Goal: Transaction & Acquisition: Purchase product/service

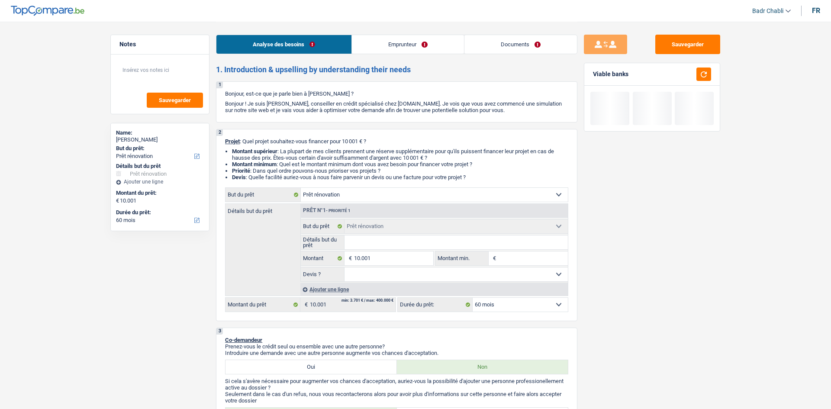
select select "renovation"
select select "60"
select select "renovation"
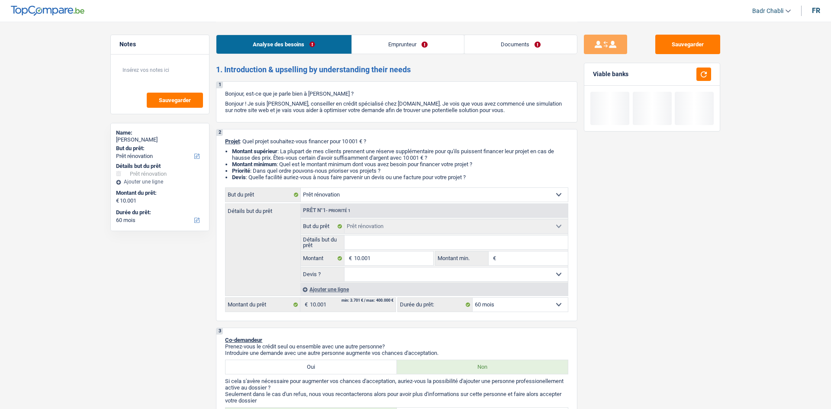
select select "60"
select select "privateEmployee"
select select "netSalary"
select select "mealVouchers"
select select "other"
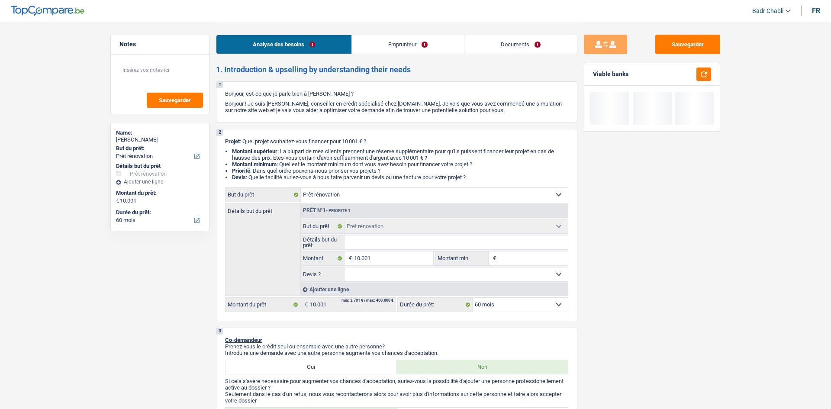
select select "ownerWithMortgage"
select select "mortgage"
select select "300"
select select "cardOrCredit"
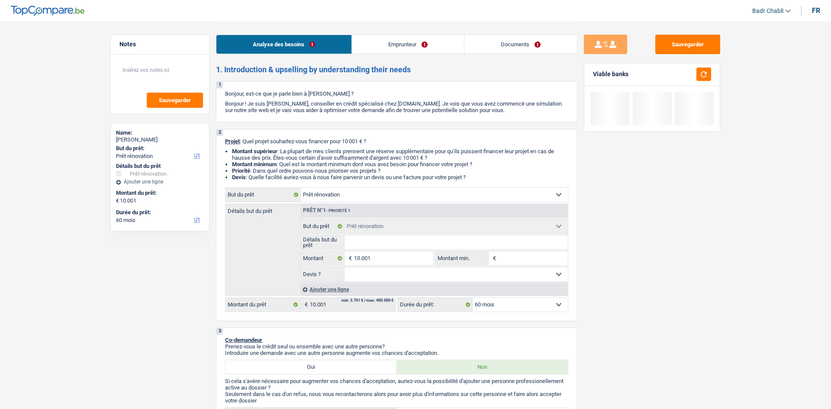
select select "renovation"
select select "60"
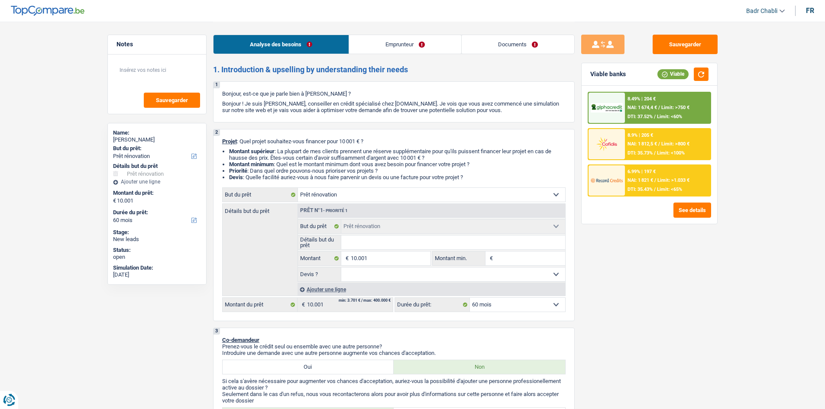
click at [639, 174] on div "6.99% | 197 €" at bounding box center [642, 172] width 28 height 6
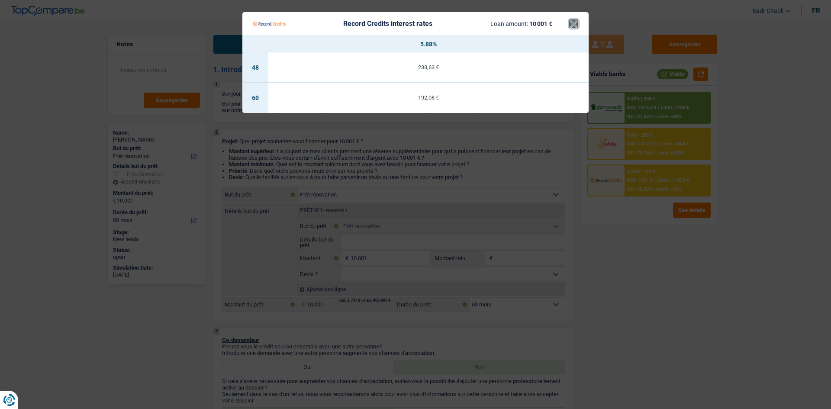
click at [576, 24] on button "×" at bounding box center [573, 23] width 9 height 9
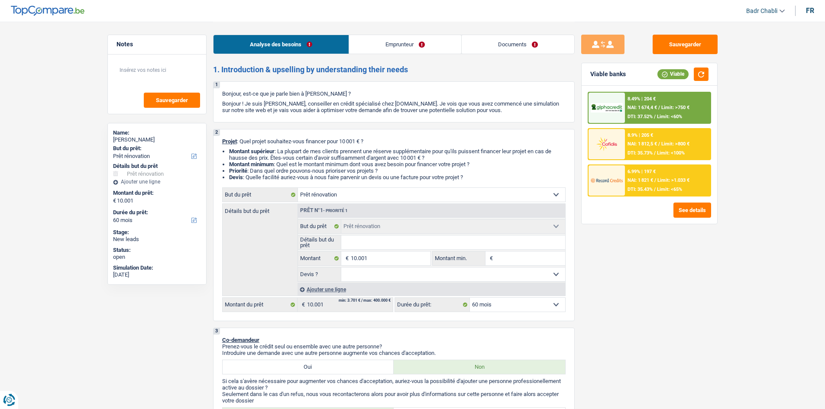
click at [661, 109] on div "NAI: 1 674,4 € / Limit: >750 €" at bounding box center [659, 108] width 62 height 6
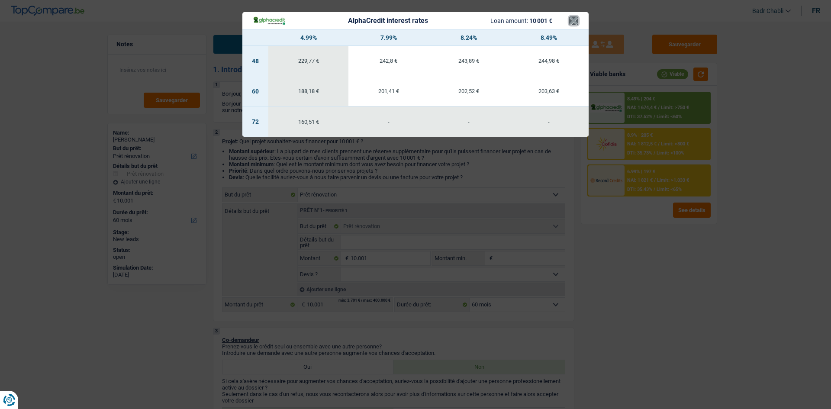
click at [570, 21] on button "×" at bounding box center [573, 20] width 9 height 9
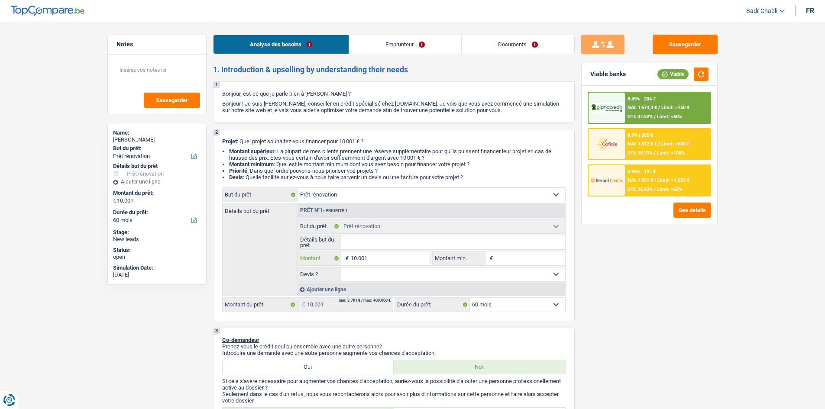
click at [377, 258] on input "10.001" at bounding box center [390, 259] width 79 height 14
type input "1"
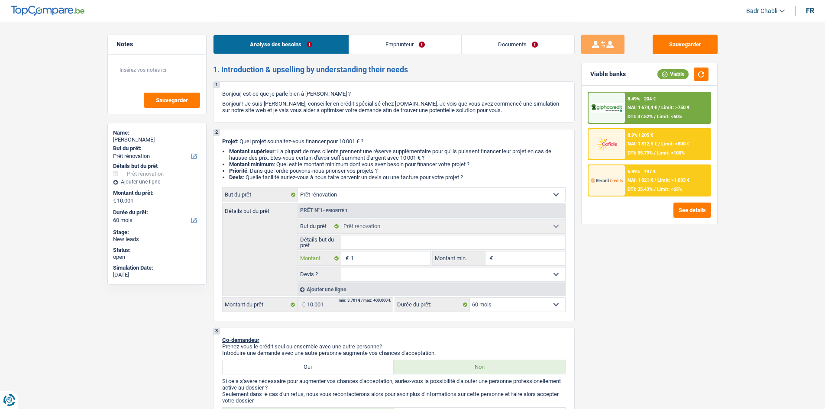
type input "16"
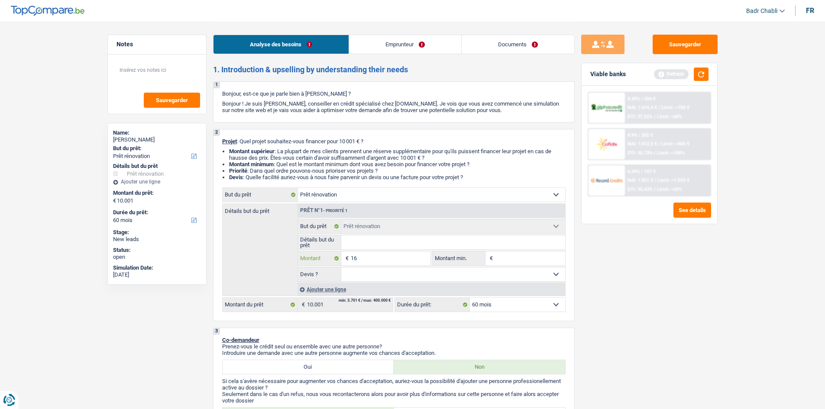
type input "160"
type input "1.600"
type input "16.000"
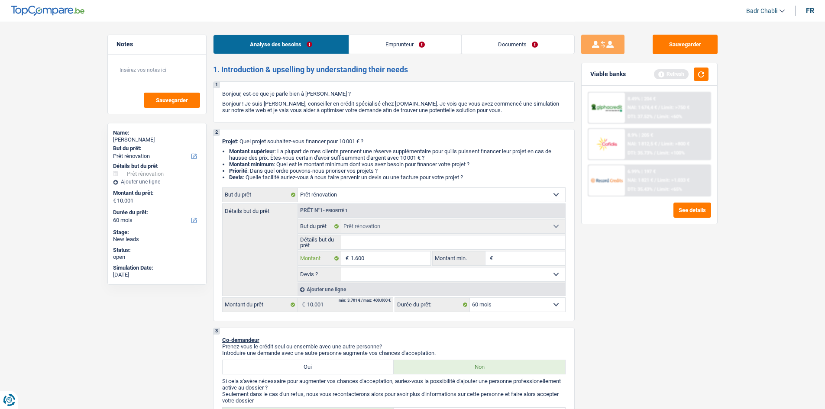
type input "16.000"
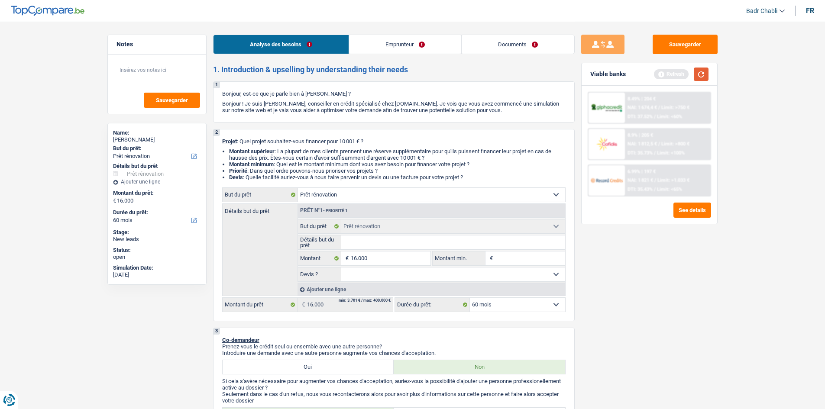
click at [700, 74] on button "button" at bounding box center [701, 74] width 15 height 13
select select "84"
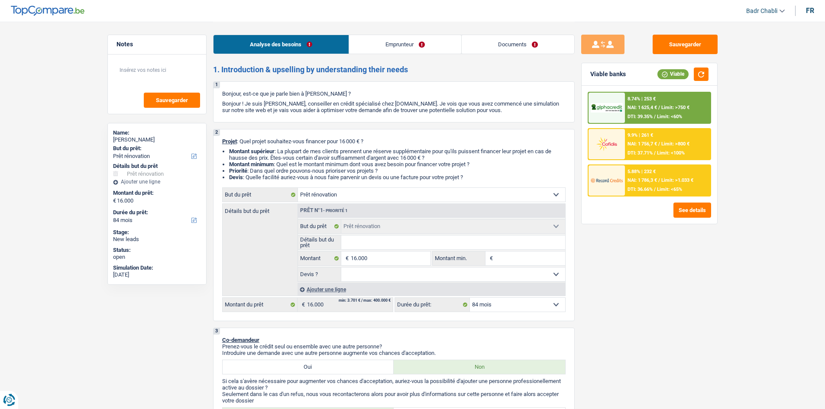
click at [656, 184] on div "5.88% | 232 € NAI: 1 786,3 € / Limit: >1.033 € DTI: 36.66% / Limit: <65%" at bounding box center [667, 180] width 85 height 30
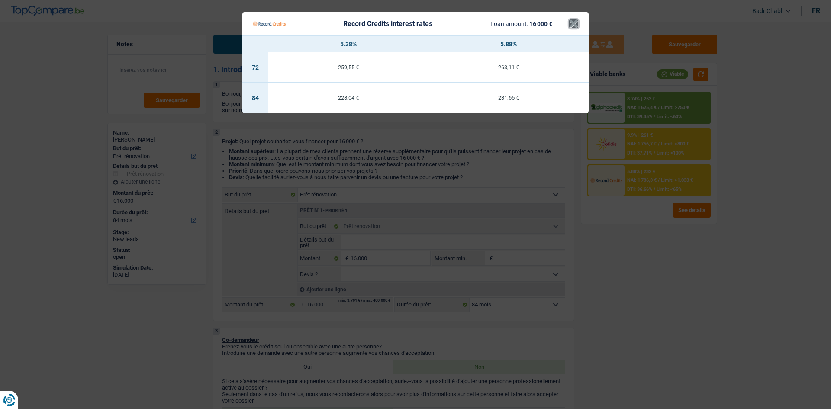
click at [578, 25] on button "×" at bounding box center [573, 23] width 9 height 9
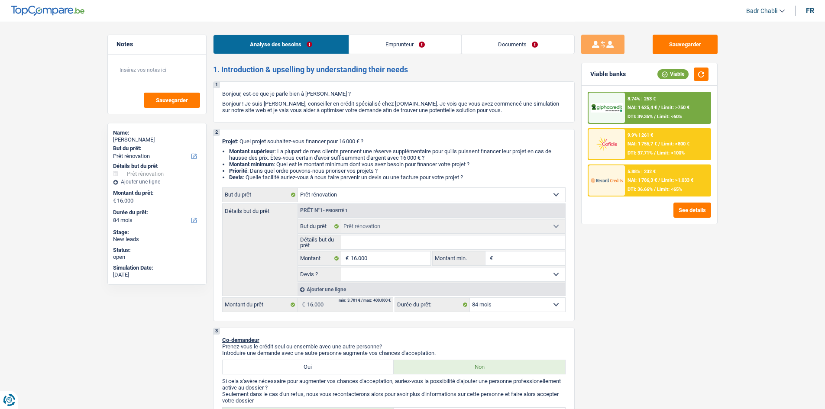
click at [666, 107] on span "Limit: >750 €" at bounding box center [675, 108] width 28 height 6
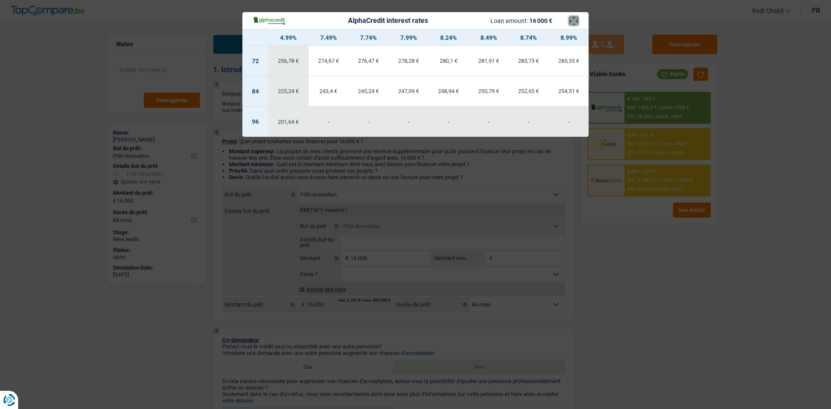
click at [570, 21] on button "×" at bounding box center [573, 20] width 9 height 9
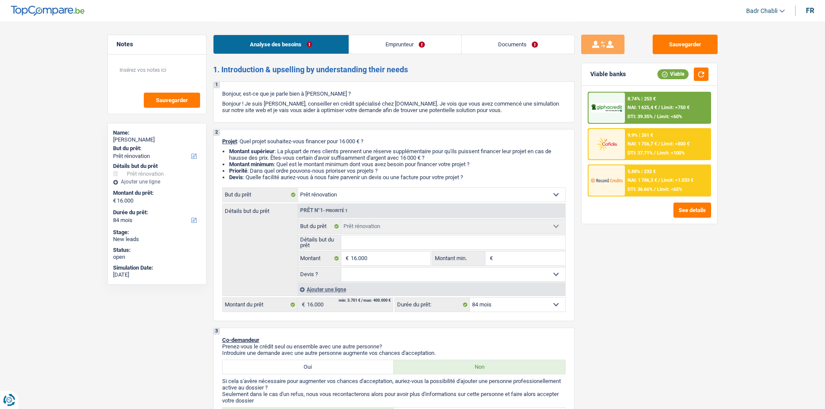
click at [353, 189] on select "Confort maison: meubles, textile, peinture, électroménager, outillage non-profe…" at bounding box center [431, 195] width 267 height 14
select select "car"
click at [298, 188] on select "Confort maison: meubles, textile, peinture, électroménager, outillage non-profe…" at bounding box center [431, 195] width 267 height 14
select select "car"
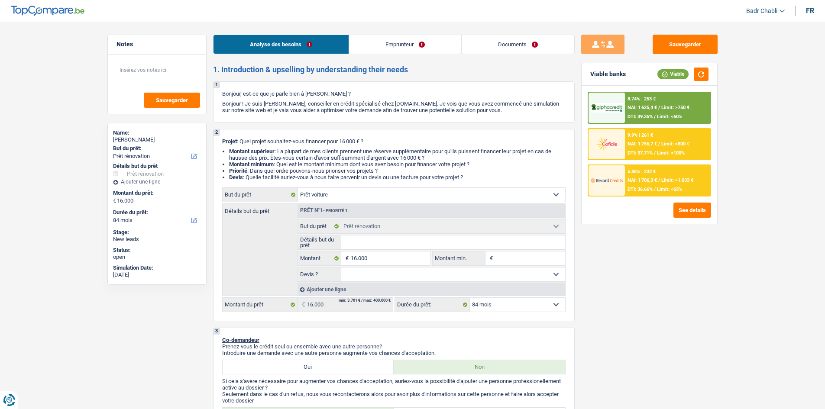
select select "60"
select select "car"
select select "60"
select select "car"
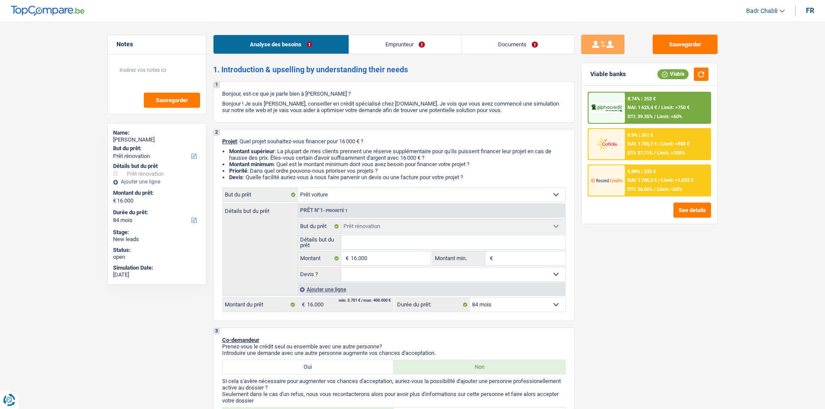
select select "60"
select select "renovation"
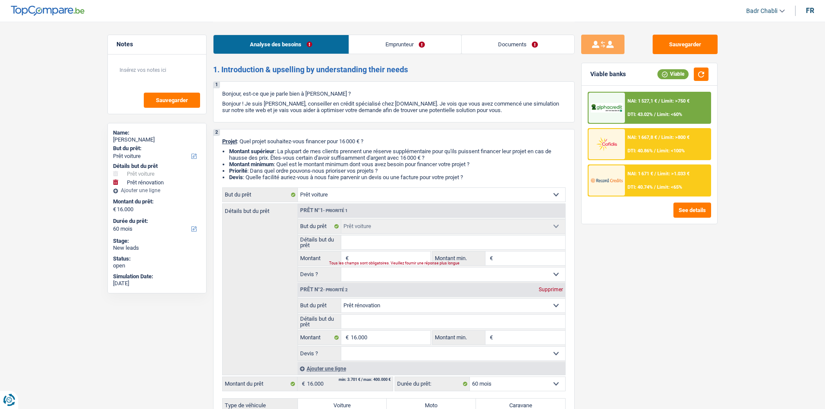
click at [659, 108] on div "NAI: 1 527,1 € / Limit: >750 € DTI: 43.02% / Limit: <60%" at bounding box center [667, 108] width 85 height 30
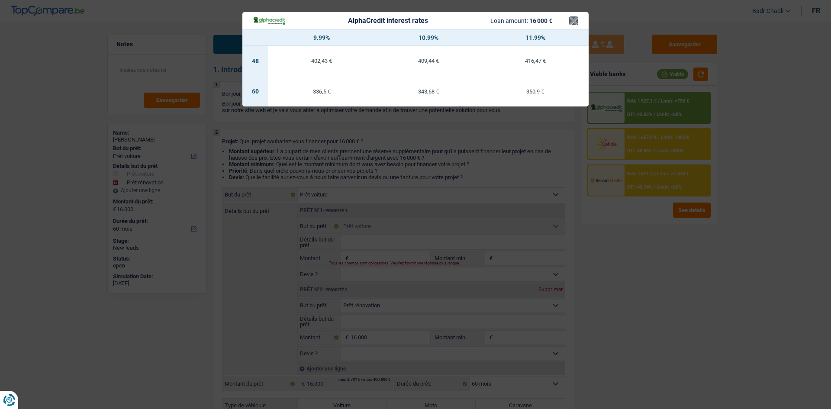
drag, startPoint x: 582, startPoint y: 23, endPoint x: 575, endPoint y: 23, distance: 6.6
click at [581, 23] on header "AlphaCredit interest rates Loan amount: 16 000 € ×" at bounding box center [416, 20] width 346 height 17
click at [575, 23] on button "×" at bounding box center [573, 20] width 9 height 9
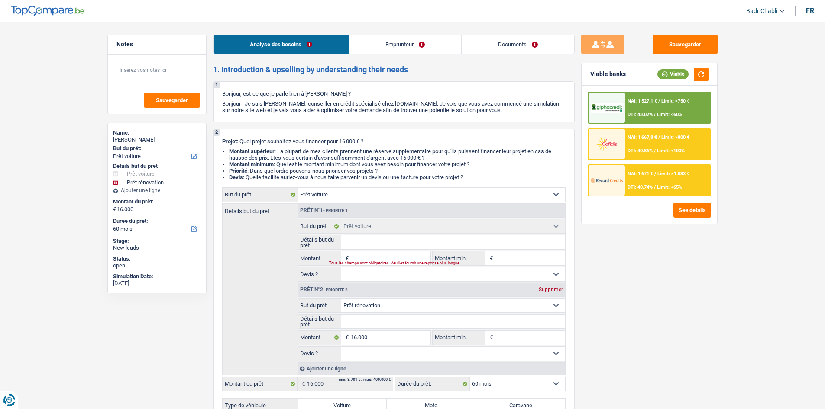
click at [550, 294] on div "Prêt n°2 - Priorité 2 Supprimer" at bounding box center [431, 290] width 267 height 14
click at [549, 288] on div "Supprimer" at bounding box center [551, 289] width 29 height 5
type input "0"
select select
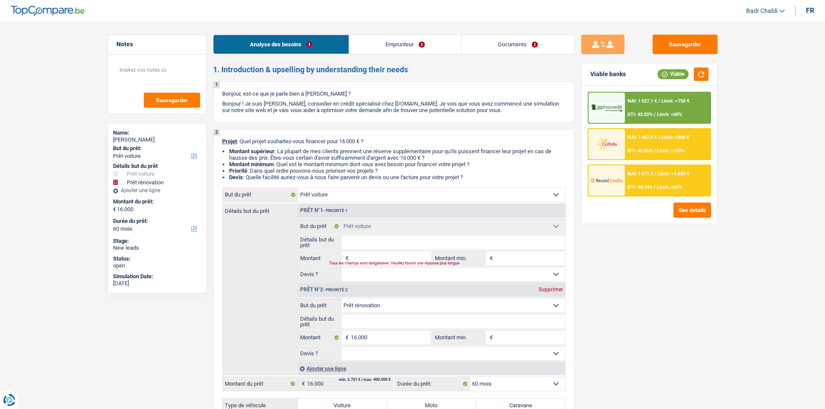
select select
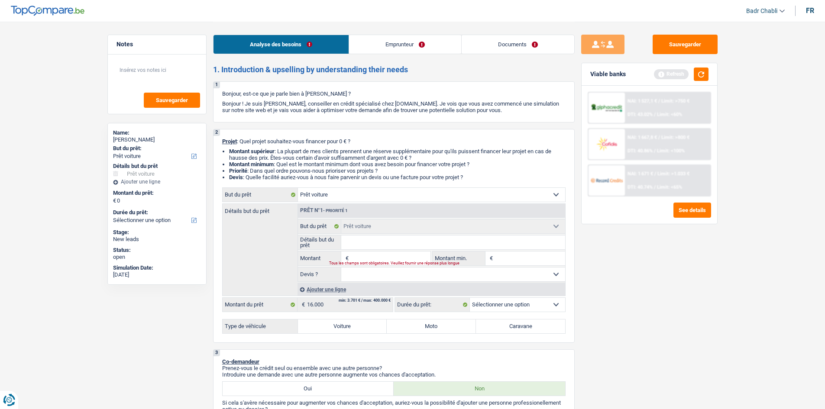
click at [351, 329] on label "Voiture" at bounding box center [342, 327] width 89 height 14
click at [351, 329] on input "Voiture" at bounding box center [342, 327] width 89 height 14
radio input "true"
select select "24"
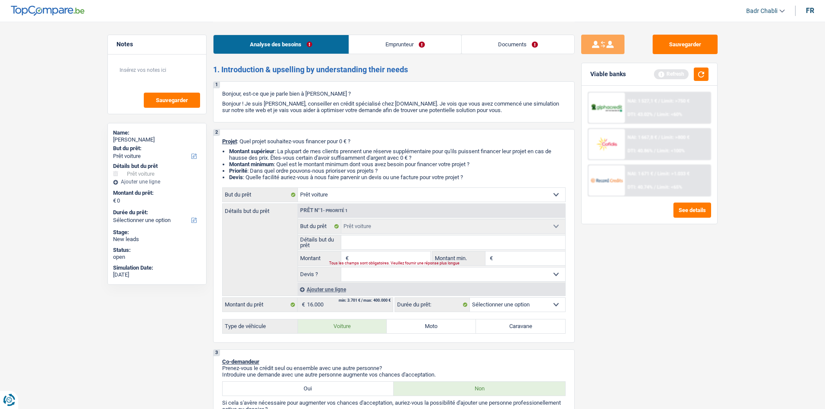
select select "24"
radio input "true"
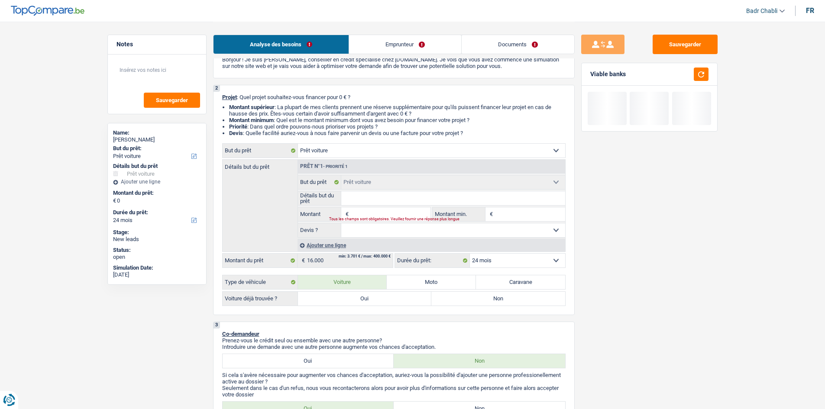
scroll to position [87, 0]
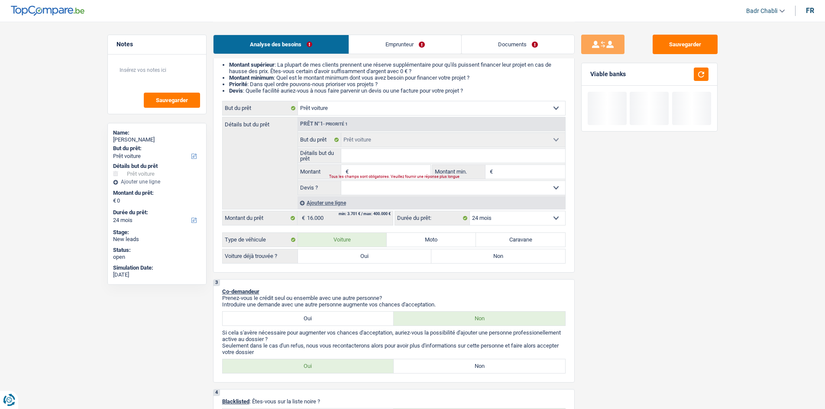
click at [372, 257] on label "Oui" at bounding box center [365, 256] width 134 height 14
click at [372, 257] on input "Oui" at bounding box center [365, 256] width 134 height 14
radio input "true"
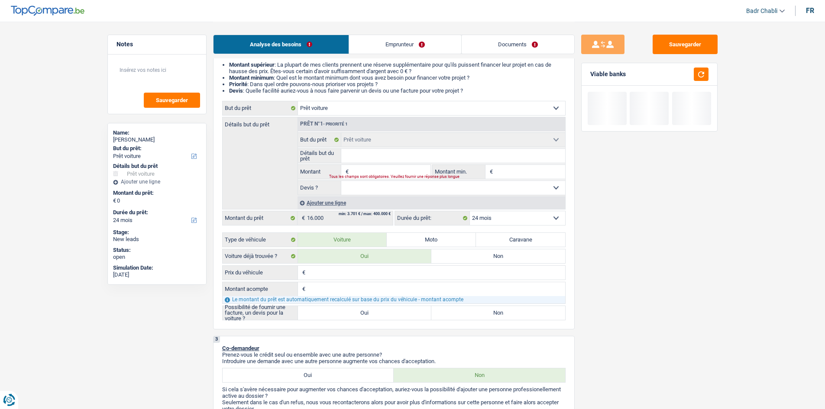
click at [350, 311] on label "Oui" at bounding box center [365, 313] width 134 height 14
click at [350, 311] on input "Oui" at bounding box center [365, 313] width 134 height 14
radio input "true"
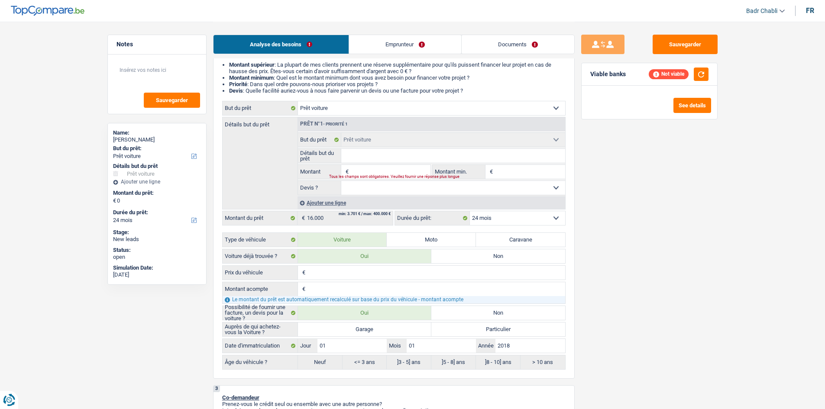
click at [359, 331] on label "Garage" at bounding box center [365, 330] width 134 height 14
click at [359, 331] on input "Garage" at bounding box center [365, 330] width 134 height 14
radio input "true"
click at [700, 73] on button "button" at bounding box center [701, 74] width 15 height 13
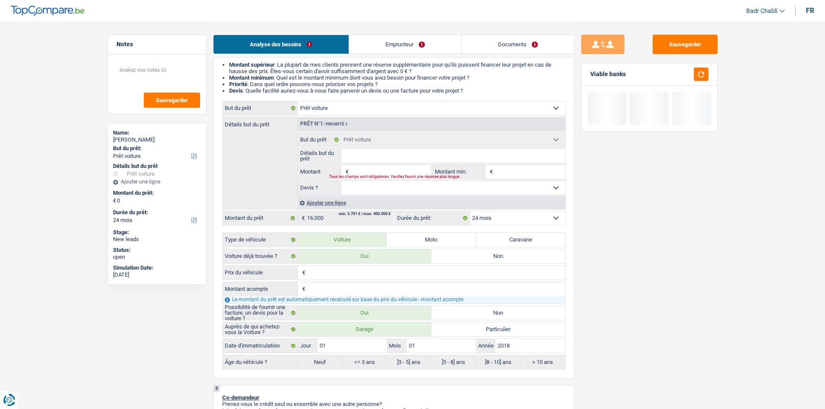
click at [368, 171] on input "Montant" at bounding box center [390, 172] width 79 height 14
type input "1"
type input "16"
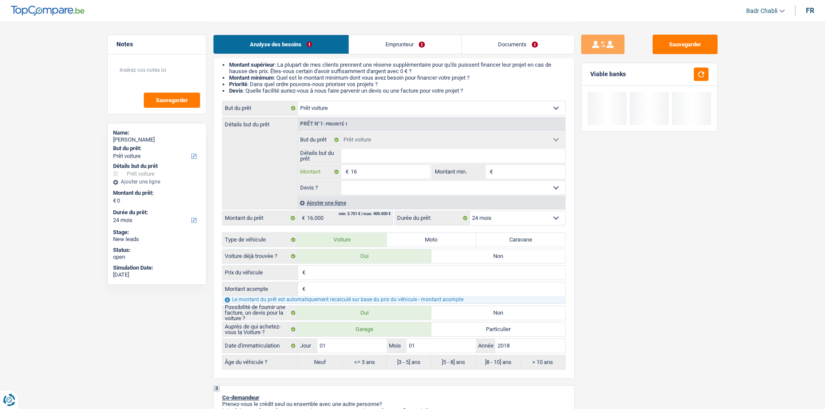
type input "160"
type input "1.600"
type input "16.000"
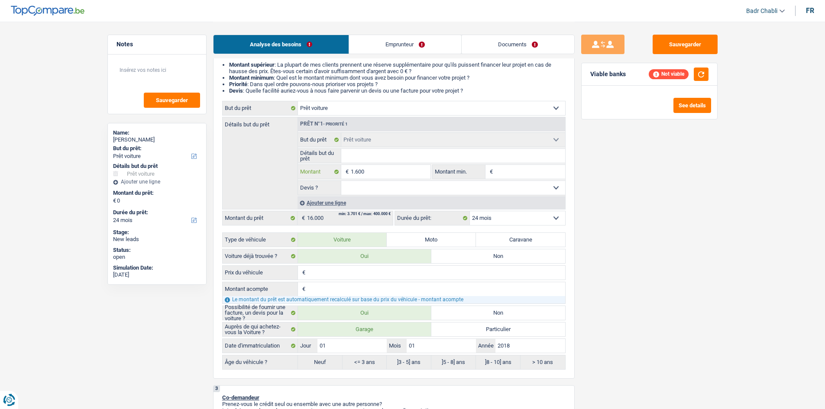
type input "16.000"
select select "60"
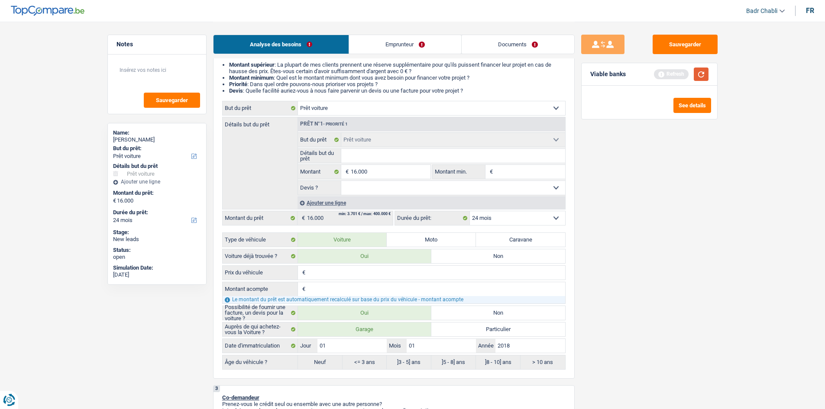
select select "60"
click at [694, 77] on button "button" at bounding box center [701, 74] width 15 height 13
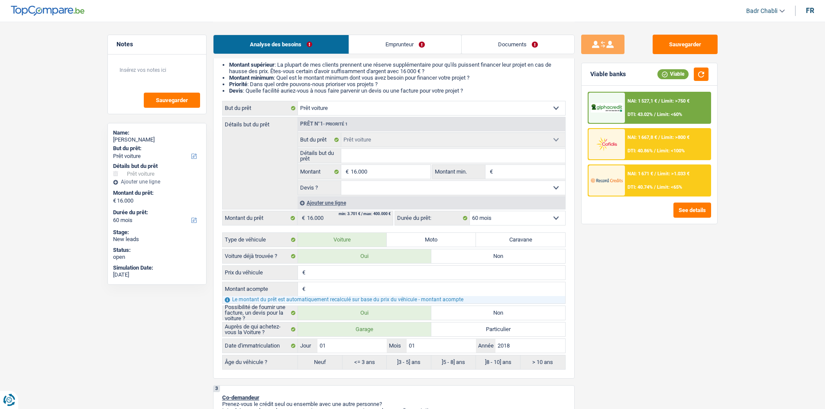
click at [670, 102] on span "Limit: >750 €" at bounding box center [675, 101] width 28 height 6
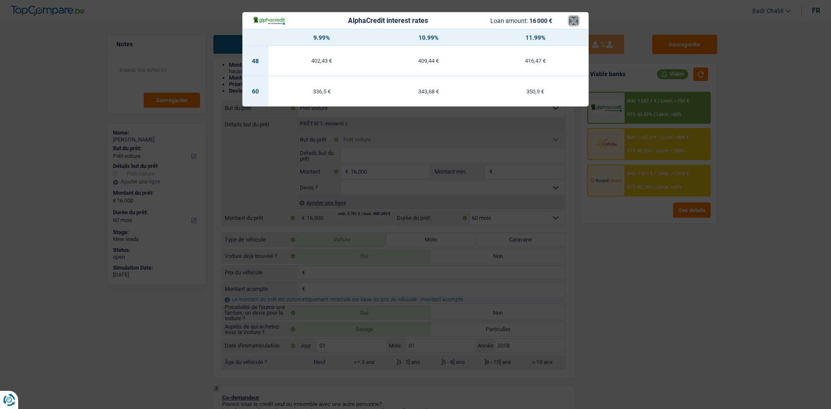
click at [574, 21] on button "×" at bounding box center [573, 20] width 9 height 9
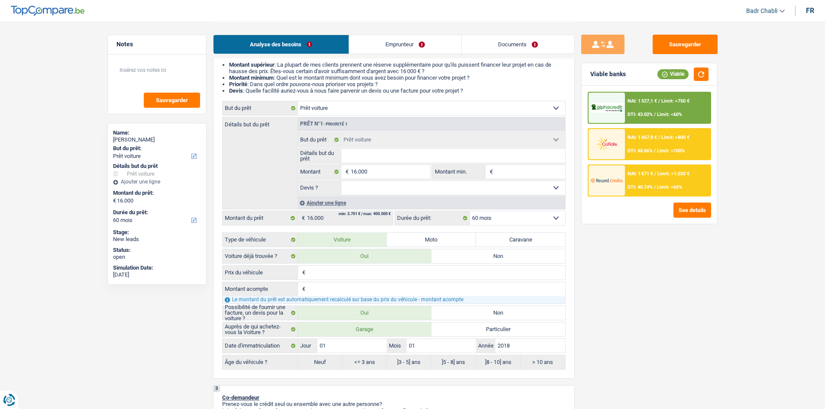
click at [664, 183] on div "NAI: 1 671 € / Limit: >1.033 € DTI: 40.74% / Limit: <65%" at bounding box center [667, 180] width 85 height 30
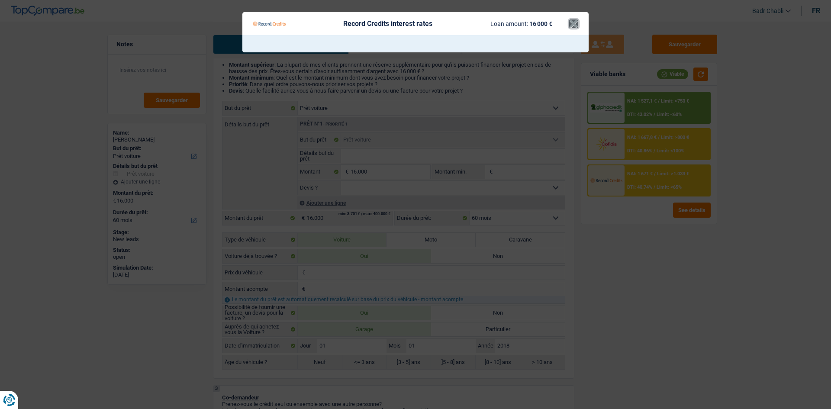
click at [575, 27] on button "×" at bounding box center [573, 23] width 9 height 9
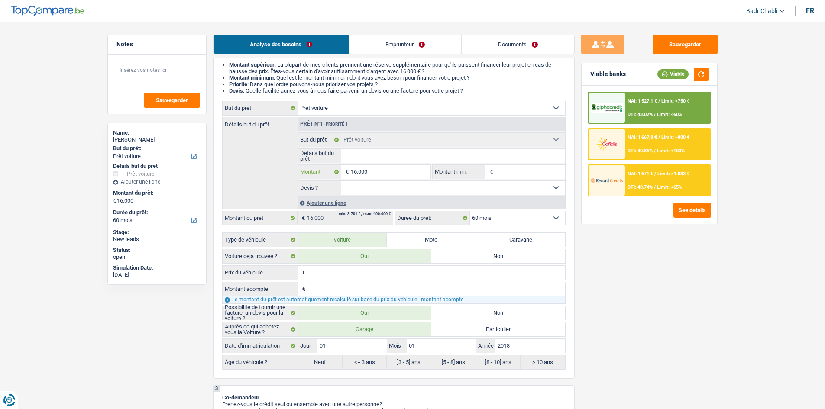
click at [375, 172] on input "16.000" at bounding box center [390, 172] width 79 height 14
click at [335, 275] on input "Prix du véhicule" at bounding box center [436, 273] width 258 height 14
paste input "16.000"
type input "16.000"
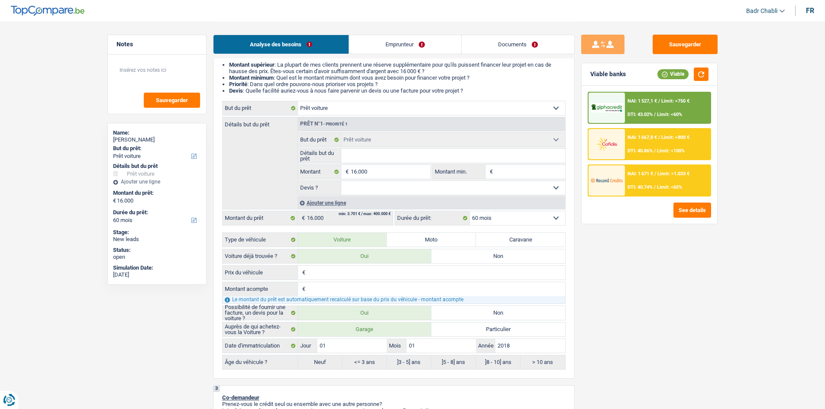
type input "16.000"
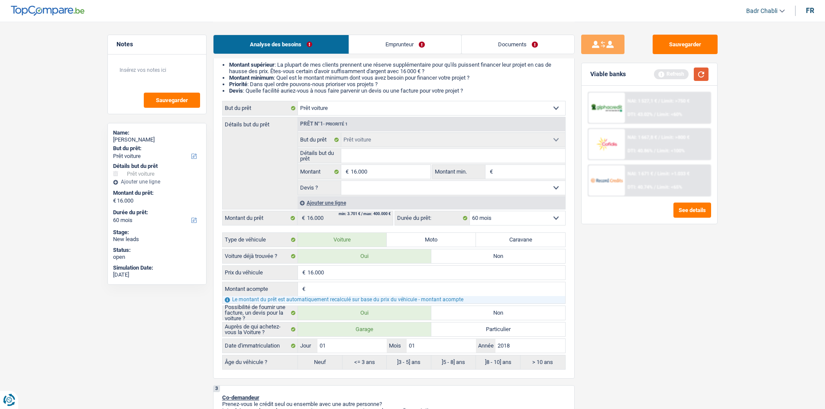
type input "16.000"
click at [699, 76] on button "button" at bounding box center [701, 74] width 15 height 13
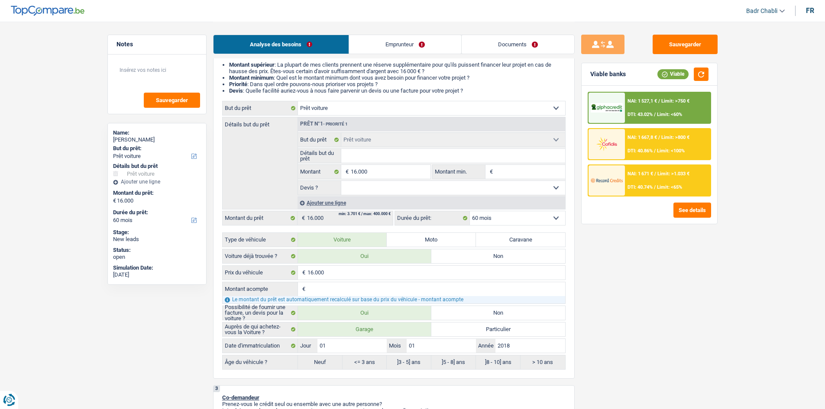
click at [658, 182] on div "NAI: 1 671 € / Limit: >1.033 € DTI: 40.74% / Limit: <65%" at bounding box center [667, 180] width 85 height 30
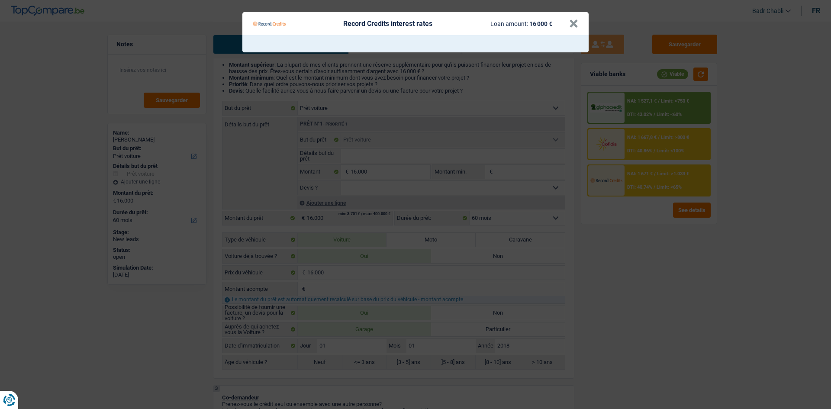
click at [579, 23] on Credits___BV_modal_header_ "Record Credits interest rates Loan amount: 16 000 € ×" at bounding box center [416, 23] width 346 height 23
click at [570, 26] on button "×" at bounding box center [573, 23] width 9 height 9
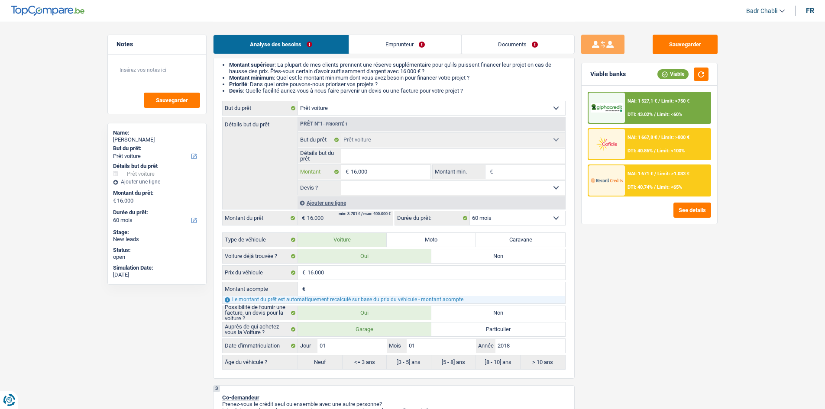
click at [392, 172] on input "16.000" at bounding box center [390, 172] width 79 height 14
click at [505, 169] on input "Montant min." at bounding box center [530, 172] width 70 height 14
paste input "16.000"
type input "16.000"
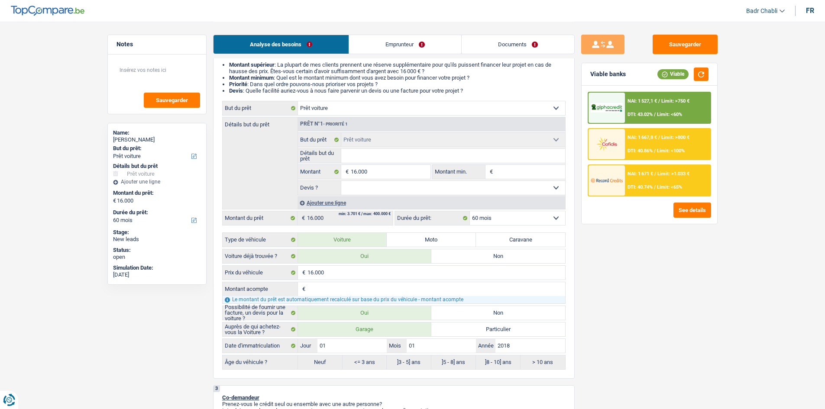
type input "16.000"
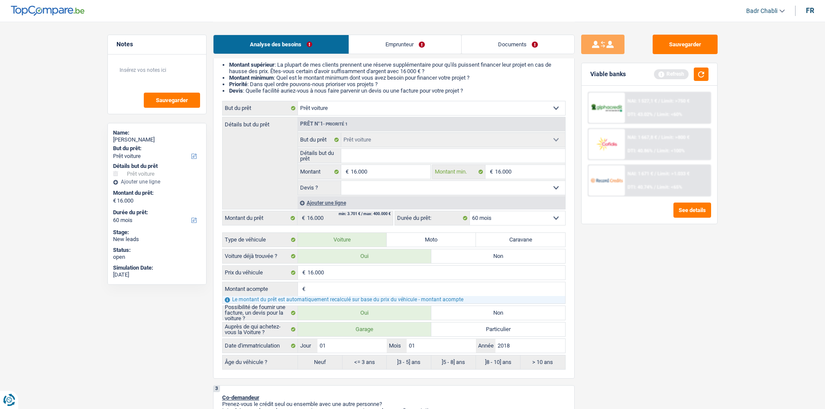
type input "16.000"
click at [457, 191] on select "Oui Non Non répondu Sélectionner une option" at bounding box center [453, 188] width 224 height 14
select select "false"
click at [341, 181] on select "Oui Non Non répondu Sélectionner une option" at bounding box center [453, 188] width 224 height 14
select select "false"
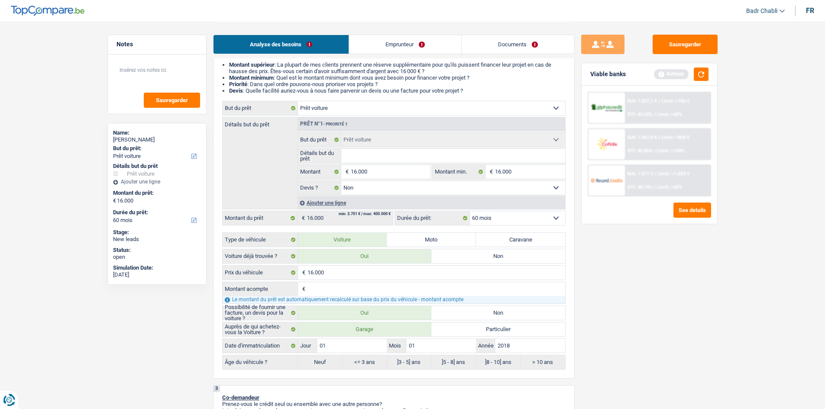
click at [413, 196] on div "Prêt n°1 - Priorité 1 Confort maison: meubles, textile, peinture, électroménage…" at bounding box center [432, 163] width 268 height 92
click at [415, 191] on select "Oui Non Non répondu Sélectionner une option" at bounding box center [453, 188] width 224 height 14
select select "yes"
click at [341, 181] on select "Oui Non Non répondu Sélectionner une option" at bounding box center [453, 188] width 224 height 14
select select "yes"
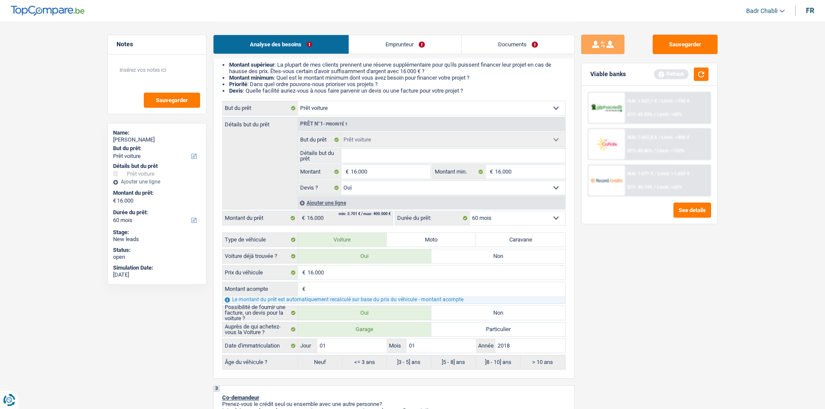
click at [322, 294] on input "Montant acompte" at bounding box center [436, 289] width 258 height 14
type input "0"
click at [697, 75] on button "button" at bounding box center [701, 74] width 15 height 13
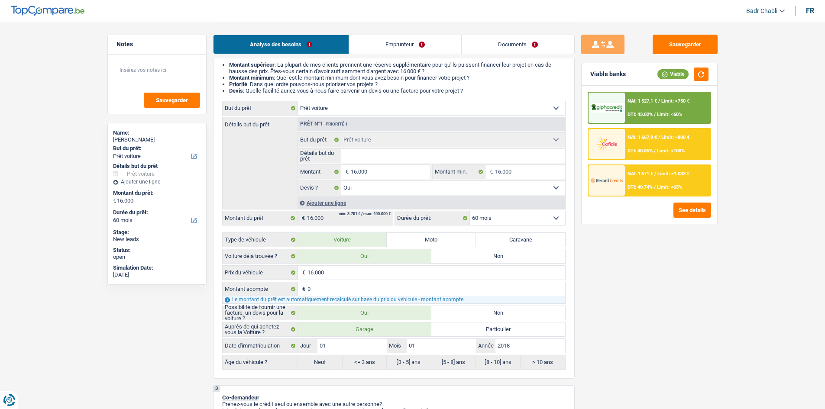
click at [648, 184] on div "NAI: 1 671 € / Limit: >1.033 € DTI: 40.74% / Limit: <65%" at bounding box center [667, 180] width 85 height 30
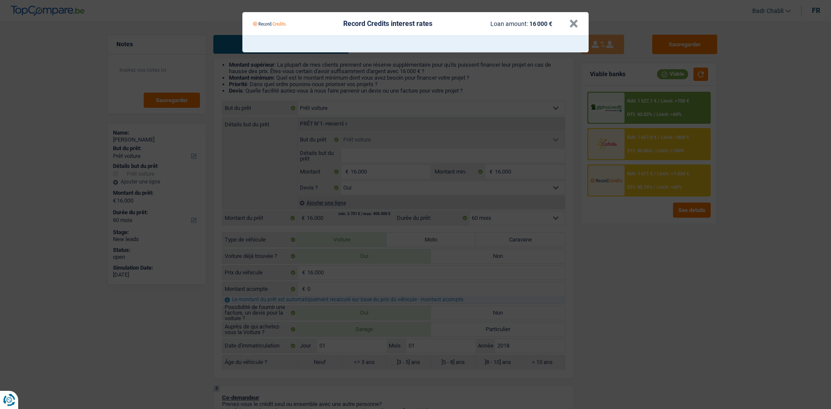
click at [582, 26] on Credits___BV_modal_header_ "Record Credits interest rates Loan amount: 16 000 € ×" at bounding box center [416, 23] width 346 height 23
click at [575, 25] on button "×" at bounding box center [573, 23] width 9 height 9
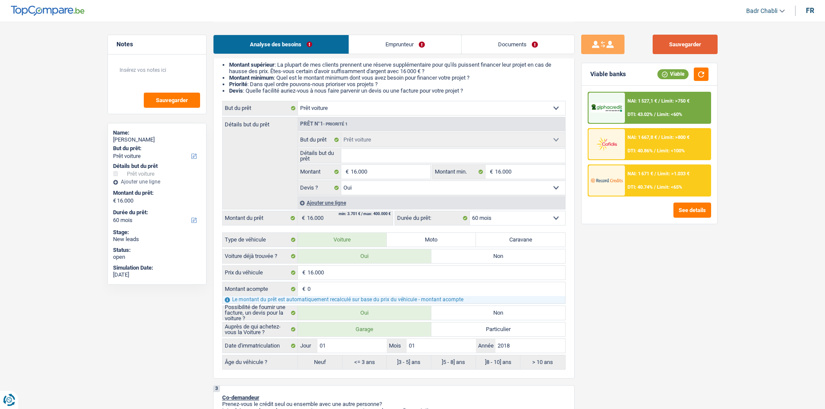
click at [694, 49] on button "Sauvegarder" at bounding box center [685, 44] width 65 height 19
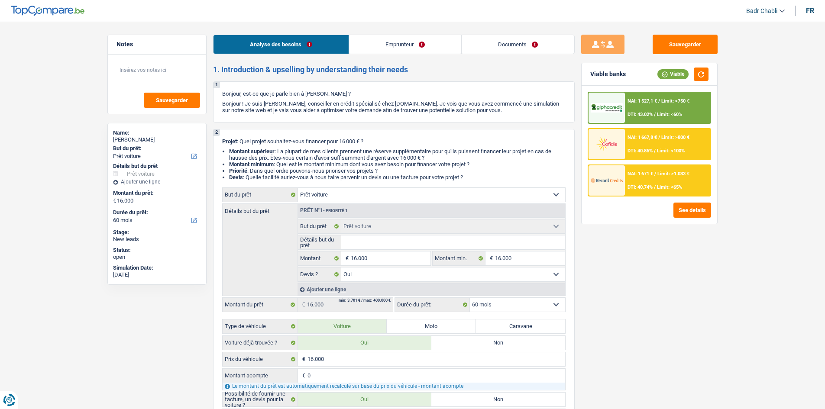
select select "car"
select select "60"
select select "car"
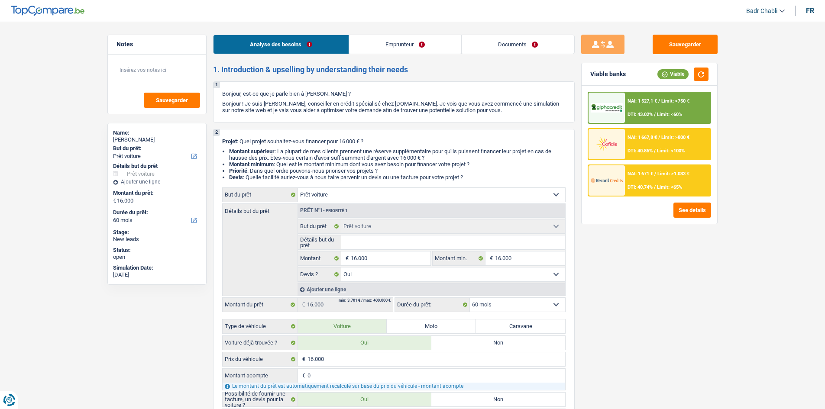
select select "yes"
select select "60"
select select "privateEmployee"
select select "netSalary"
select select "mealVouchers"
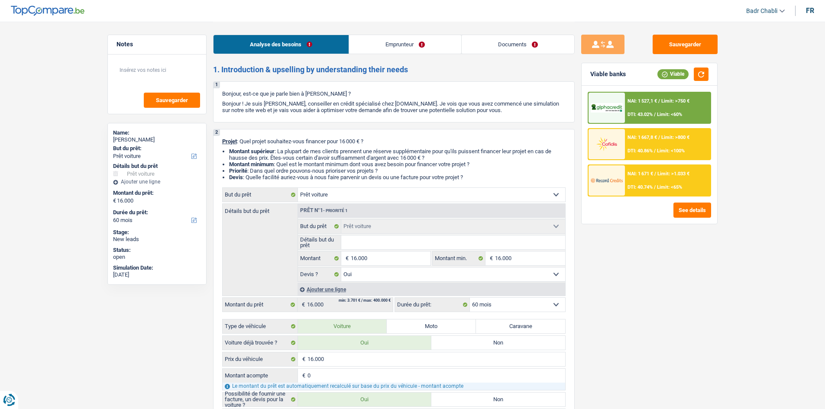
select select "other"
select select "ownerWithMortgage"
select select "mortgage"
select select "300"
select select "cardOrCredit"
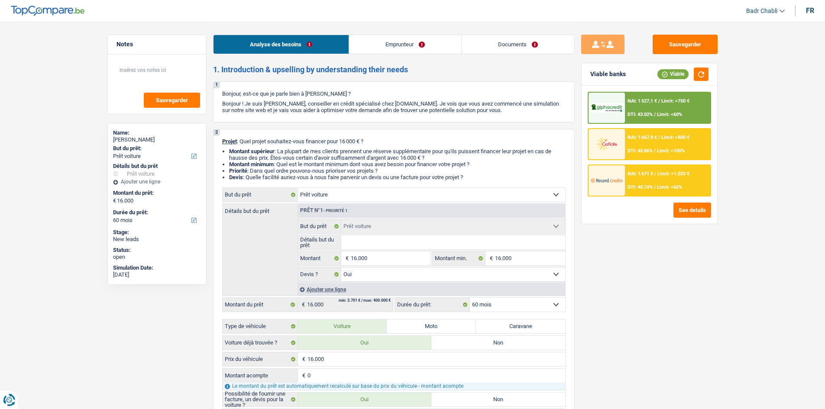
select select "cardOrCredit"
select select "car"
select select "yes"
select select "60"
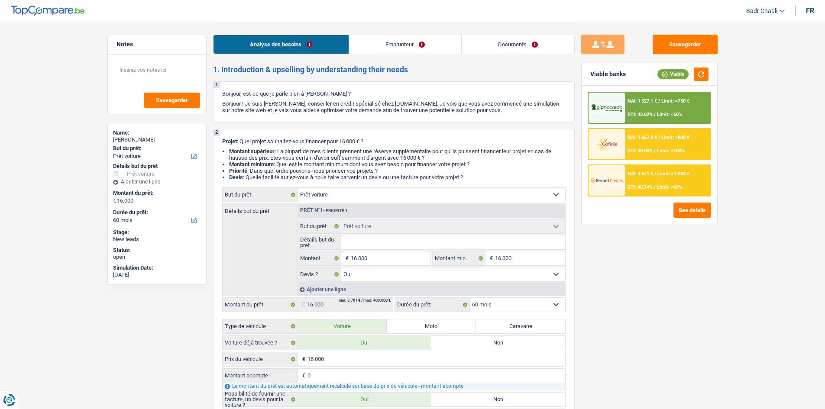
select select "32"
select select "single"
click at [659, 184] on span "Limit: <65%" at bounding box center [669, 187] width 25 height 6
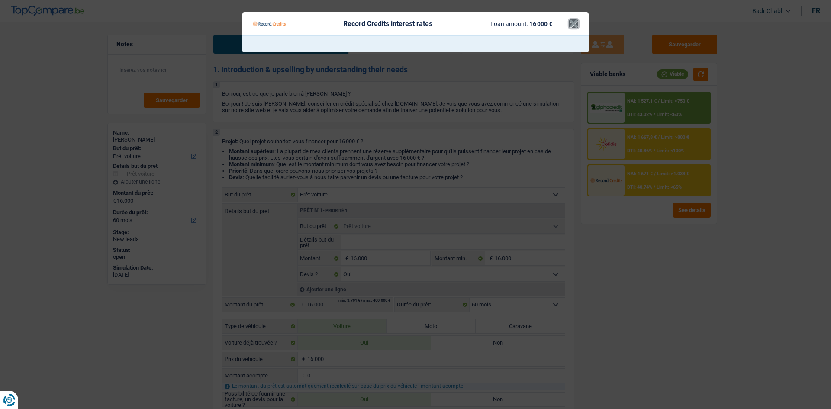
click at [571, 23] on button "×" at bounding box center [573, 23] width 9 height 9
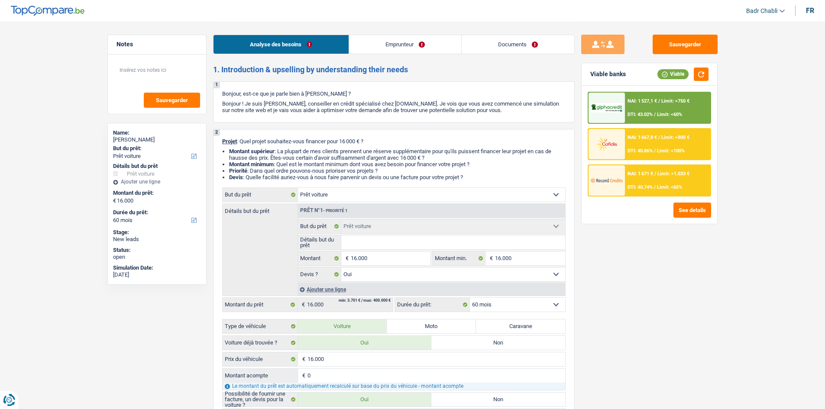
click at [514, 304] on select "12 mois 18 mois 24 mois 30 mois 36 mois 42 mois 48 mois 60 mois Sélectionner un…" at bounding box center [517, 305] width 95 height 14
click at [514, 306] on select "12 mois 18 mois 24 mois 30 mois 36 mois 42 mois 48 mois 60 mois Sélectionner un…" at bounding box center [517, 305] width 95 height 14
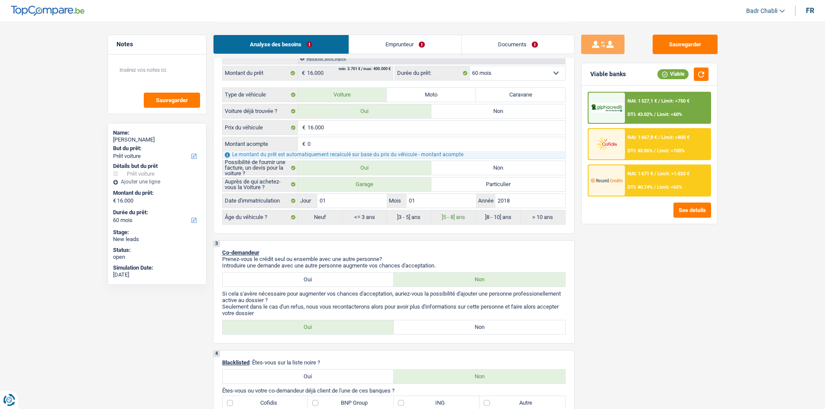
scroll to position [217, 0]
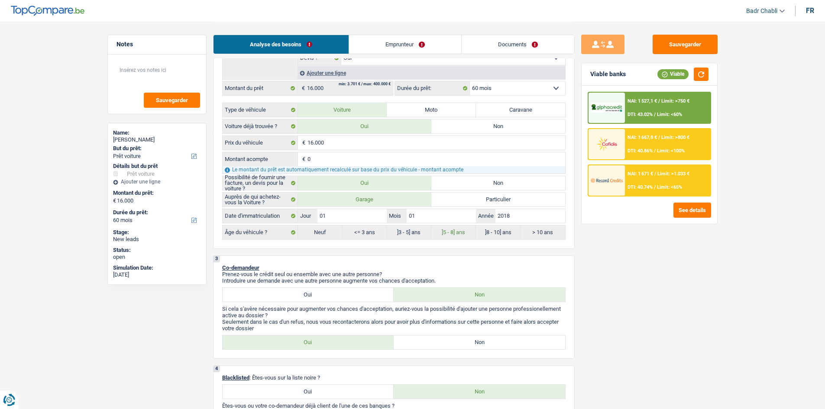
click at [390, 39] on link "Emprunteur" at bounding box center [405, 44] width 112 height 19
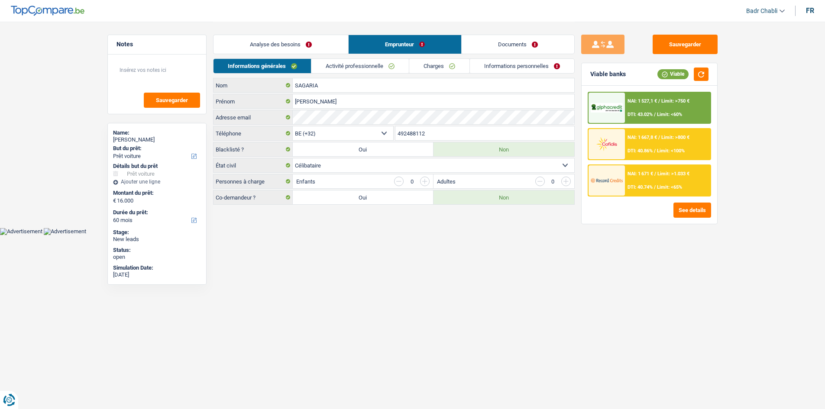
scroll to position [0, 0]
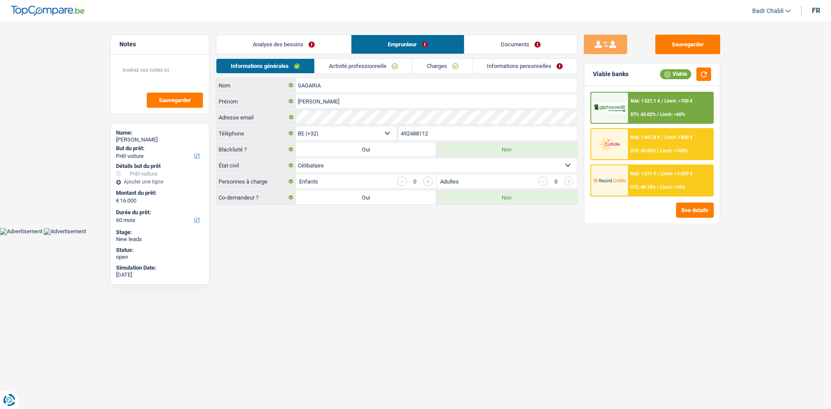
click at [364, 74] on div "Informations générales Activité professionnelle Charges Informations personnell…" at bounding box center [397, 67] width 362 height 19
click at [366, 67] on link "Activité professionnelle" at bounding box center [363, 66] width 97 height 14
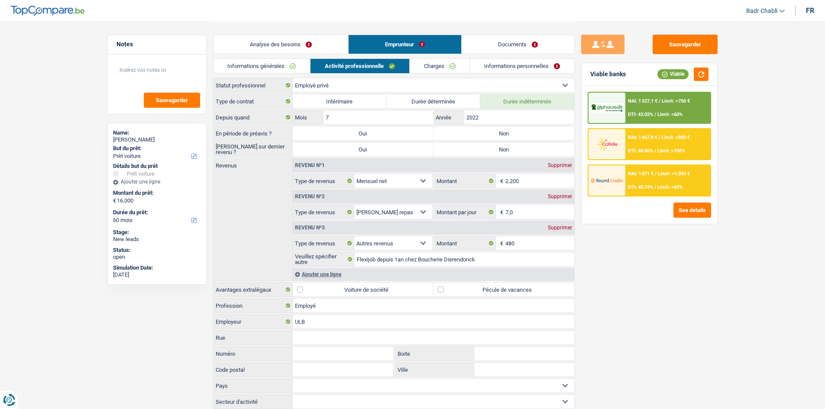
click at [473, 132] on label "Non" at bounding box center [503, 133] width 141 height 14
click at [473, 132] on input "Non" at bounding box center [503, 133] width 141 height 14
radio input "true"
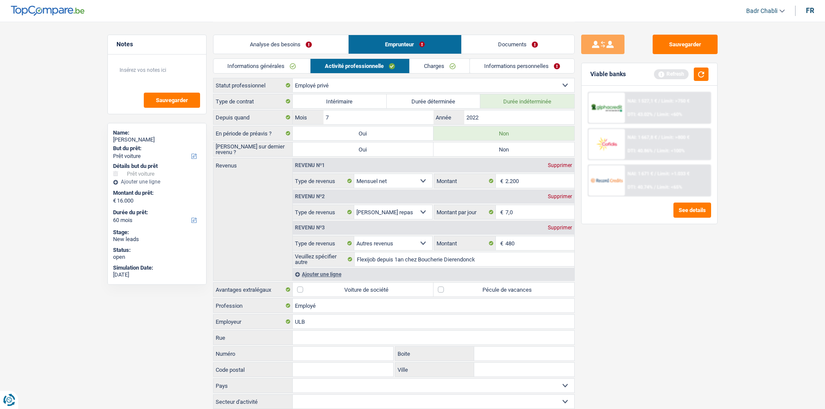
click at [483, 149] on label "Non" at bounding box center [503, 149] width 141 height 14
click at [483, 149] on input "Non" at bounding box center [503, 149] width 141 height 14
radio input "true"
drag, startPoint x: 715, startPoint y: 74, endPoint x: 709, endPoint y: 75, distance: 5.6
click at [712, 74] on div "Viable banks Refresh" at bounding box center [650, 74] width 136 height 23
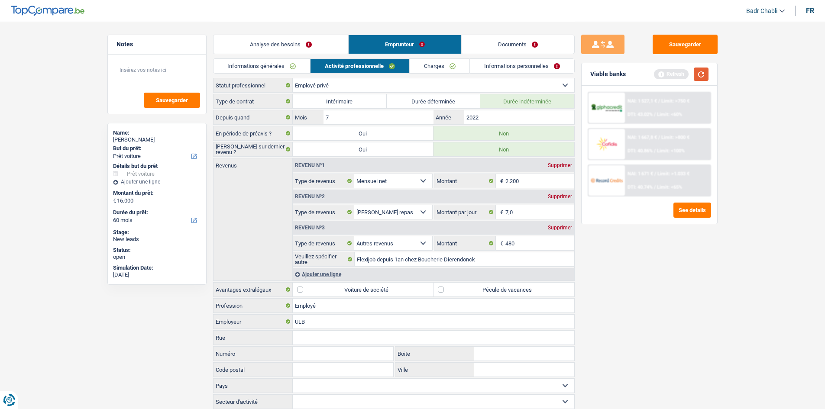
click at [703, 75] on button "button" at bounding box center [701, 74] width 15 height 13
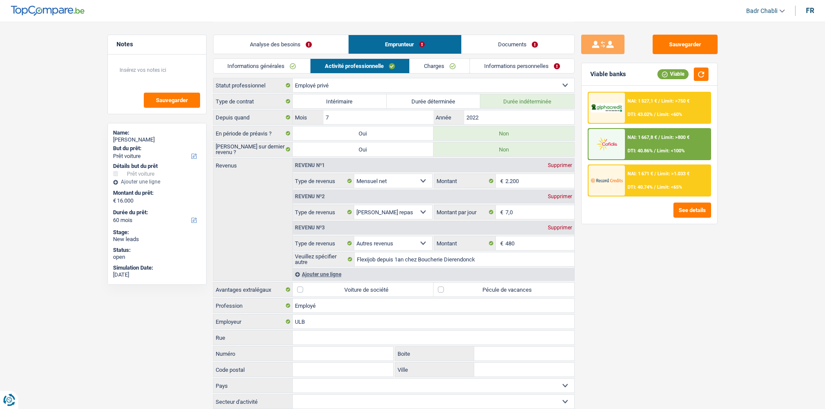
click at [652, 182] on div "NAI: 1 671 € / Limit: >1.033 € DTI: 40.74% / Limit: <65%" at bounding box center [667, 180] width 85 height 30
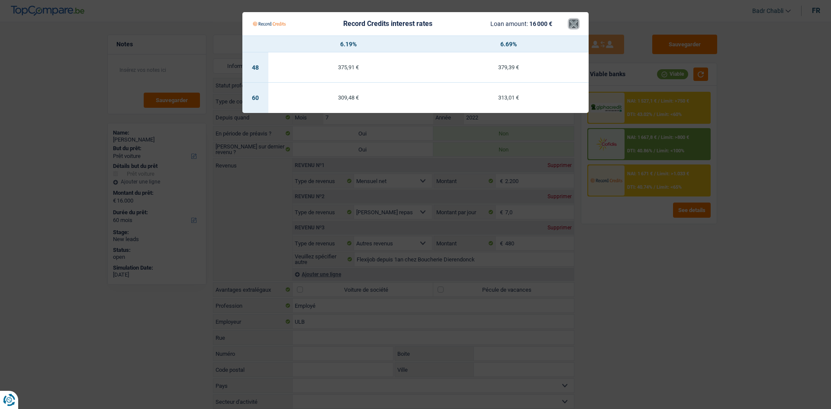
click at [574, 25] on button "×" at bounding box center [573, 23] width 9 height 9
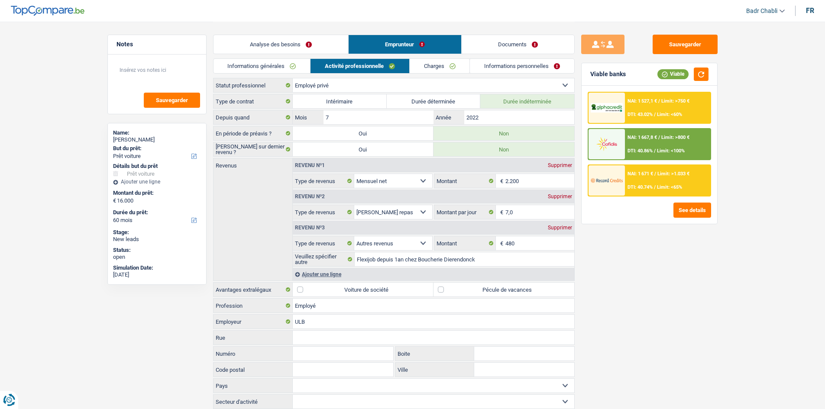
click at [666, 188] on span "Limit: <65%" at bounding box center [669, 187] width 25 height 6
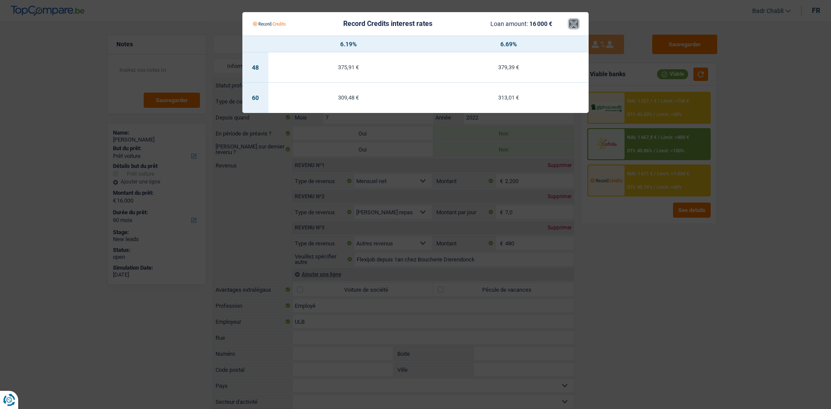
click at [575, 26] on button "×" at bounding box center [573, 23] width 9 height 9
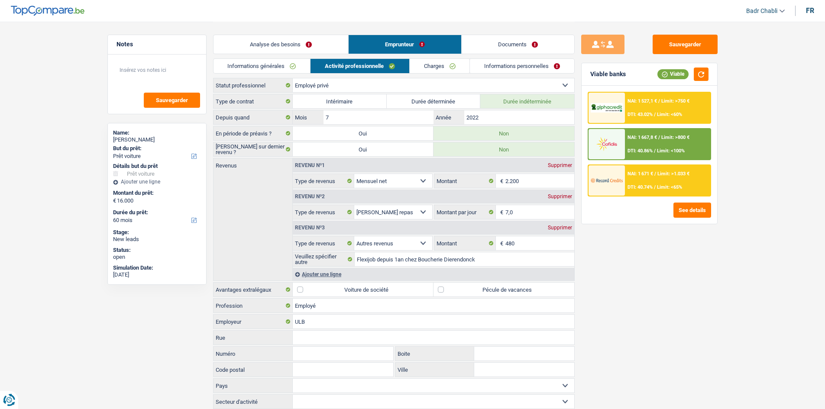
click at [660, 178] on div "NAI: 1 671 € / Limit: >1.033 € DTI: 40.74% / Limit: <65%" at bounding box center [667, 180] width 85 height 30
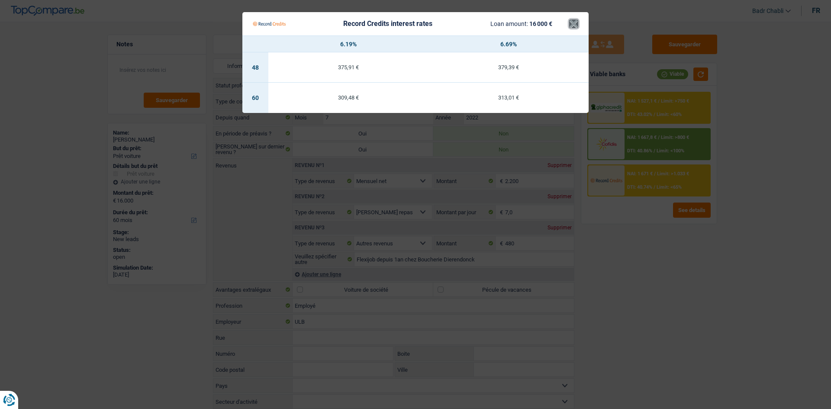
click at [574, 20] on button "×" at bounding box center [573, 23] width 9 height 9
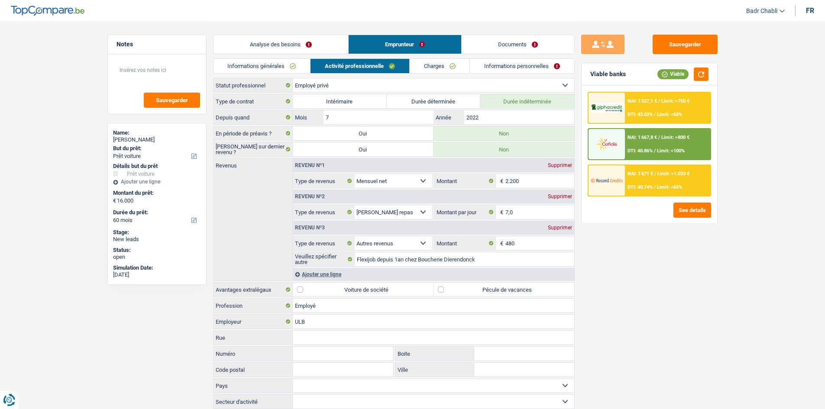
click at [651, 105] on div "NAI: 1 527,1 € / Limit: >750 € DTI: 43.02% / Limit: <60%" at bounding box center [667, 108] width 85 height 30
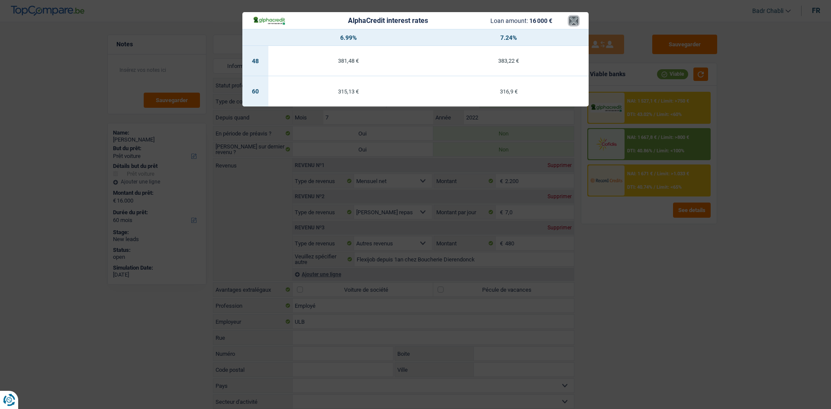
click at [574, 18] on button "×" at bounding box center [573, 20] width 9 height 9
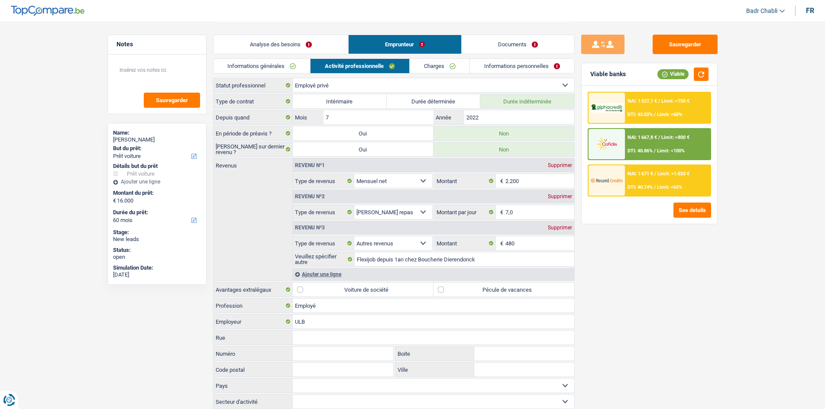
click at [170, 142] on div "LUCA SAGARIA" at bounding box center [157, 139] width 88 height 7
copy div "LUCA SAGARIA"
click at [702, 71] on button "button" at bounding box center [701, 74] width 15 height 13
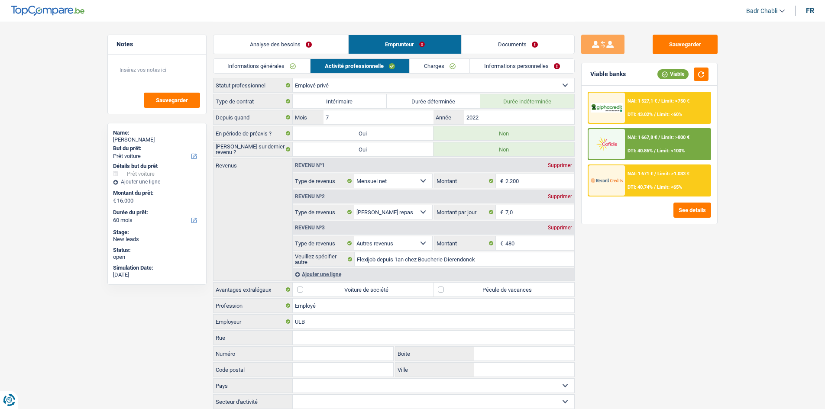
click at [443, 292] on label "Pécule de vacances" at bounding box center [503, 290] width 141 height 14
click at [443, 292] on input "Pécule de vacances" at bounding box center [503, 290] width 141 height 14
checkbox input "true"
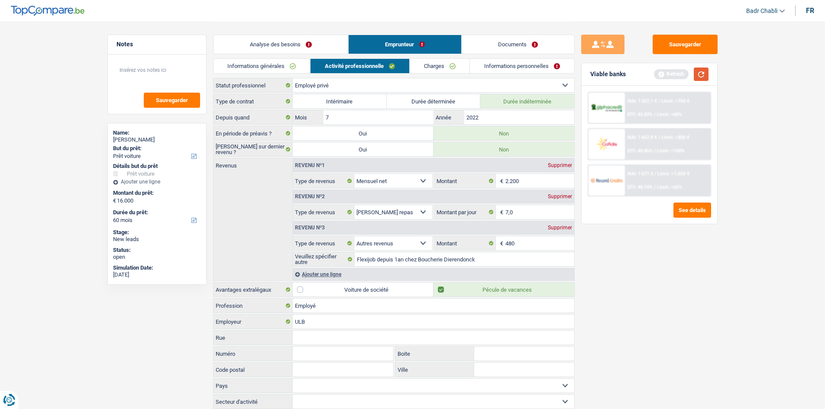
click at [704, 70] on button "button" at bounding box center [701, 74] width 15 height 13
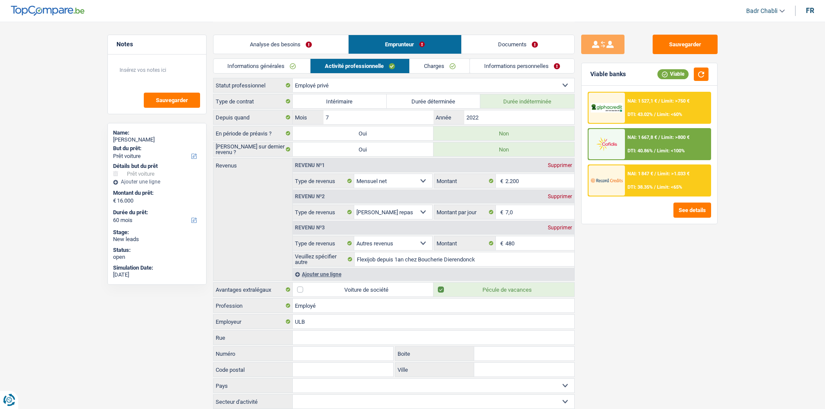
click at [638, 188] on span "DTI: 38.35%" at bounding box center [640, 187] width 25 height 6
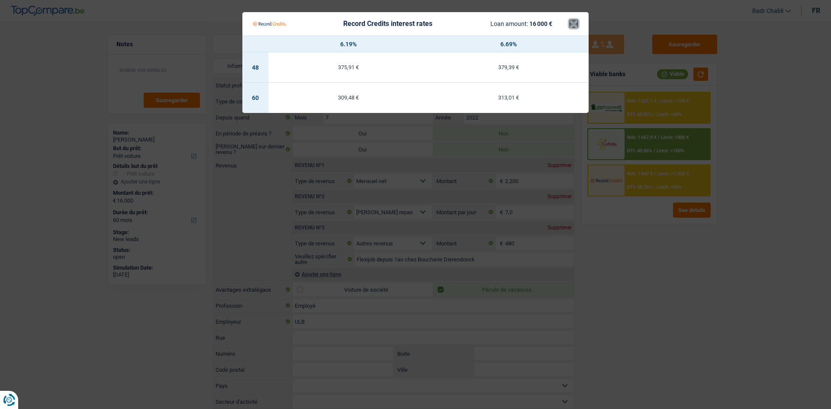
click at [576, 25] on button "×" at bounding box center [573, 23] width 9 height 9
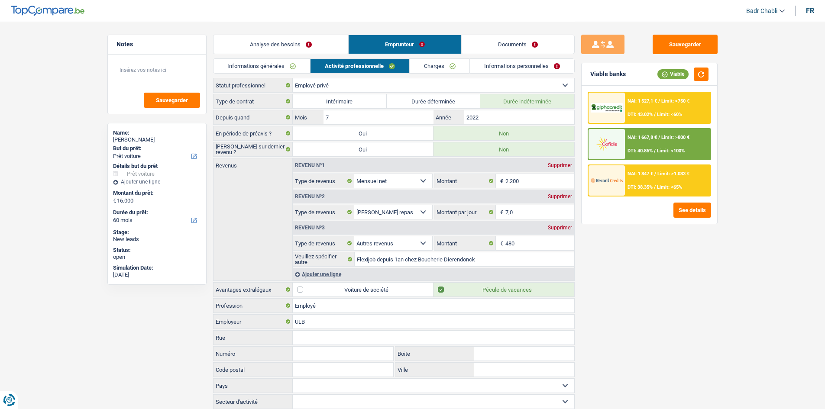
click at [270, 65] on link "Informations générales" at bounding box center [262, 66] width 97 height 14
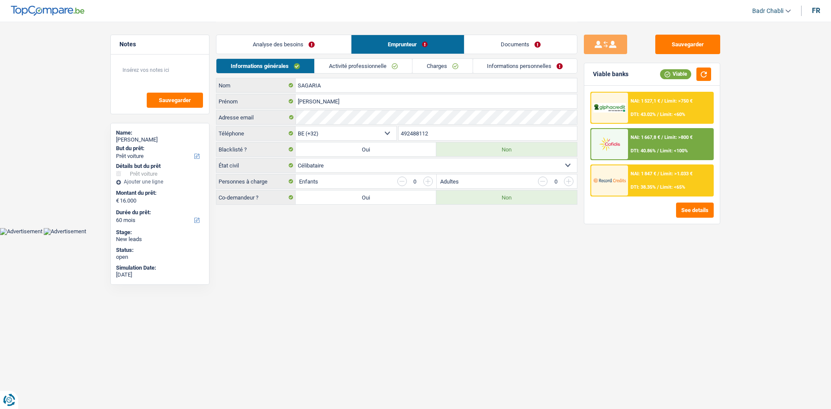
click at [373, 65] on link "Activité professionnelle" at bounding box center [363, 66] width 97 height 14
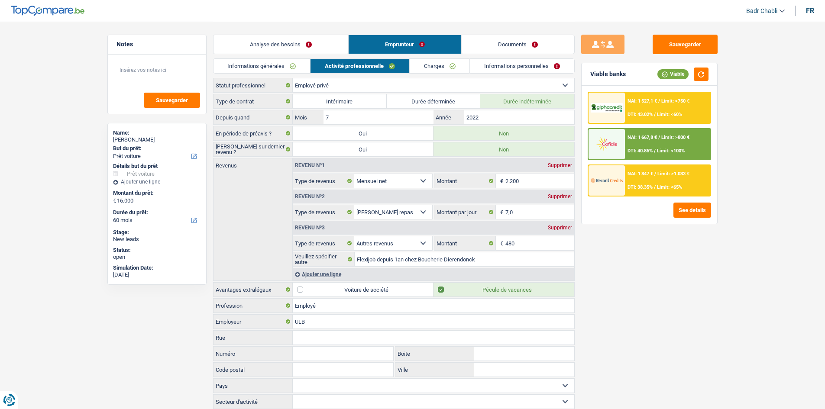
click at [278, 48] on link "Analyse des besoins" at bounding box center [281, 44] width 135 height 19
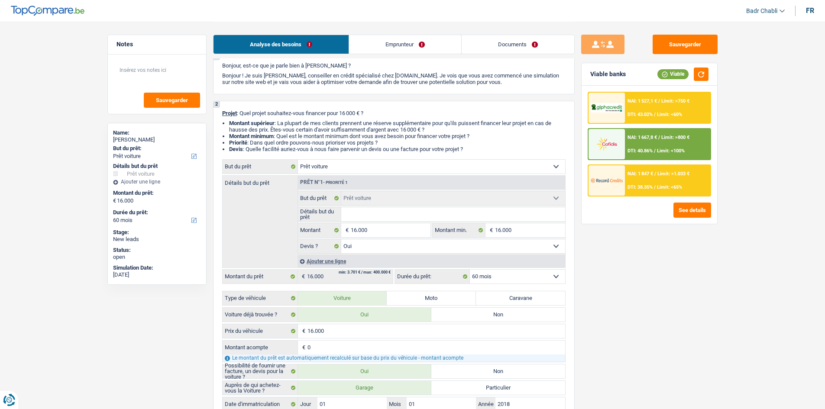
scroll to position [87, 0]
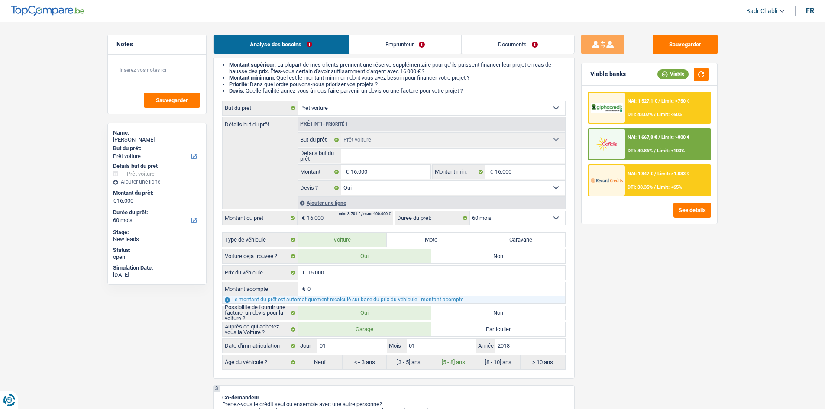
click at [339, 111] on select "Confort maison: meubles, textile, peinture, électroménager, outillage non-profe…" at bounding box center [431, 108] width 267 height 14
select select "other"
click at [298, 101] on select "Confort maison: meubles, textile, peinture, électroménager, outillage non-profe…" at bounding box center [431, 108] width 267 height 14
select select "other"
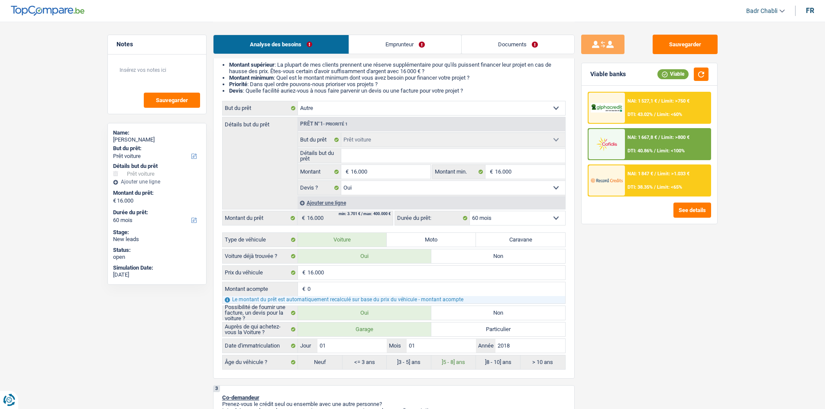
select select "other"
select select
select select "other"
select select
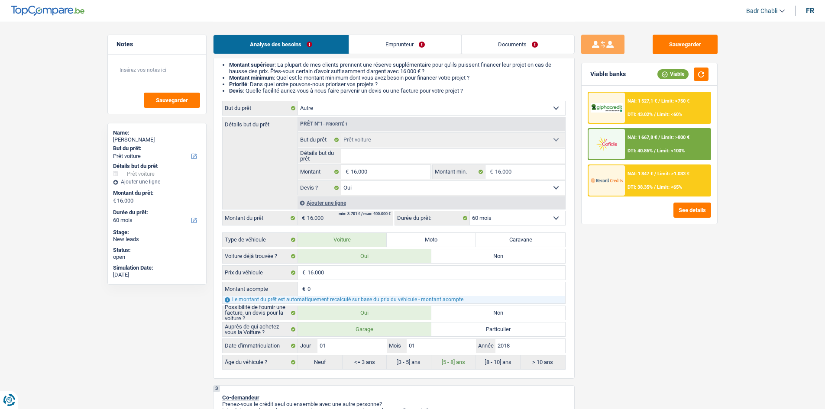
radio input "false"
select select "84"
select select "car"
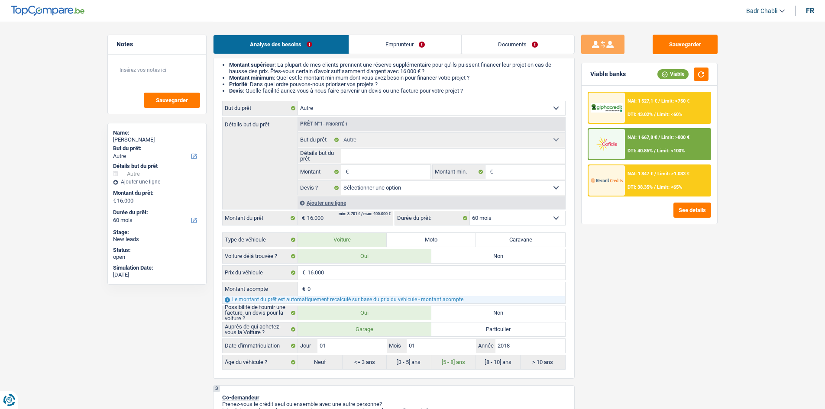
select select "car"
select select "yes"
select select "car"
select select "yes"
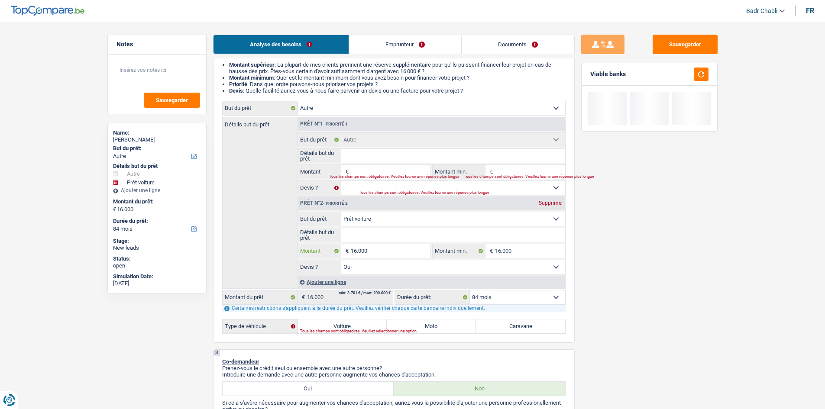
click at [373, 249] on input "16.000" at bounding box center [390, 251] width 79 height 14
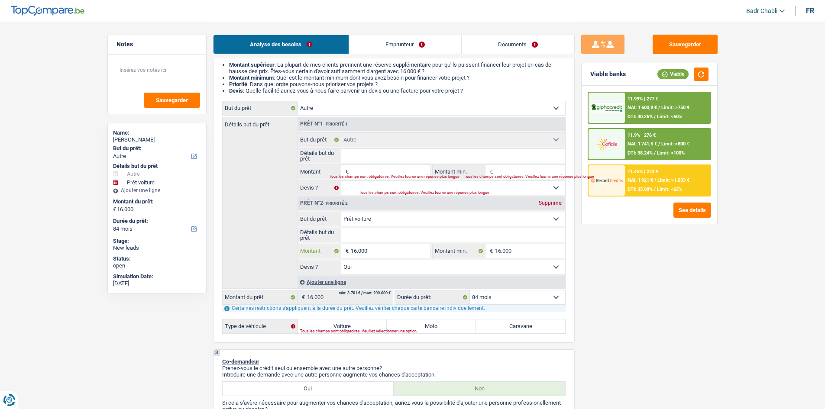
click at [373, 249] on input "16.000" at bounding box center [390, 251] width 79 height 14
click at [373, 173] on input "Montant" at bounding box center [390, 172] width 79 height 14
paste input "16.000"
type input "16.000"
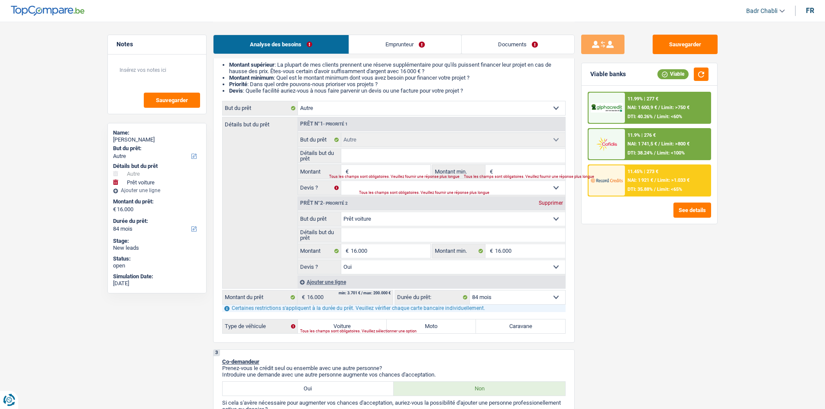
type input "16.000"
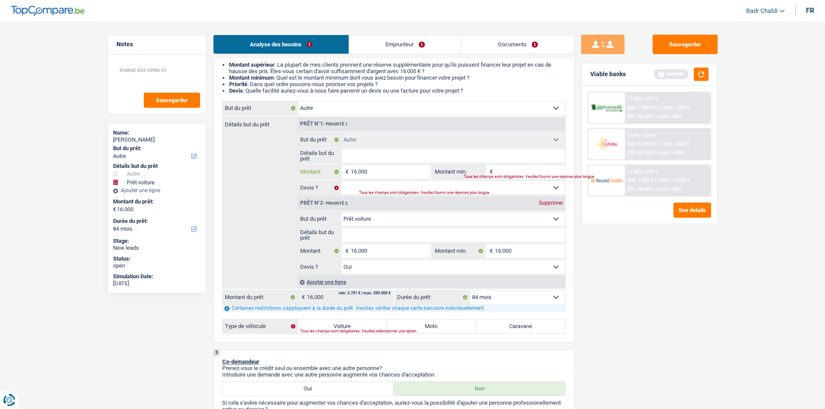
type input "16.000"
type input "32.000"
click at [552, 205] on div "Supprimer" at bounding box center [551, 203] width 29 height 5
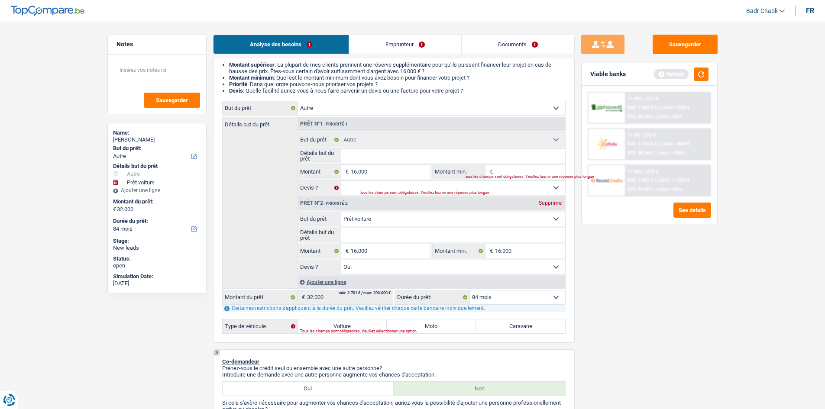
select select "84"
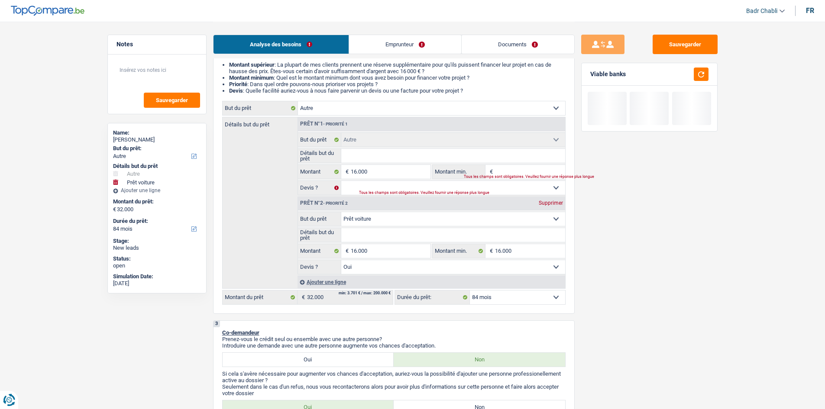
type input "16.000"
select select "84"
type input "16.000"
select select "84"
type input "16.000"
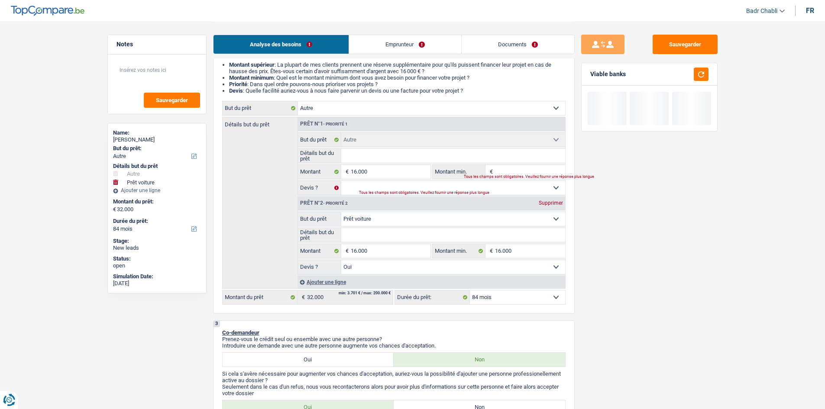
select select "84"
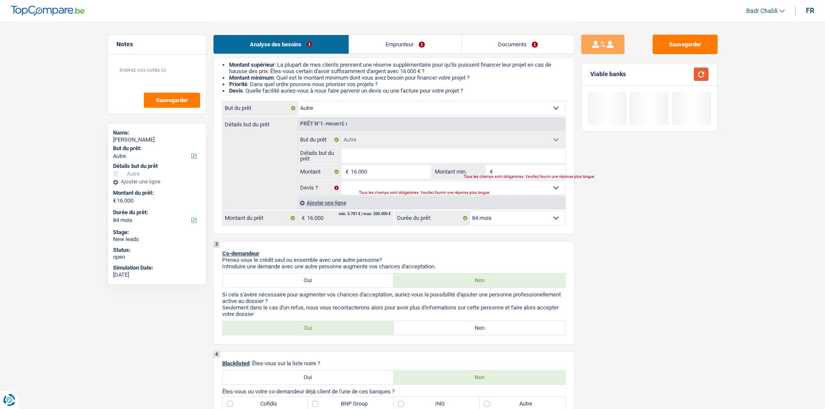
click at [700, 75] on button "button" at bounding box center [701, 74] width 15 height 13
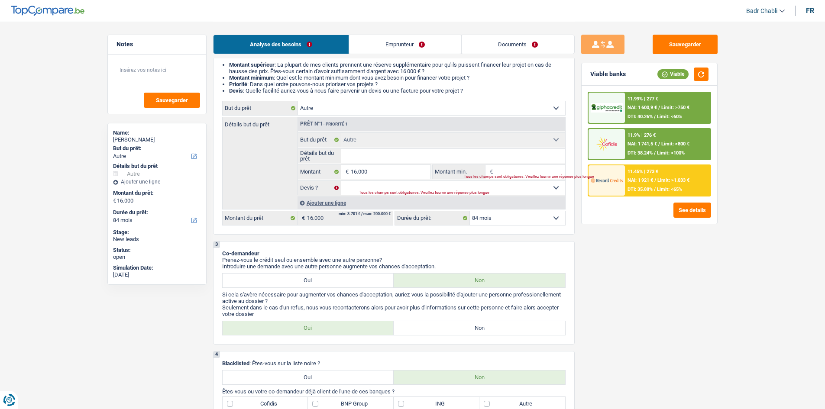
click at [666, 136] on div "11.9% | 276 € NAI: 1 741,5 € / Limit: >800 € DTI: 38.24% / Limit: <100%" at bounding box center [667, 144] width 85 height 30
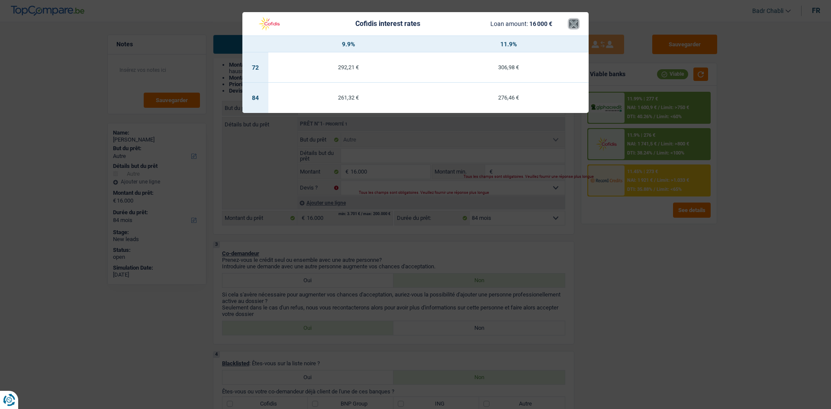
click at [577, 23] on button "×" at bounding box center [573, 23] width 9 height 9
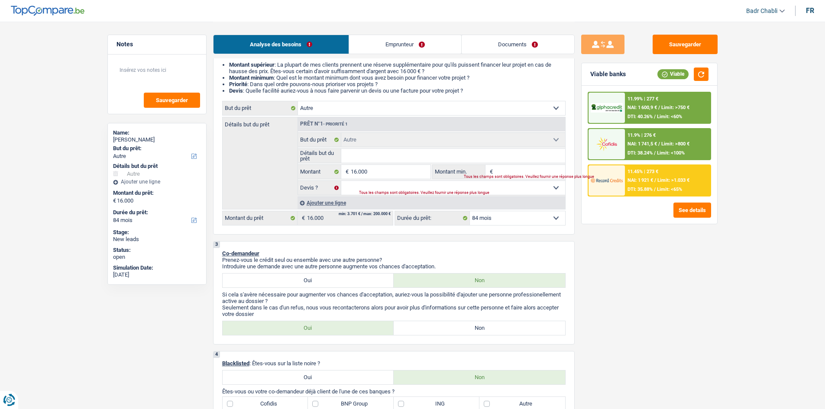
click at [644, 183] on span "NAI: 1 921 €" at bounding box center [641, 181] width 26 height 6
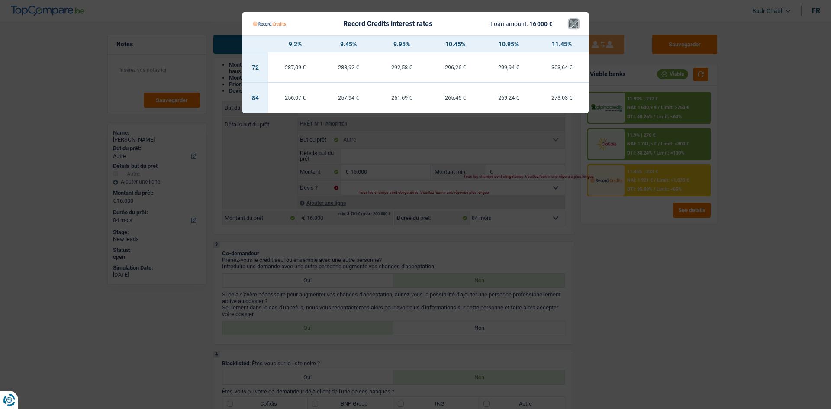
click at [575, 27] on button "×" at bounding box center [573, 23] width 9 height 9
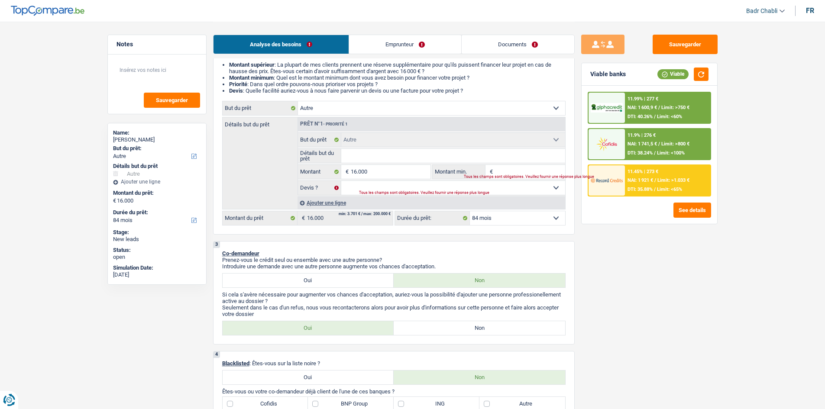
click at [527, 212] on select "12 mois 18 mois 24 mois 30 mois 36 mois 42 mois 48 mois 60 mois 72 mois 84 mois…" at bounding box center [517, 218] width 95 height 14
click at [528, 216] on select "12 mois 18 mois 24 mois 30 mois 36 mois 42 mois 48 mois 60 mois 72 mois 84 mois…" at bounding box center [517, 218] width 95 height 14
click at [503, 221] on select "12 mois 18 mois 24 mois 30 mois 36 mois 42 mois 48 mois 60 mois 72 mois 84 mois…" at bounding box center [517, 218] width 95 height 14
select select "60"
click at [470, 211] on select "12 mois 18 mois 24 mois 30 mois 36 mois 42 mois 48 mois 60 mois 72 mois 84 mois…" at bounding box center [517, 218] width 95 height 14
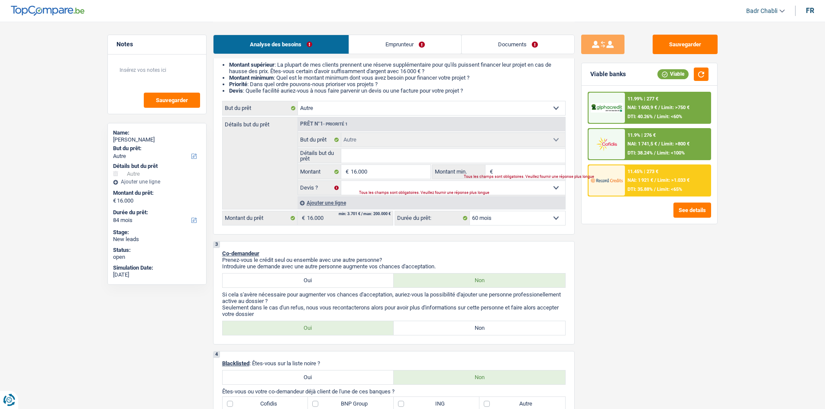
select select "60"
click at [663, 188] on span "Limit: <65%" at bounding box center [669, 190] width 25 height 6
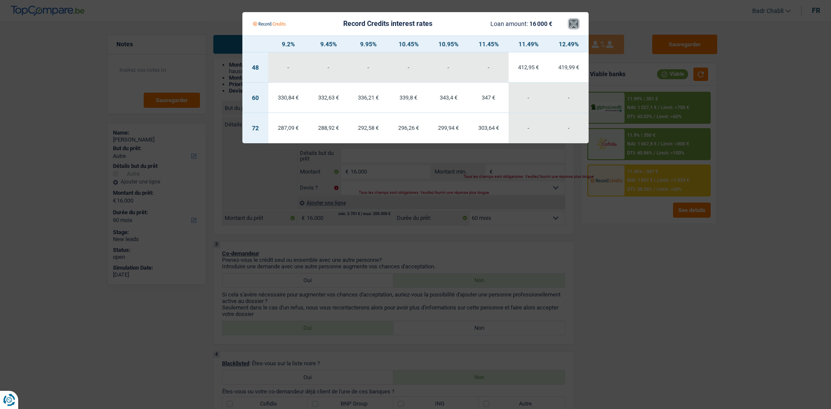
click at [574, 23] on button "×" at bounding box center [573, 23] width 9 height 9
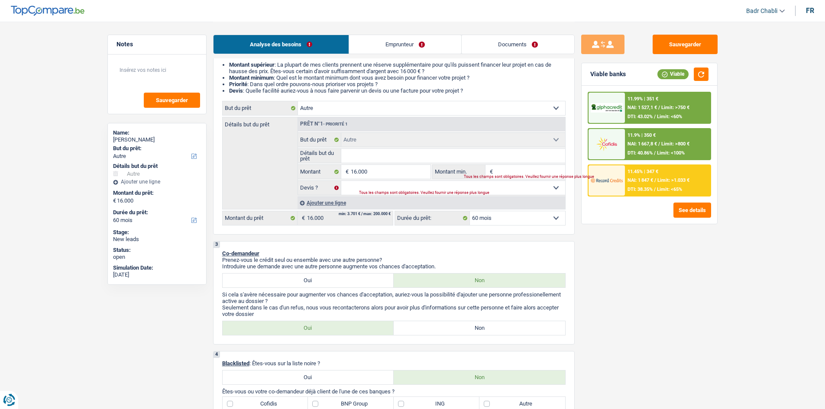
click at [654, 104] on div "11.99% | 351 € NAI: 1 527,1 € / Limit: >750 € DTI: 43.02% / Limit: <60%" at bounding box center [667, 108] width 85 height 30
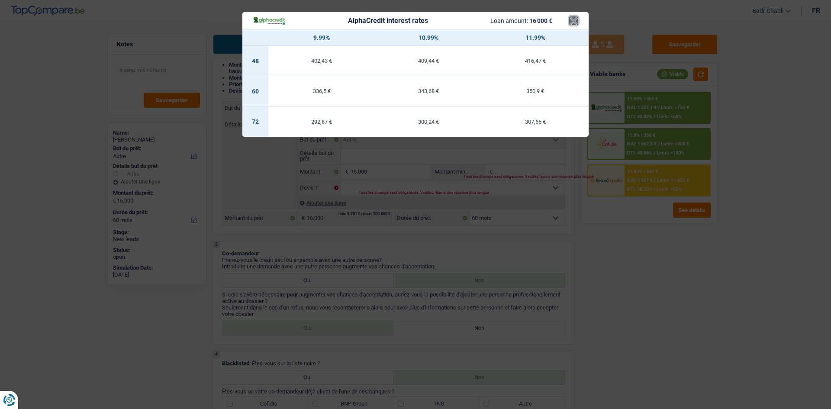
click at [574, 20] on button "×" at bounding box center [573, 20] width 9 height 9
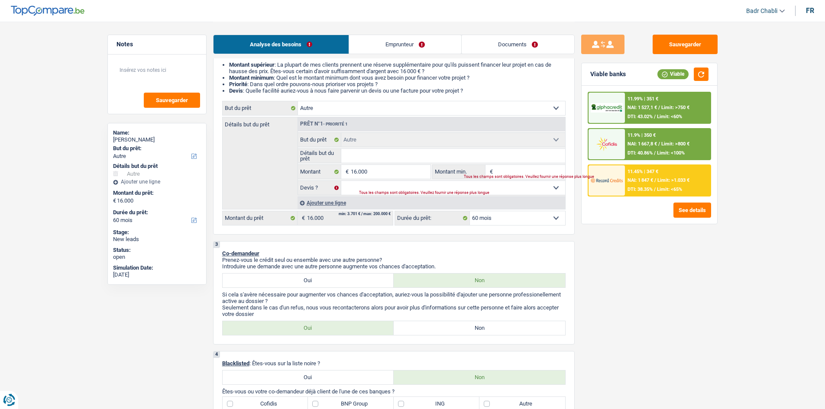
click at [667, 141] on span "Limit: >800 €" at bounding box center [675, 144] width 28 height 6
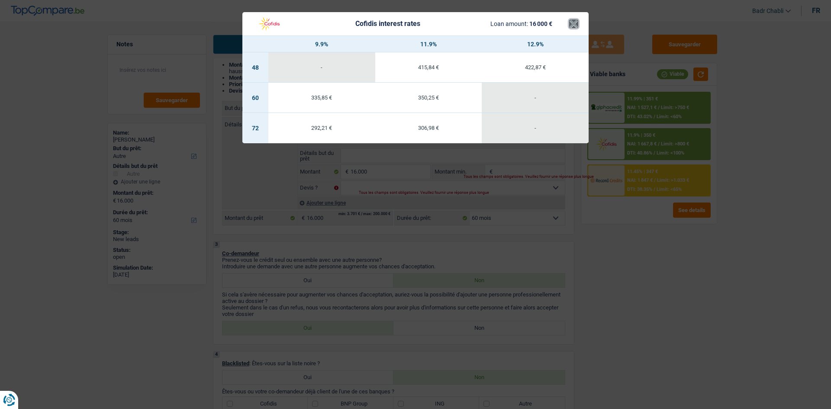
click at [573, 27] on button "×" at bounding box center [573, 23] width 9 height 9
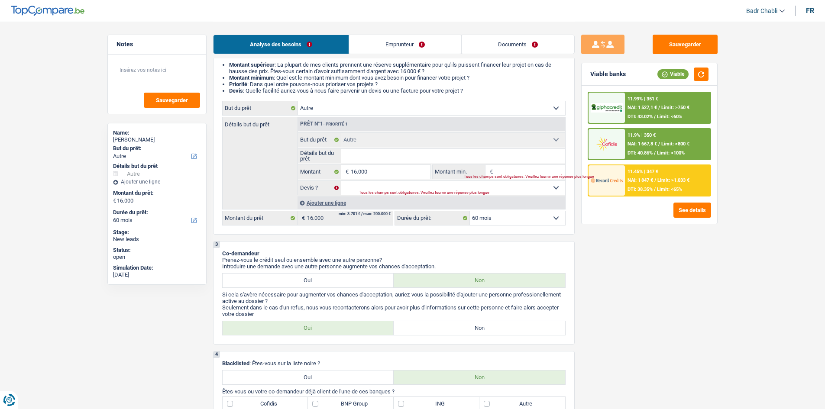
click at [653, 177] on div "11.45% | 347 € NAI: 1 847 € / Limit: >1.033 € DTI: 38.35% / Limit: <65%" at bounding box center [667, 180] width 85 height 30
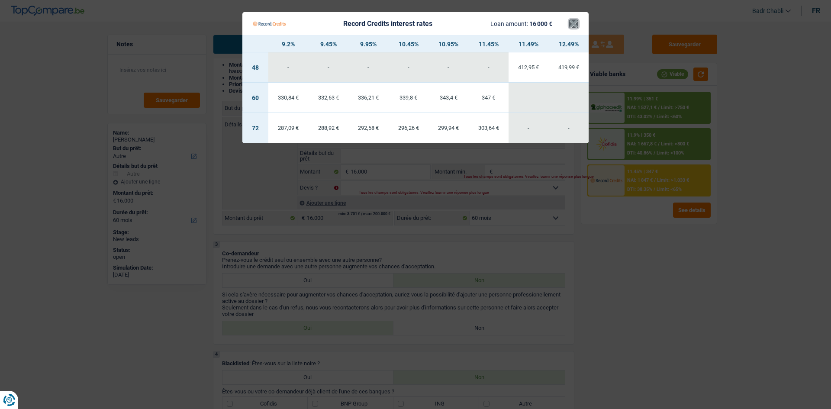
click at [575, 26] on button "×" at bounding box center [573, 23] width 9 height 9
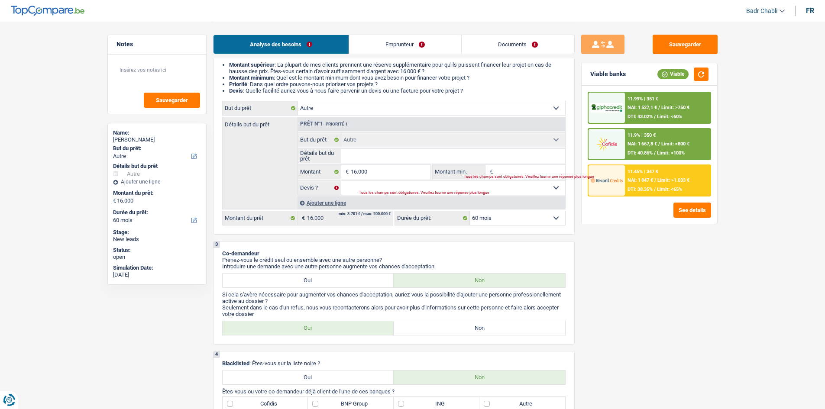
click at [655, 143] on span "NAI: 1 667,8 €" at bounding box center [642, 144] width 29 height 6
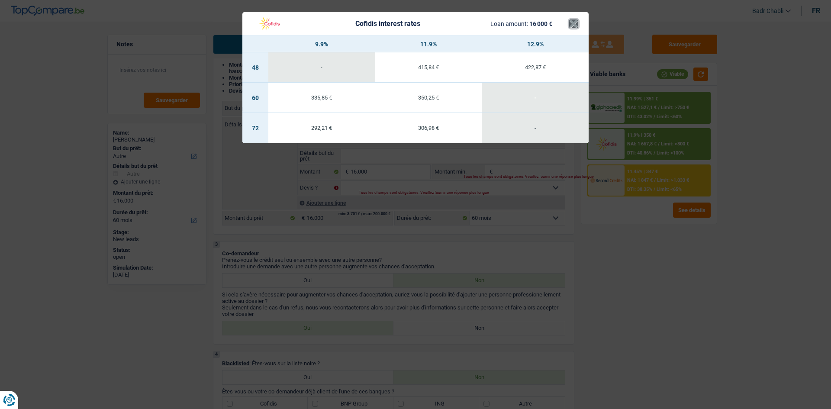
click at [577, 25] on button "×" at bounding box center [573, 23] width 9 height 9
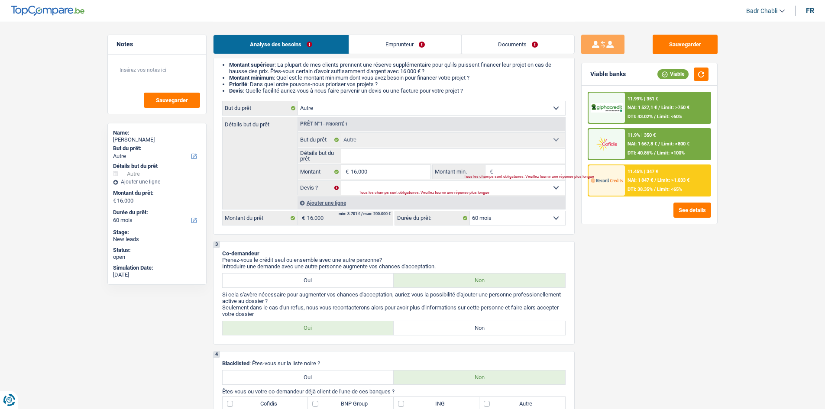
click at [438, 192] on div "Tous les champs sont obligatoires. Veuillez fournir une réponse plus longue" at bounding box center [451, 192] width 185 height 3
click at [449, 187] on select "Oui Non Non répondu Sélectionner une option" at bounding box center [453, 188] width 224 height 14
select select "false"
click at [341, 181] on select "Oui Non Non répondu Sélectionner une option" at bounding box center [453, 188] width 224 height 14
select select "false"
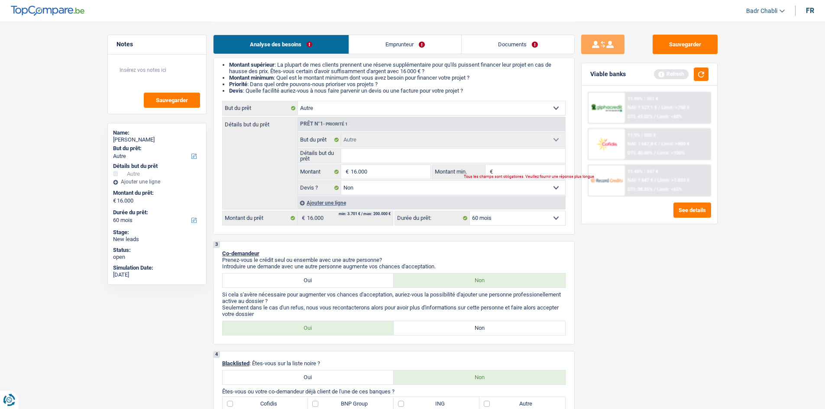
click at [443, 191] on select "Oui Non Non répondu Sélectionner une option" at bounding box center [453, 188] width 224 height 14
click at [341, 181] on select "Oui Non Non répondu Sélectionner une option" at bounding box center [453, 188] width 224 height 14
click at [705, 73] on button "button" at bounding box center [701, 74] width 15 height 13
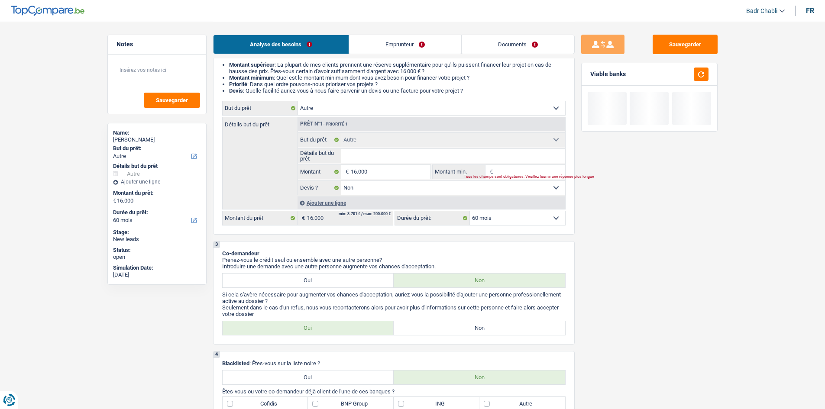
click at [476, 331] on label "Non" at bounding box center [479, 328] width 171 height 14
click at [476, 331] on input "Non" at bounding box center [479, 328] width 171 height 14
radio input "true"
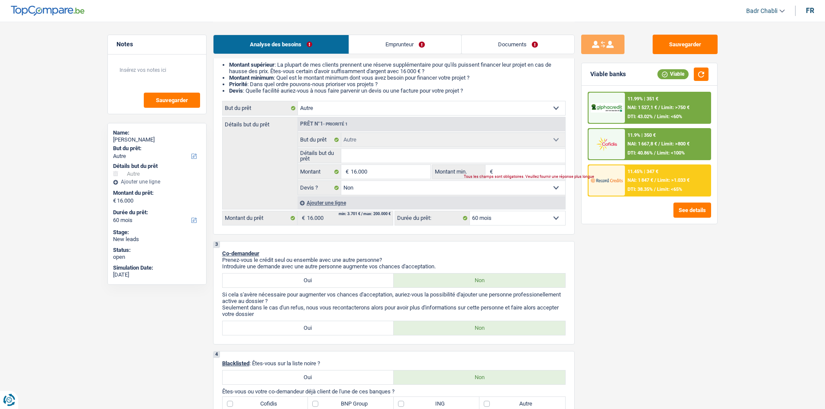
click at [396, 44] on link "Emprunteur" at bounding box center [405, 44] width 112 height 19
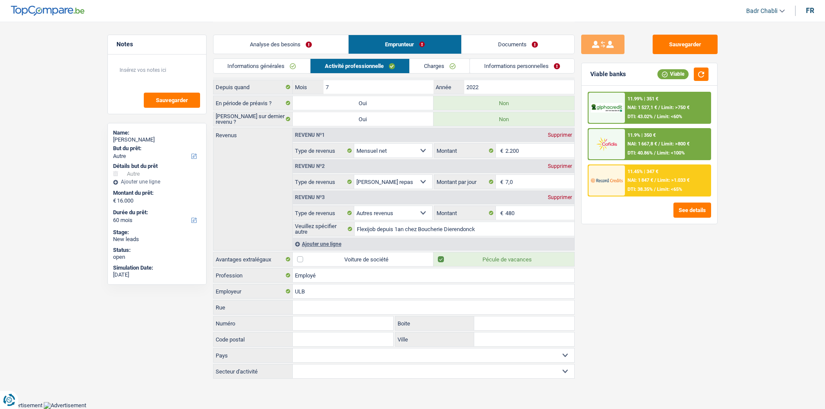
scroll to position [29, 0]
click at [281, 65] on link "Informations générales" at bounding box center [262, 66] width 97 height 14
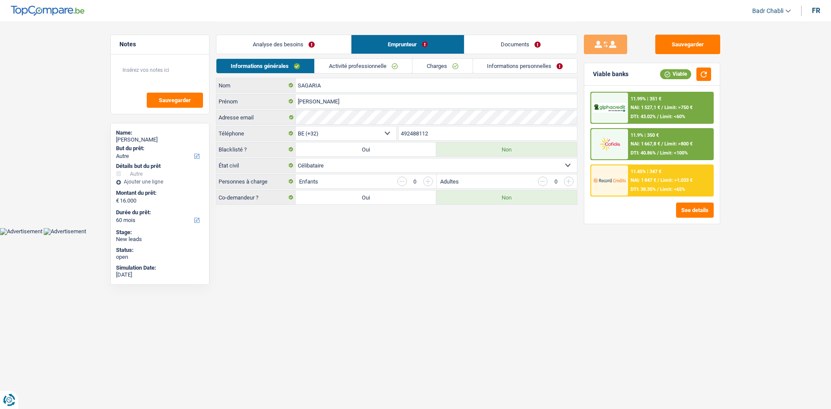
click at [277, 42] on link "Analyse des besoins" at bounding box center [284, 44] width 135 height 19
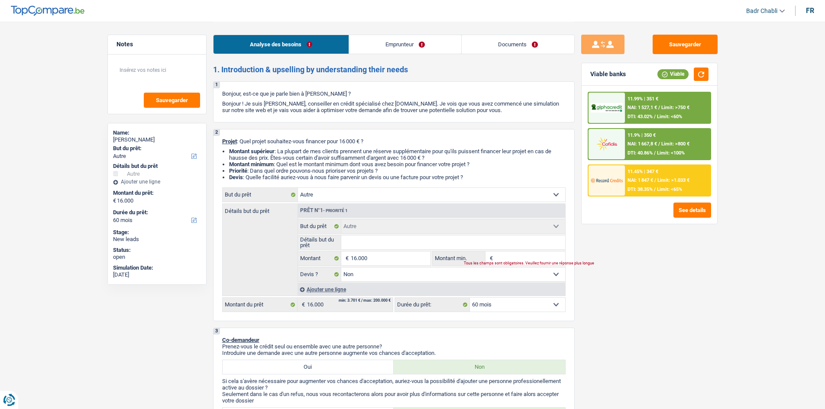
click at [636, 292] on div "Sauvegarder Viable banks Viable 11.99% | 351 € NAI: 1 527,1 € / Limit: >750 € D…" at bounding box center [649, 215] width 149 height 361
click at [631, 293] on div "Sauvegarder Viable banks Viable 11.99% | 351 € NAI: 1 527,1 € / Limit: >750 € D…" at bounding box center [649, 215] width 149 height 361
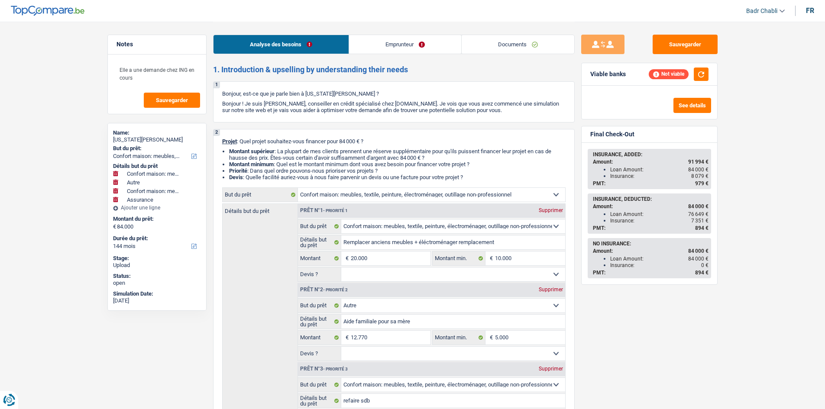
select select "household"
select select "other"
select select "household"
select select "insurance"
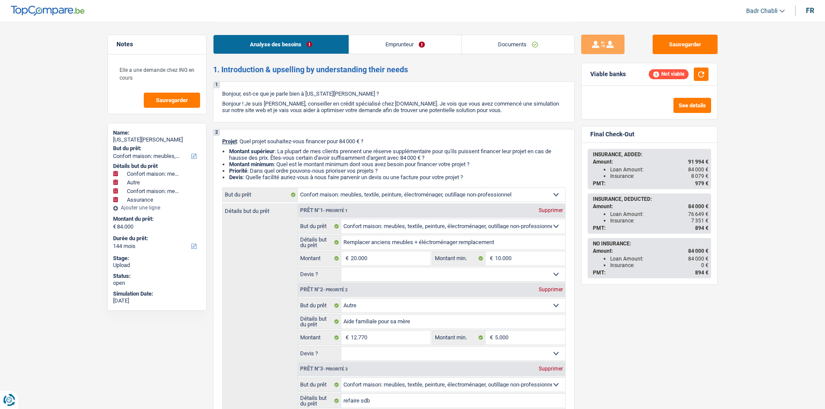
select select "144"
select select "household"
select select "other"
select select "household"
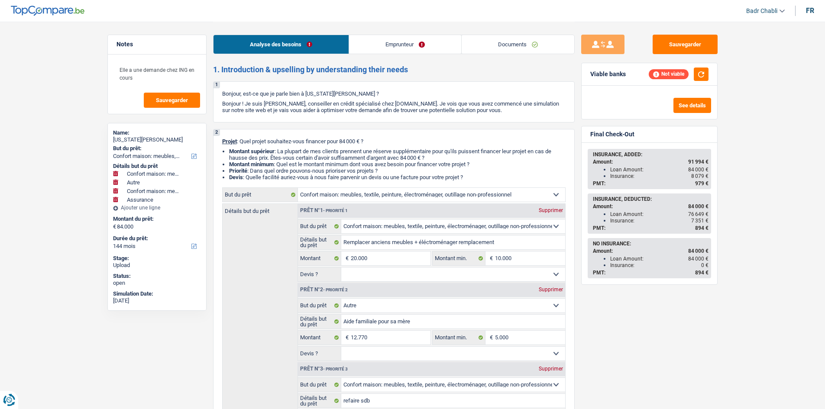
select select "insurance"
select select "144"
select select "publicEmployee"
select select "netSalary"
select select "mealVouchers"
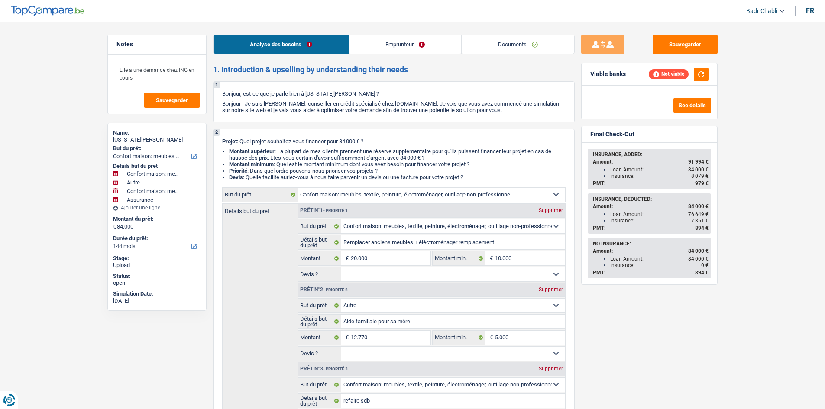
select select "familyAllowances"
select select "ownerWithMortgage"
select select "mortgage"
select select "240"
select select "cardOrCredit"
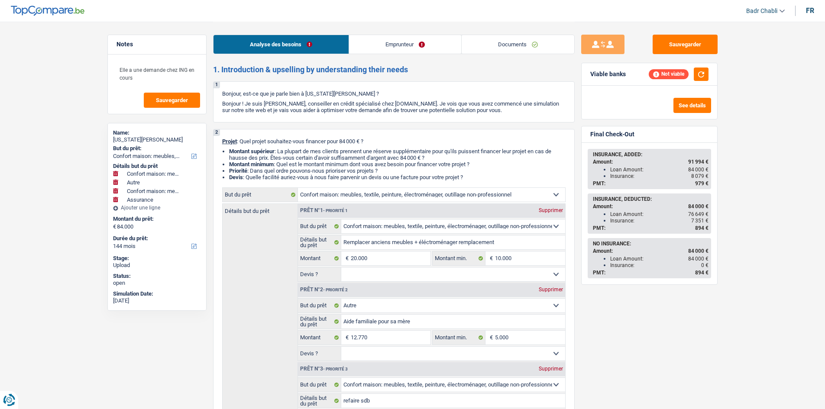
select select "cardOrCredit"
select select "renovationLoan"
select select "84"
select select "household"
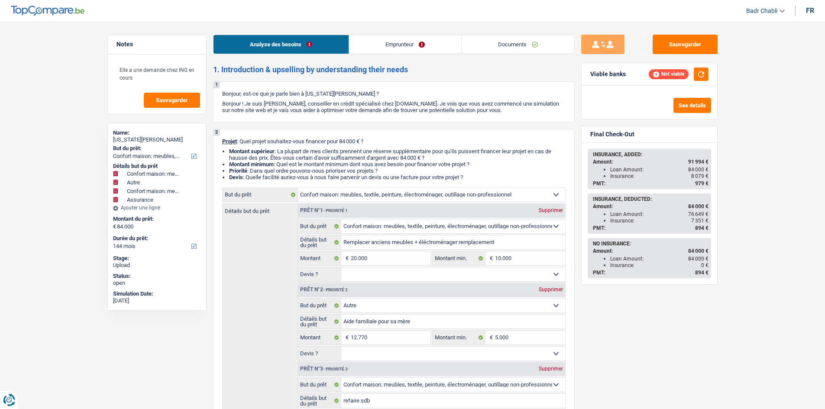
select select "other"
select select "household"
select select "insurance"
select select "144"
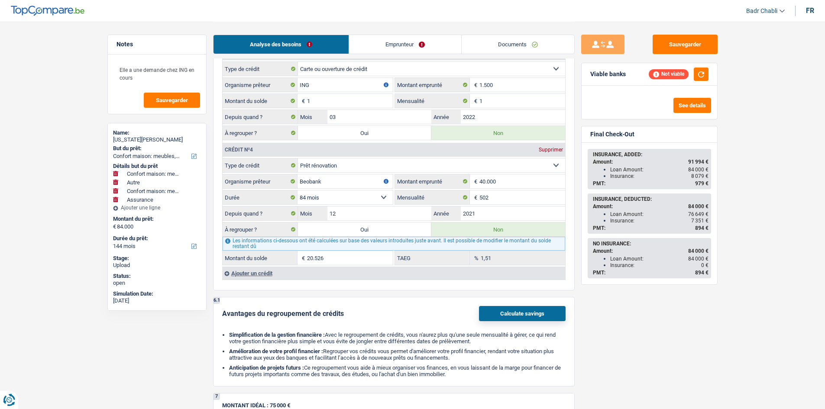
scroll to position [1169, 0]
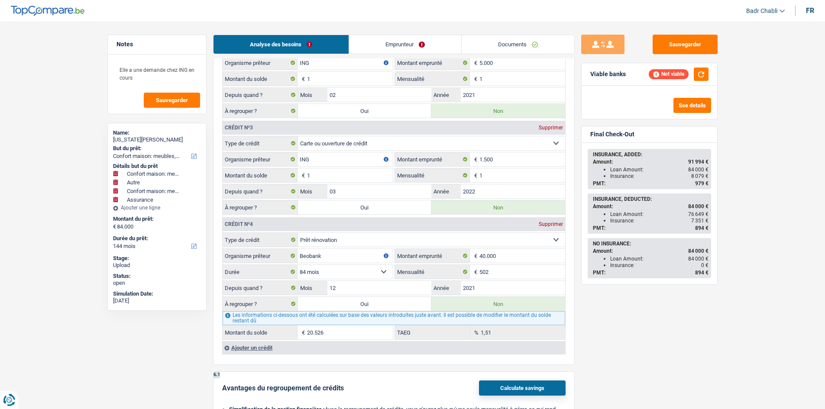
click at [381, 298] on label "Oui" at bounding box center [365, 304] width 134 height 14
click at [381, 298] on input "Oui" at bounding box center [365, 304] width 134 height 14
radio input "true"
type input "104.526"
type input "20.526"
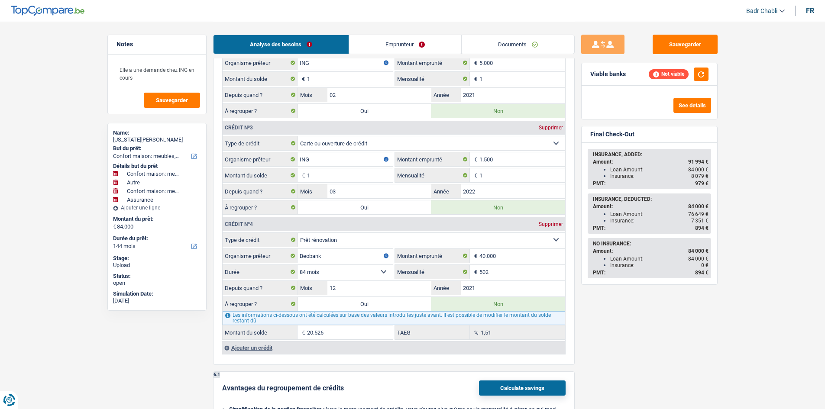
type input "Remplacer anciens meubles + éléctroménager remplacement"
type input "20.000"
type input "10.000"
type input "Aide familiale pour sa mère"
type input "12.770"
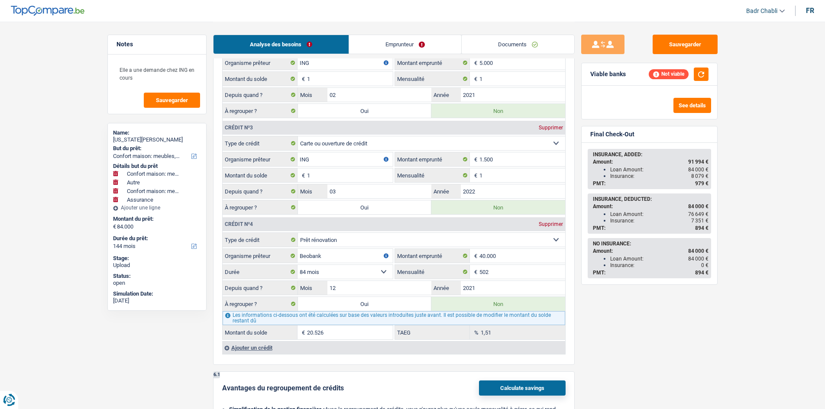
type input "5.000"
type input "refaire sdb"
type input "48.000"
radio input "false"
type input "20.526"
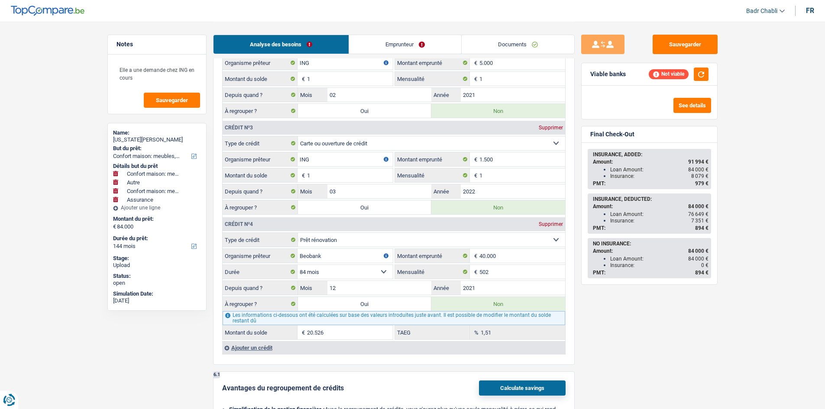
type input "Remplacer anciens meubles + éléctroménager remplacement"
type input "20.000"
type input "10.000"
type input "Aide familiale pour sa mère"
type input "12.770"
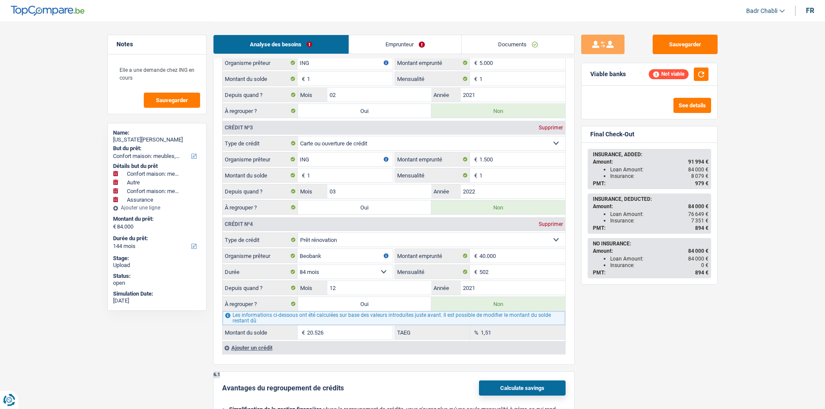
type input "5.000"
type input "refaire sdb"
type input "48.000"
select select "refinancing"
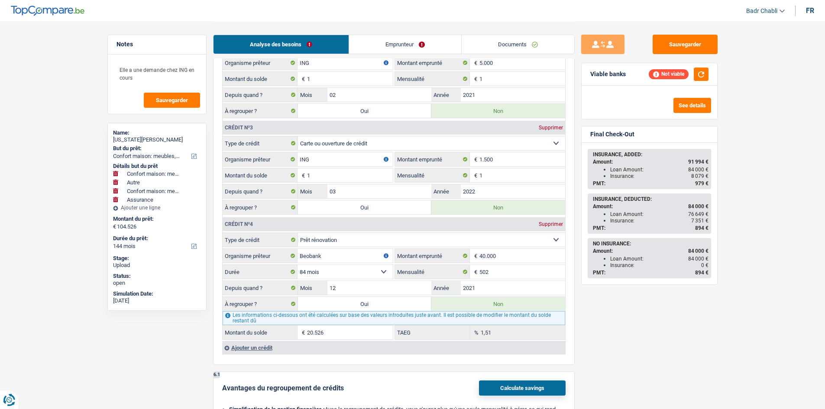
select select "household"
select select "other"
select select "household"
select select "refinancing"
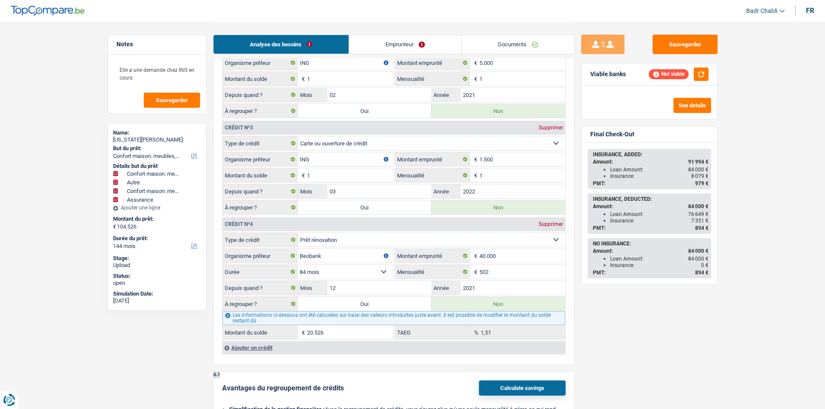
select select "household"
select select "other"
select select "household"
select select "refinancing"
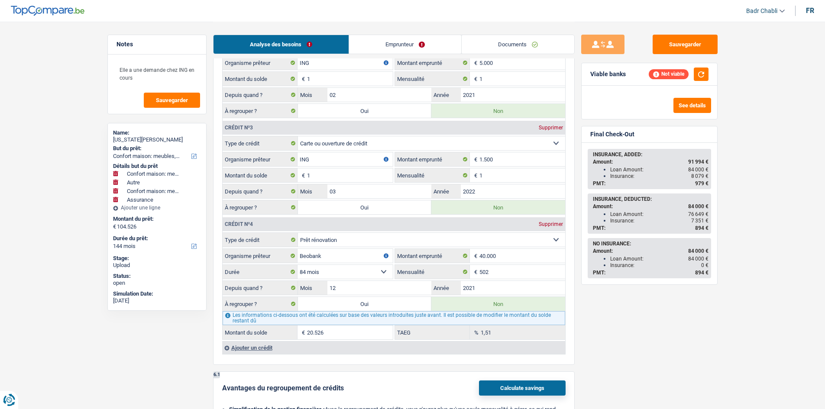
select select "household"
select select "other"
select select "household"
select select "insurance"
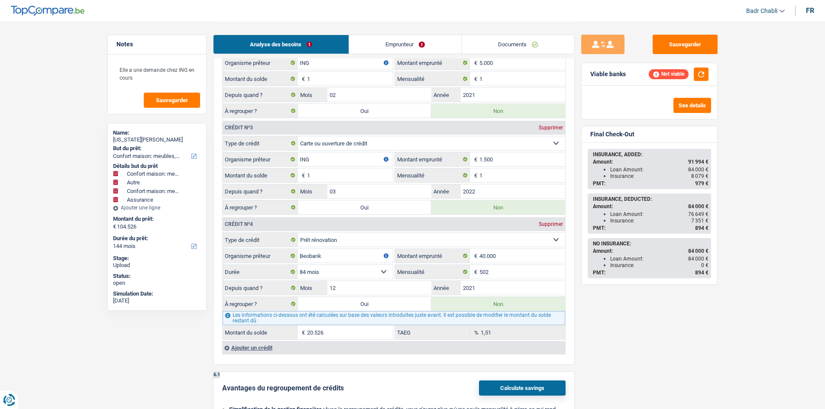
select select "insurance"
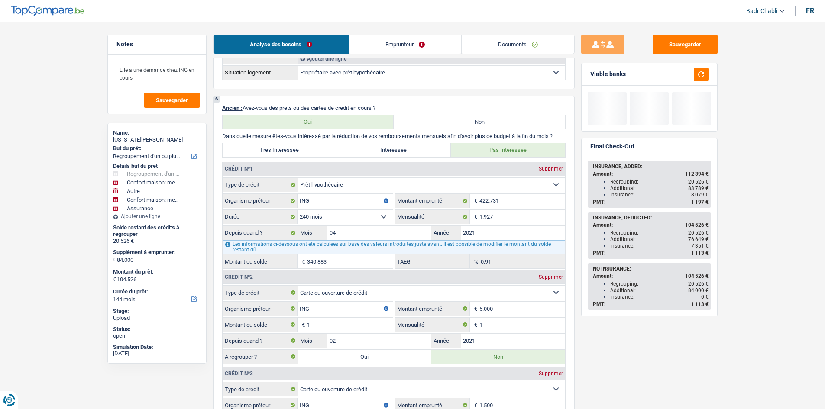
scroll to position [996, 0]
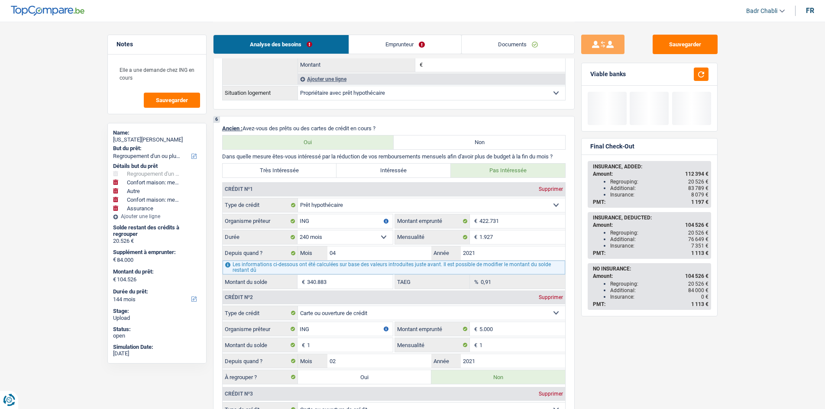
click at [302, 153] on p "Dans quelle mesure êtes-vous intéressé par la réduction de vos remboursements m…" at bounding box center [393, 156] width 343 height 6
click at [307, 160] on div "6 Ancien : Avez-vous des prêts ou des cartes de crédit en cours ? Oui Non Dans …" at bounding box center [394, 374] width 362 height 516
click at [320, 171] on label "Très Intéressée" at bounding box center [280, 171] width 114 height 14
click at [320, 171] on input "Très Intéressée" at bounding box center [280, 171] width 114 height 14
radio input "true"
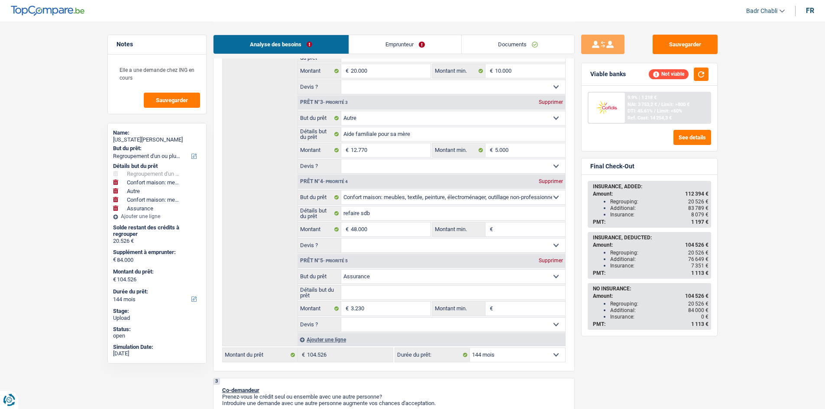
scroll to position [260, 0]
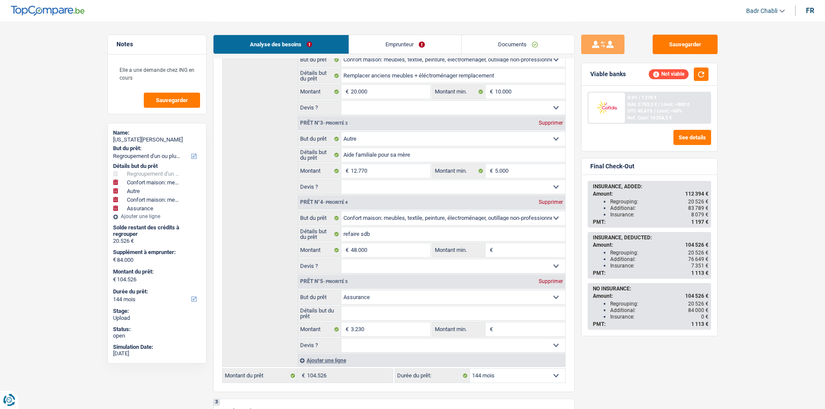
click at [550, 124] on div "Supprimer" at bounding box center [551, 122] width 29 height 5
select select "household"
select select "insurance"
select select "household"
type input "refaire sdb"
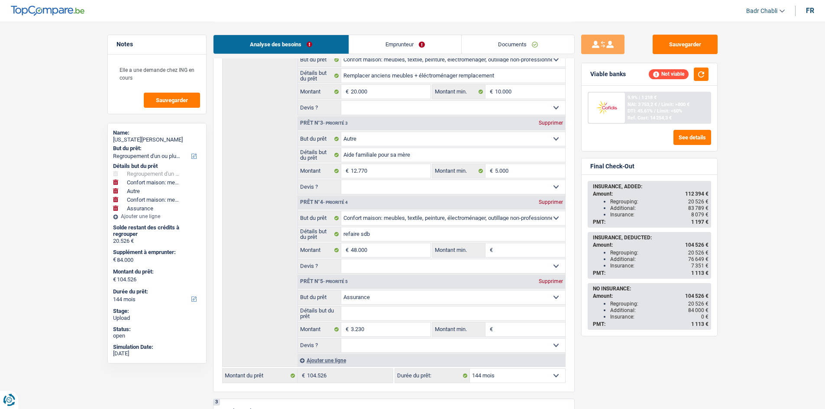
type input "48.000"
select select "insurance"
type input "3.230"
select select "household"
type input "refaire sdb"
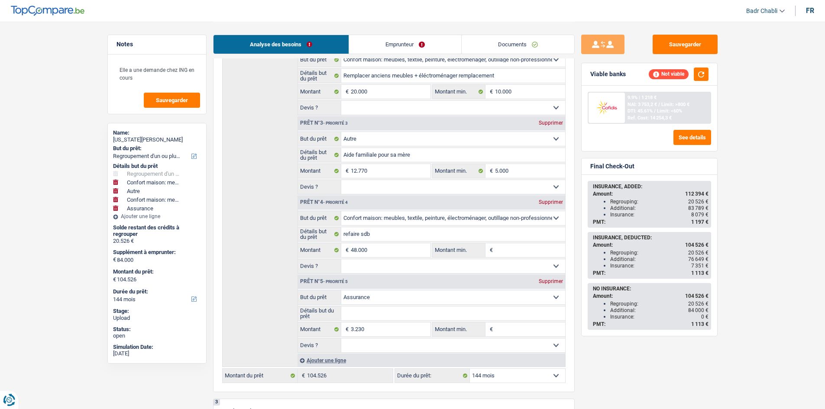
type input "48.000"
select select "insurance"
type input "3.230"
type input "71.230"
type input "91.756"
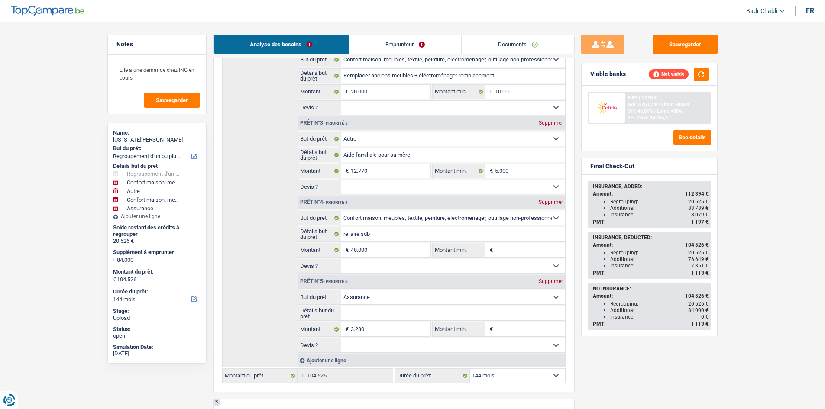
type input "91.756"
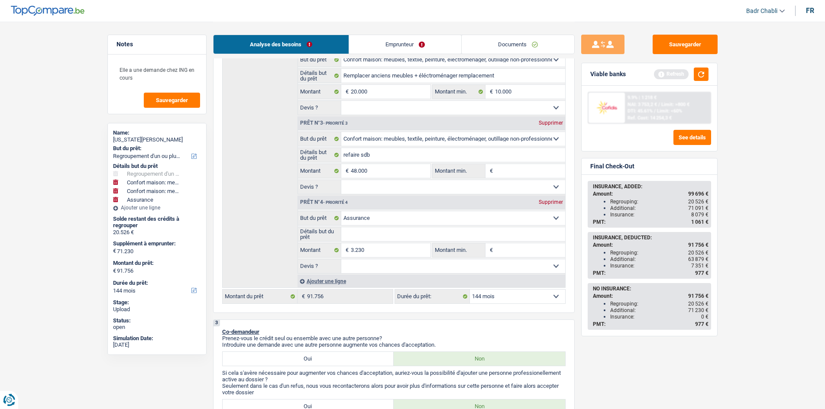
click at [547, 200] on div "Supprimer" at bounding box center [551, 202] width 29 height 5
type input "68.000"
type input "88.526"
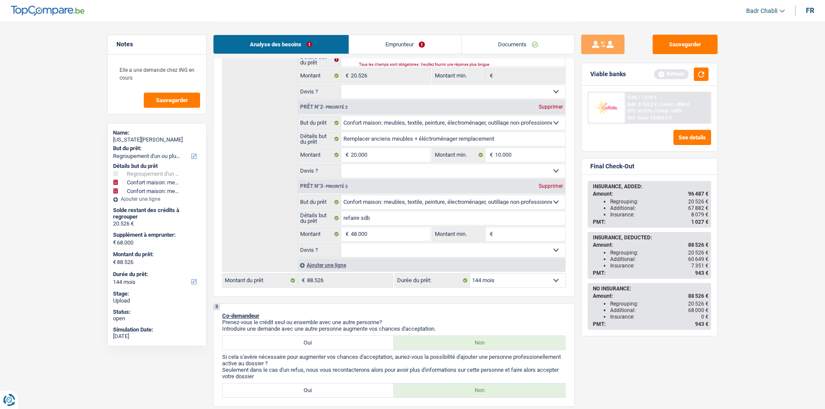
scroll to position [130, 0]
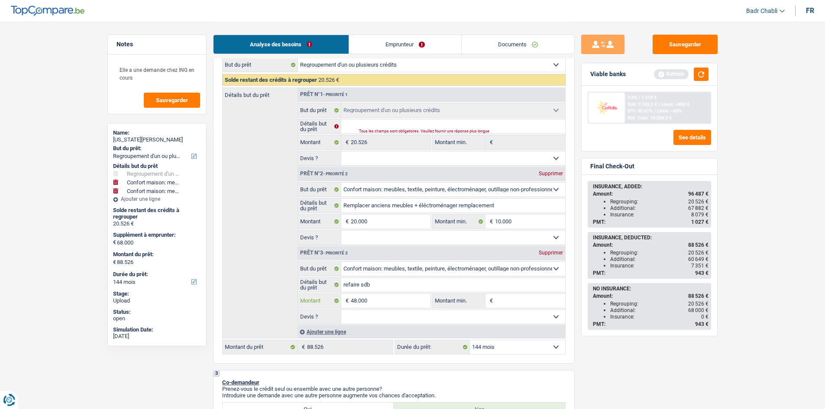
click at [392, 304] on input "48.000" at bounding box center [390, 301] width 79 height 14
type input "5"
type input "58"
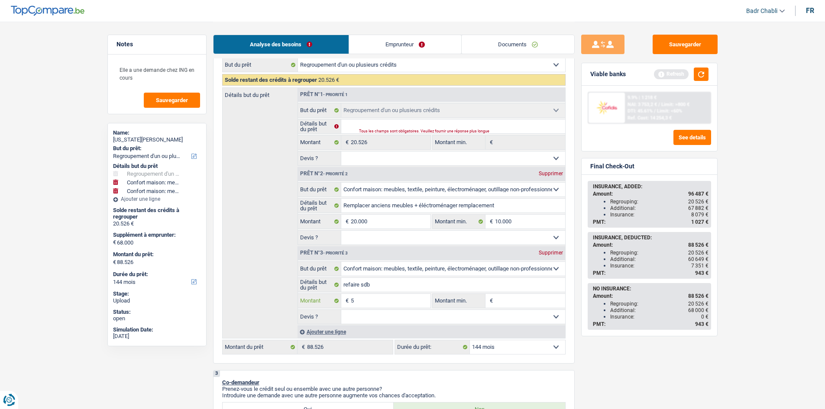
type input "58"
type input "580"
type input "5.800"
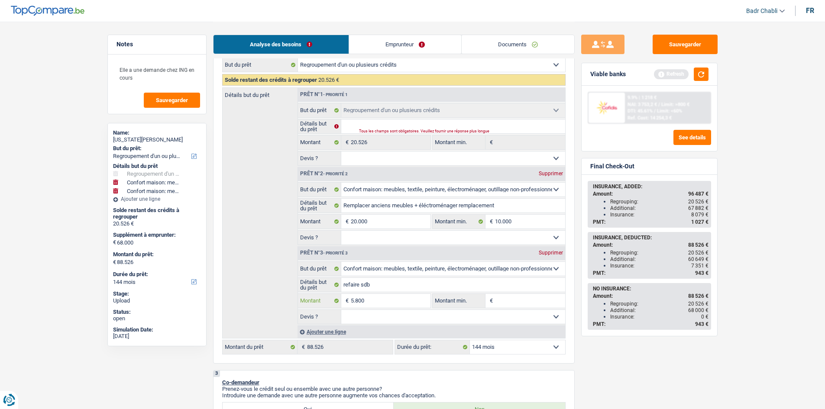
type input "58.000"
type input "78.000"
type input "98.526"
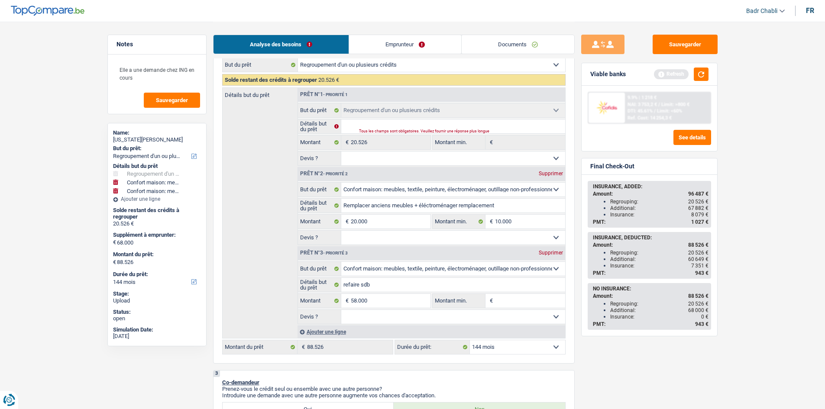
type input "98.526"
click at [702, 70] on button "button" at bounding box center [701, 74] width 15 height 13
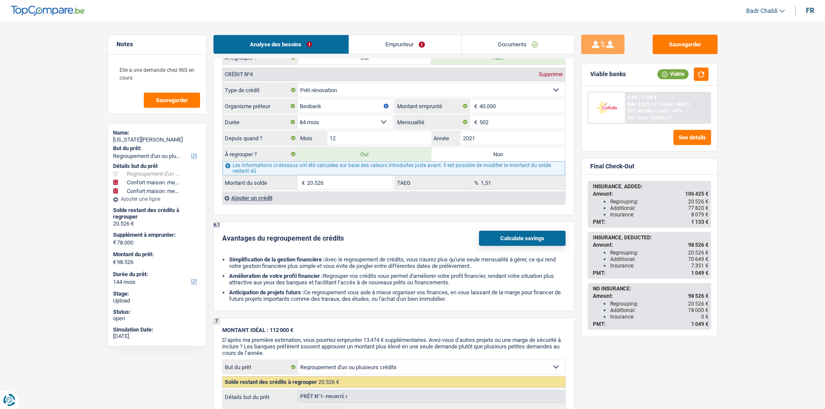
scroll to position [1256, 0]
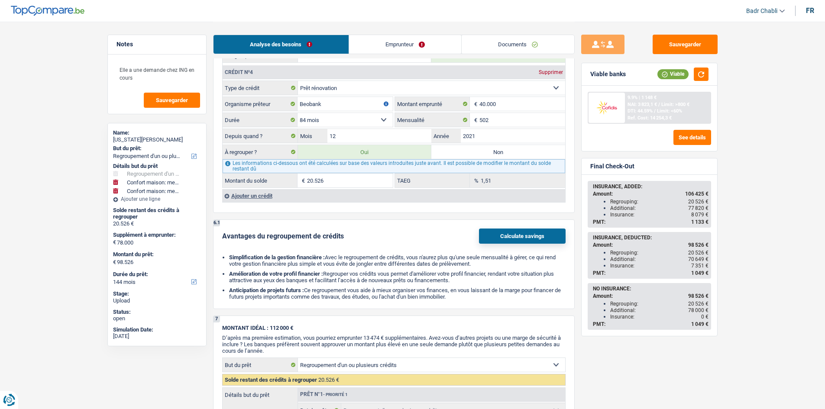
click at [335, 181] on input "20.526" at bounding box center [350, 181] width 86 height 14
click at [346, 180] on input "20.526" at bounding box center [350, 181] width 86 height 14
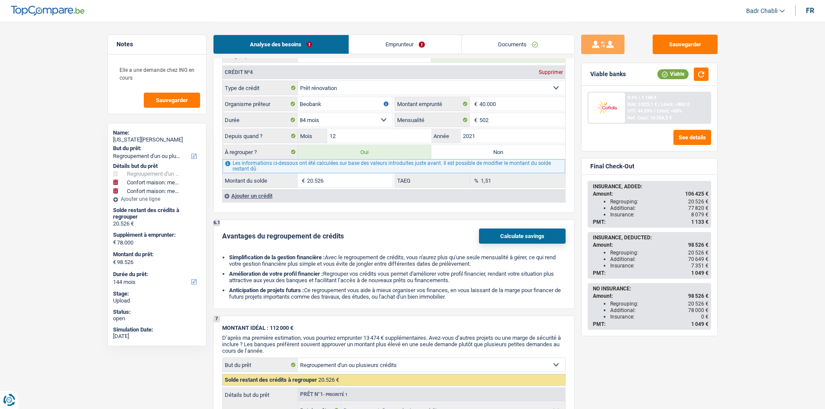
click at [346, 180] on input "20.526" at bounding box center [350, 181] width 86 height 14
type input "1"
type input "78.001"
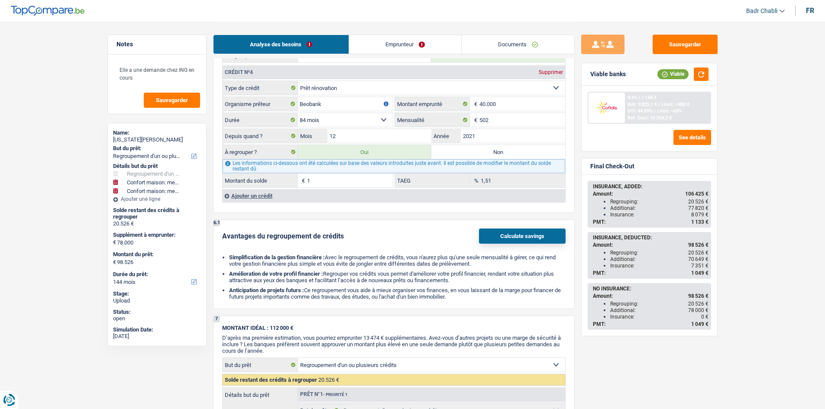
type input "78.001"
type input "18"
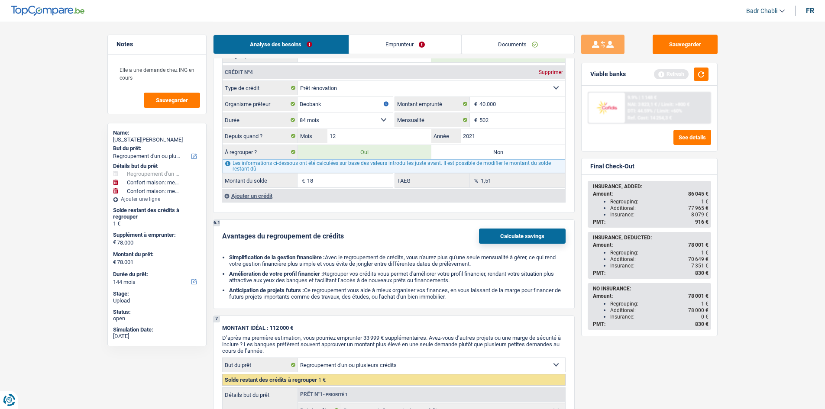
type input "78.018"
type input "185"
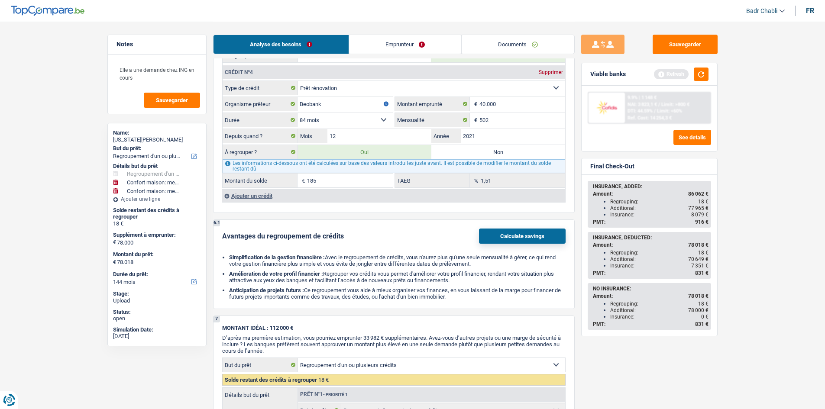
type input "185"
type input "78.185"
type input "1.850"
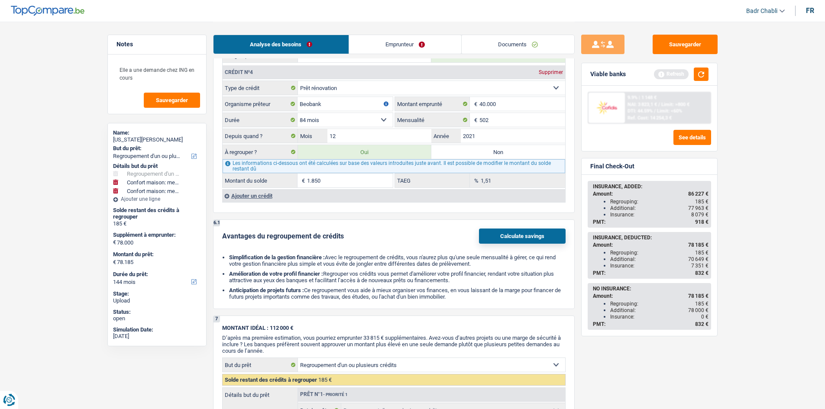
type input "1.850"
type input "79.850"
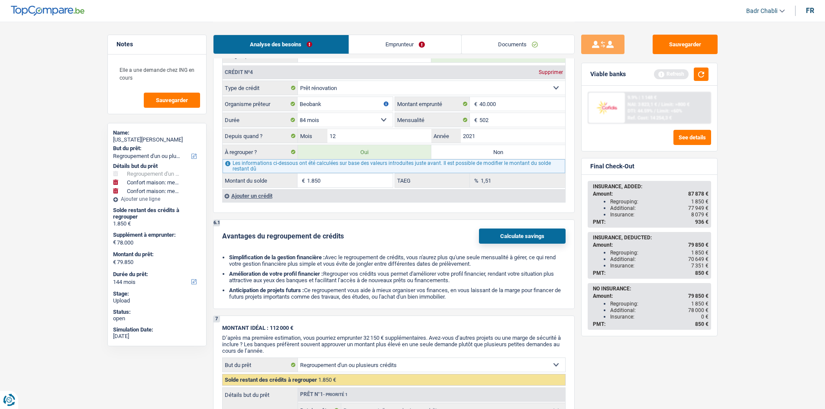
type input "18.500"
type input "96.500"
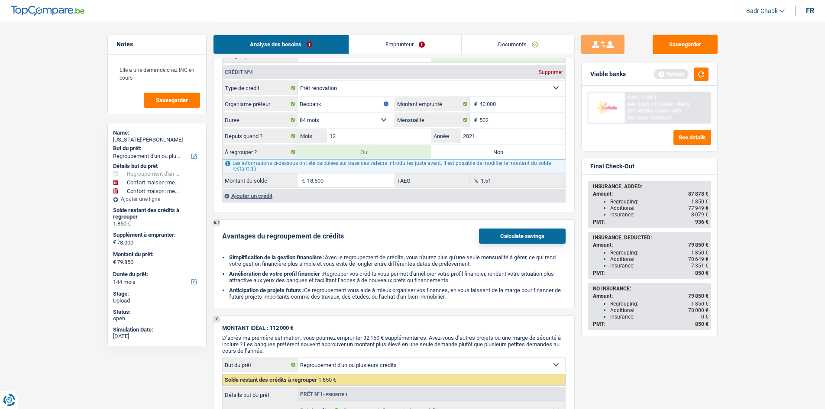
type input "96.500"
type input "18.500"
click at [700, 65] on div "Viable banks Refresh" at bounding box center [650, 74] width 136 height 23
click at [702, 75] on button "button" at bounding box center [701, 74] width 15 height 13
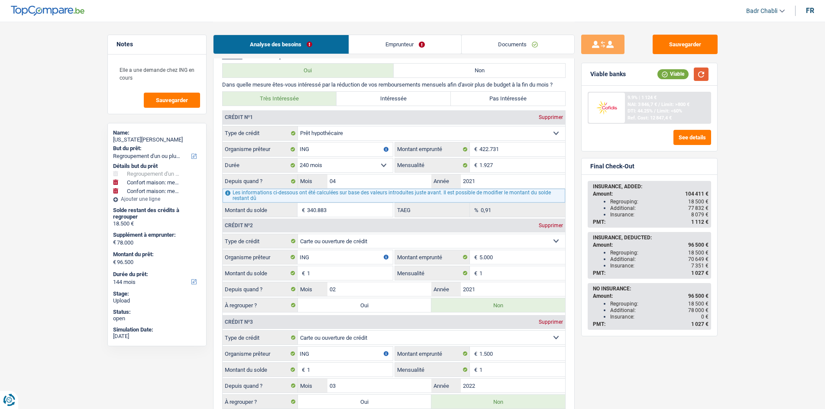
scroll to position [1126, 0]
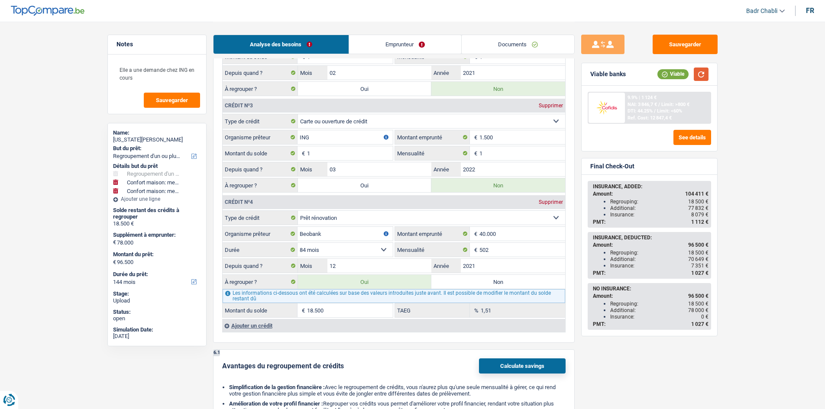
click at [707, 72] on button "button" at bounding box center [701, 74] width 15 height 13
click at [702, 78] on button "button" at bounding box center [701, 74] width 15 height 13
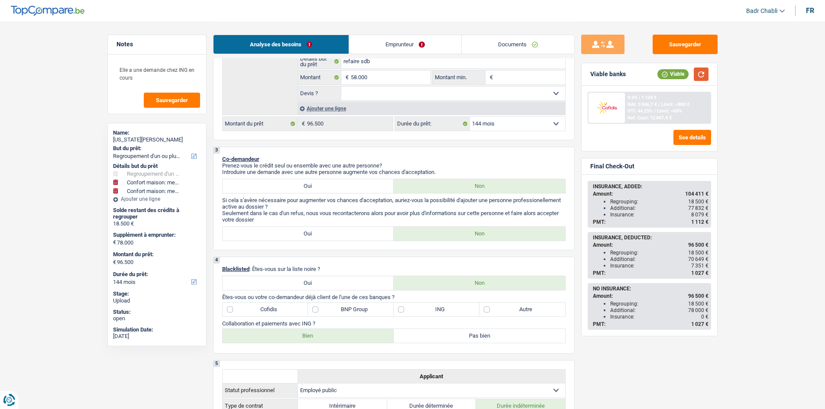
scroll to position [303, 0]
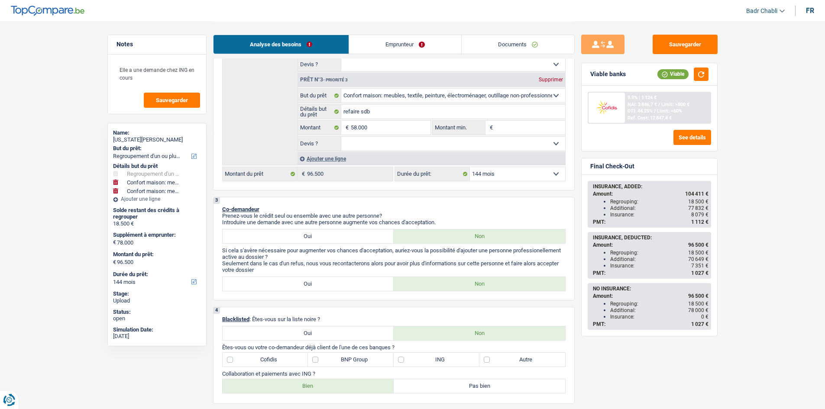
click at [660, 104] on span "/" at bounding box center [659, 105] width 2 height 6
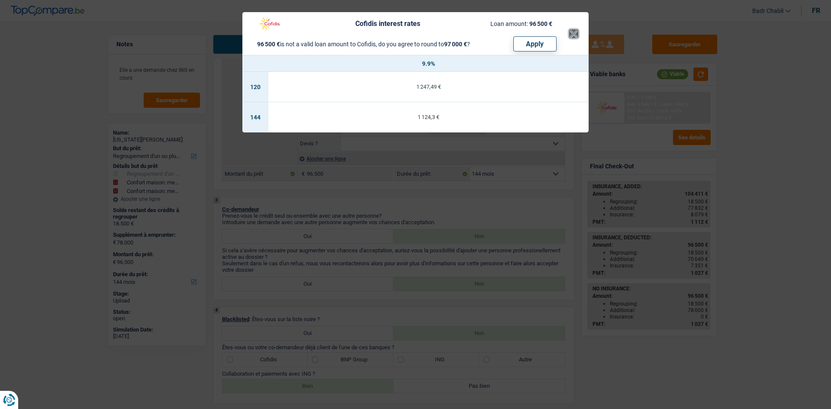
click at [577, 29] on button "×" at bounding box center [573, 33] width 9 height 9
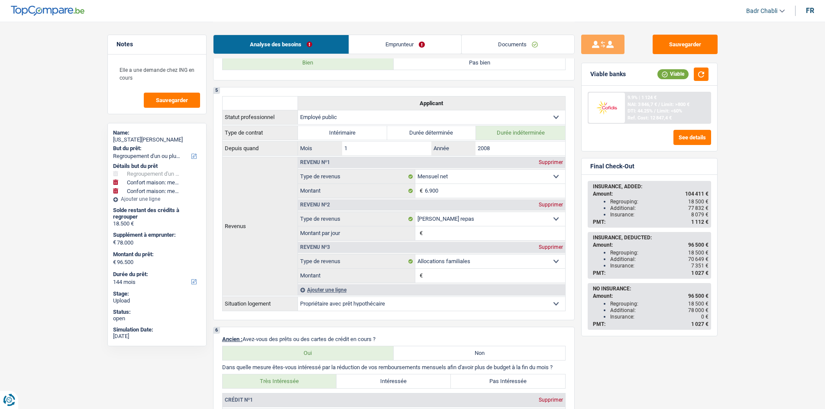
scroll to position [563, 0]
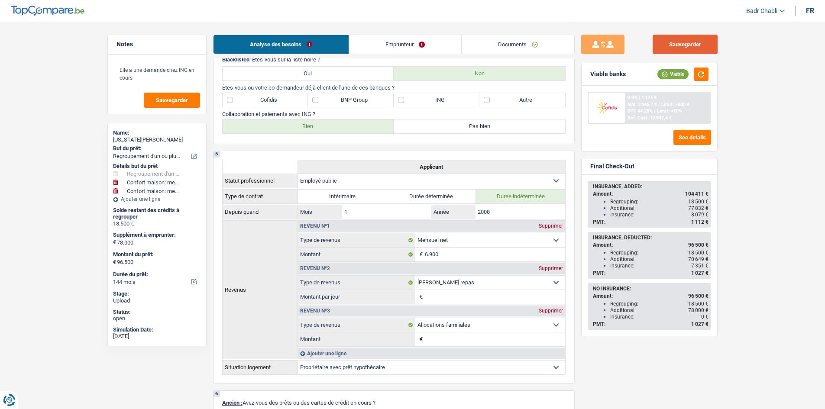
click at [695, 49] on button "Sauvegarder" at bounding box center [685, 44] width 65 height 19
click at [693, 42] on button "Sauvegarder" at bounding box center [685, 44] width 65 height 19
click at [702, 75] on button "button" at bounding box center [701, 74] width 15 height 13
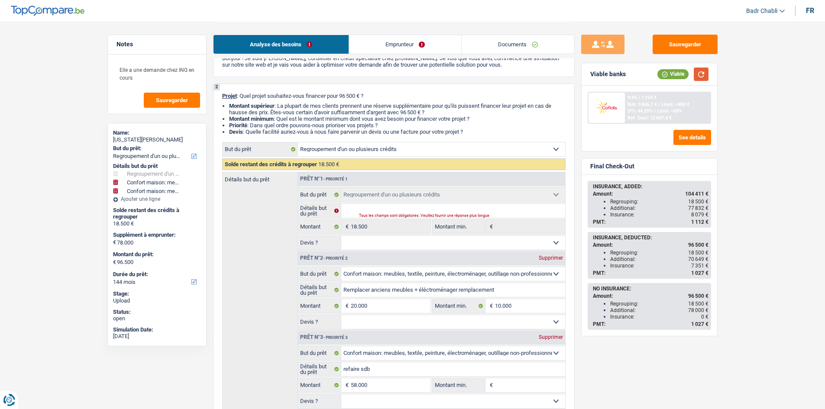
scroll to position [130, 0]
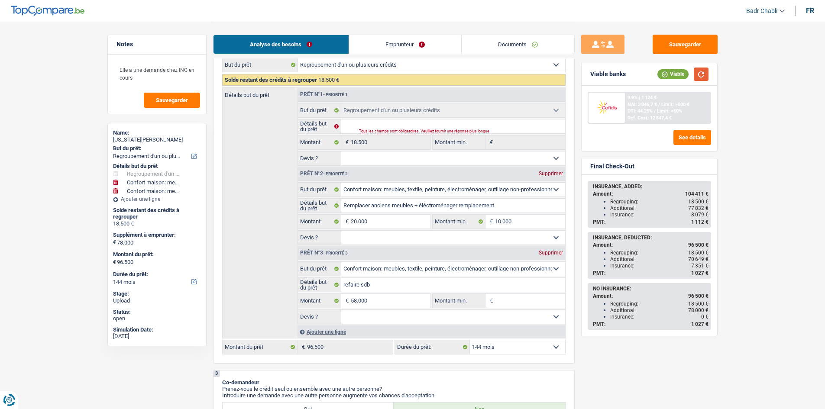
click at [703, 73] on button "button" at bounding box center [701, 74] width 15 height 13
click at [699, 71] on button "button" at bounding box center [701, 74] width 15 height 13
click at [670, 111] on span "Limit: <60%" at bounding box center [669, 111] width 25 height 6
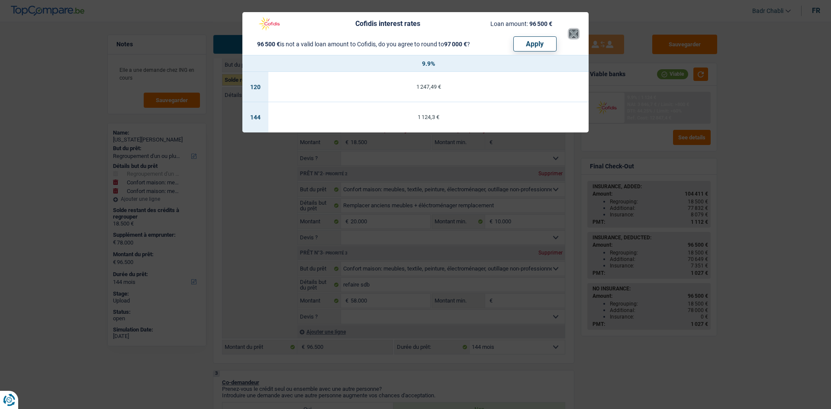
click at [578, 35] on button "×" at bounding box center [573, 33] width 9 height 9
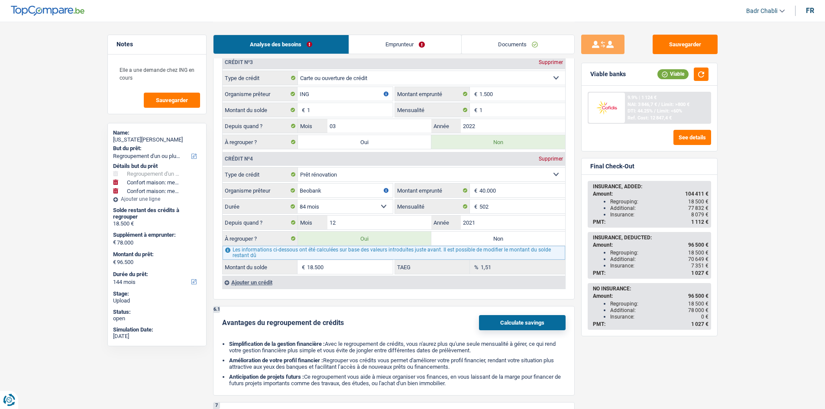
scroll to position [1126, 0]
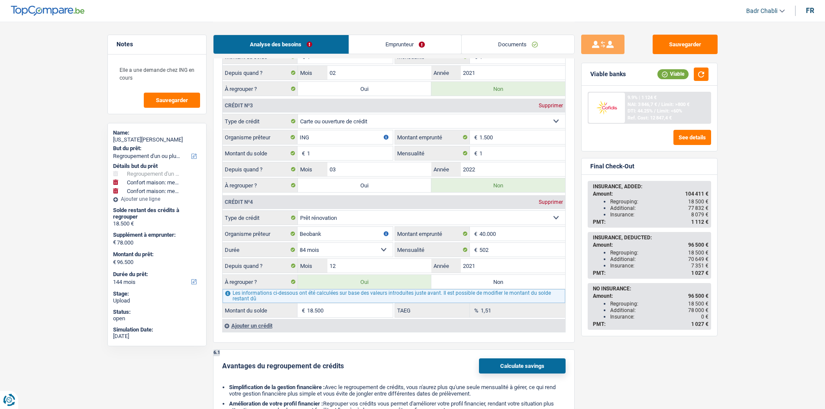
click at [409, 52] on link "Emprunteur" at bounding box center [405, 44] width 112 height 19
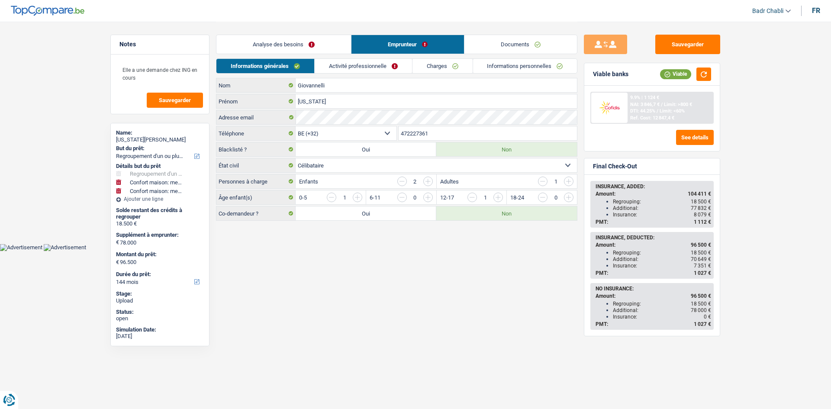
click at [391, 68] on link "Activité professionnelle" at bounding box center [363, 66] width 97 height 14
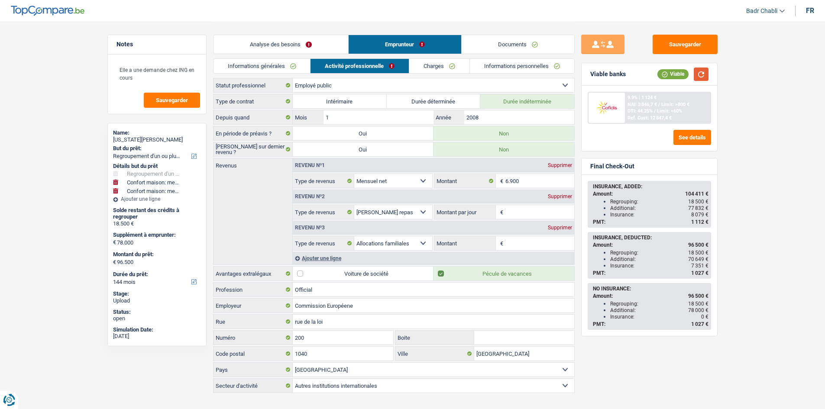
click at [700, 75] on button "button" at bounding box center [701, 74] width 15 height 13
click at [683, 54] on button "Sauvegarder" at bounding box center [685, 44] width 65 height 19
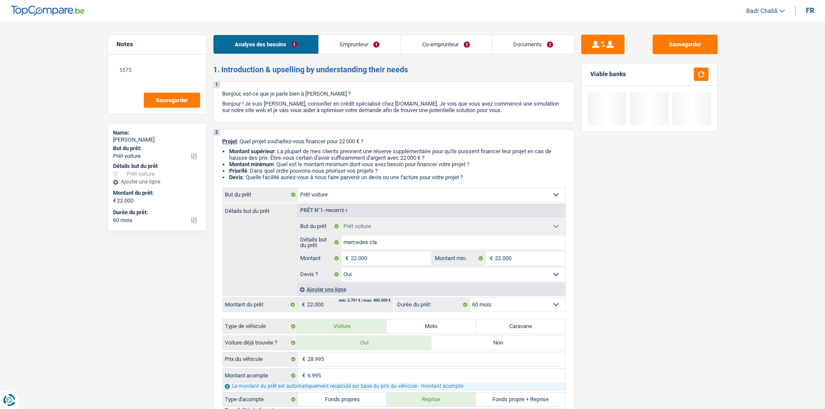
select select "car"
select select "60"
select select "car"
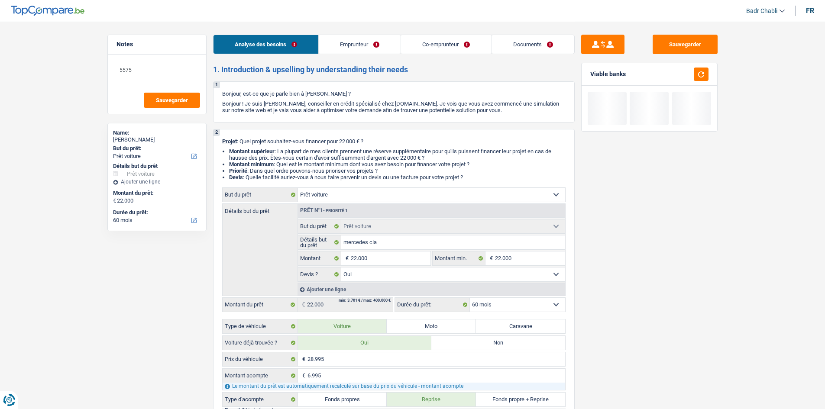
select select "yes"
select select "60"
select select "privateEmployee"
select select "netSalary"
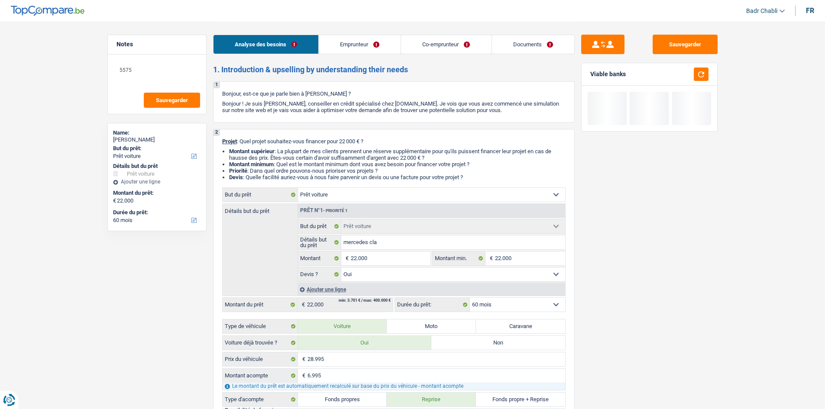
select select "mealVouchers"
select select "familyAllowances"
select select "netSalary"
select select "mealVouchers"
select select "familyAllowances"
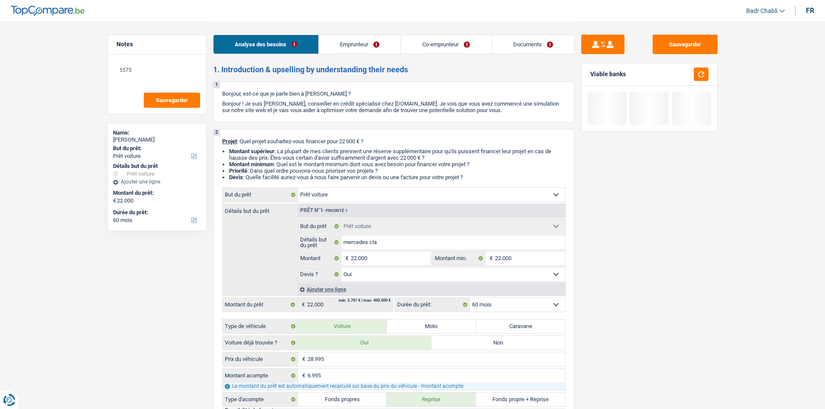
select select "rents"
select select "creditConsolidation"
select select "120"
select select "car"
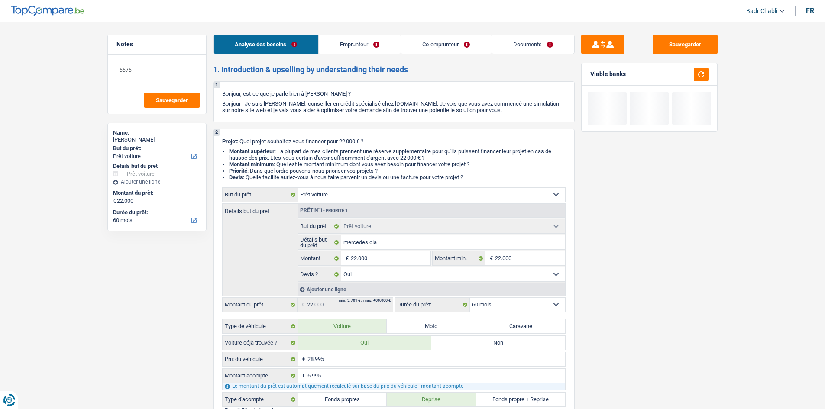
select select "yes"
select select "60"
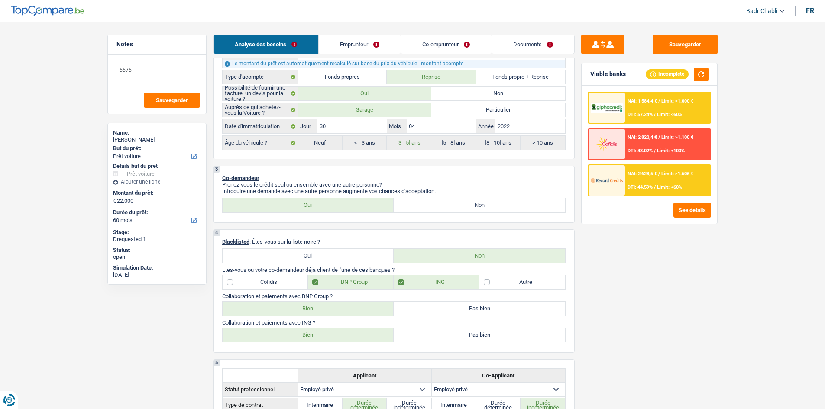
scroll to position [390, 0]
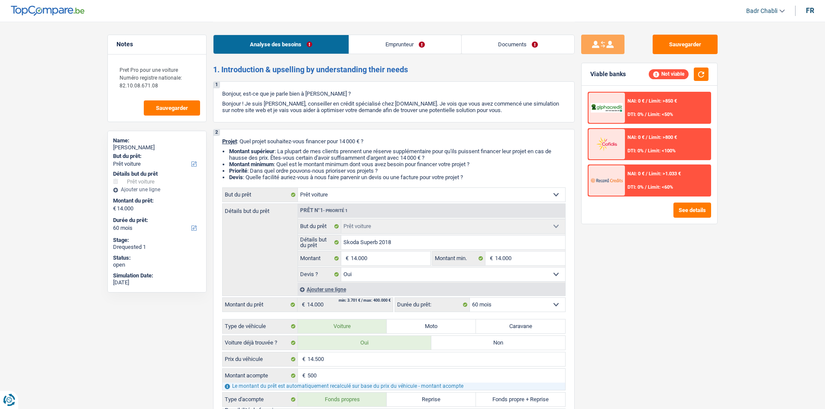
select select "car"
select select "60"
select select "car"
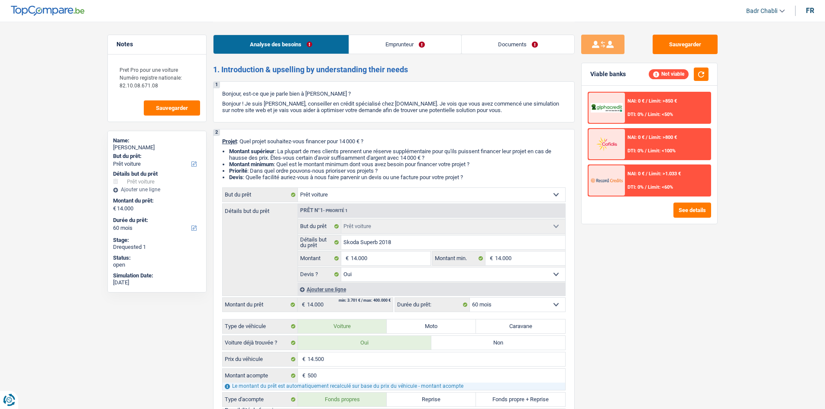
select select "yes"
select select "60"
select select "independent"
select select "netSalary"
select select "car"
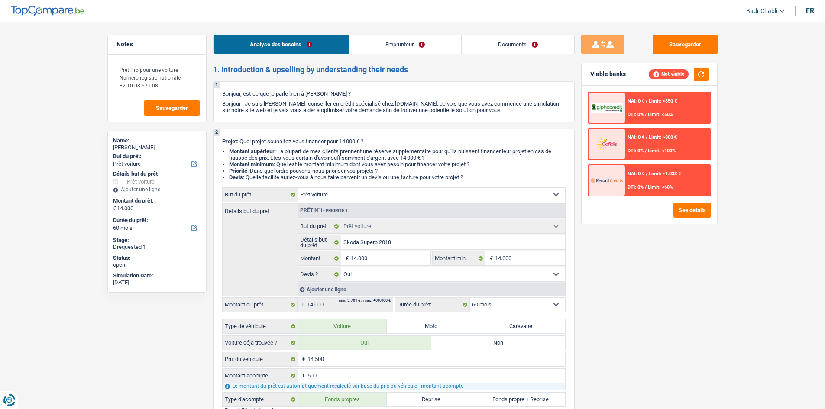
select select "car"
select select "yes"
select select "60"
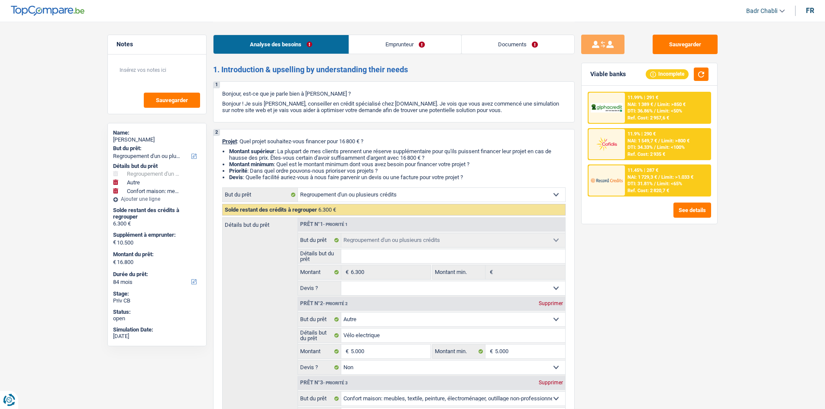
select select "refinancing"
select select "other"
select select "household"
select select "84"
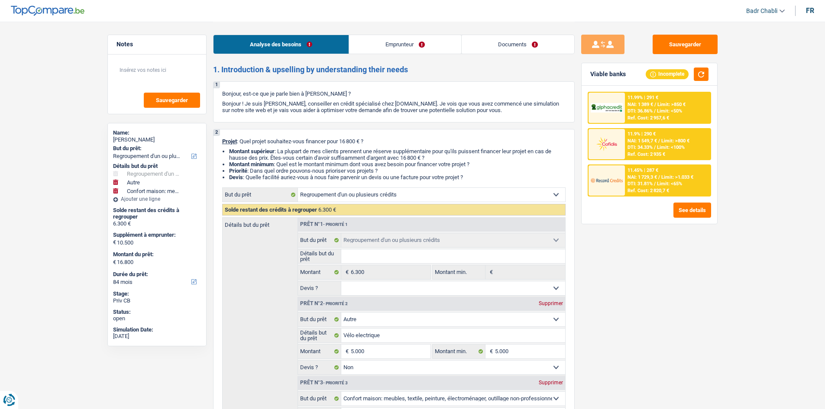
select select "refinancing"
select select "other"
select select "false"
select select "household"
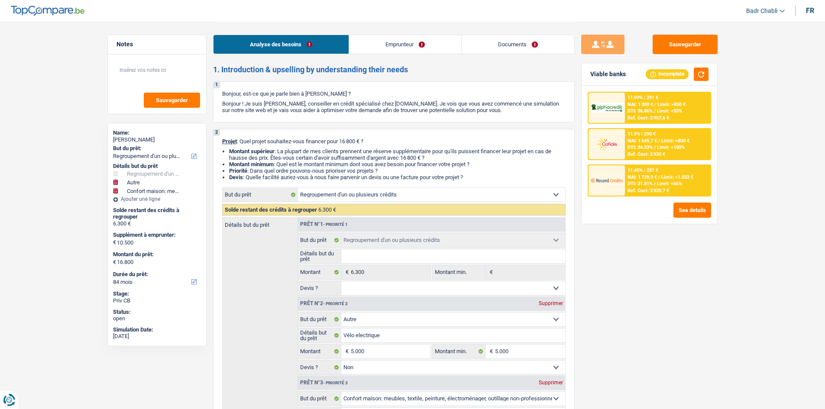
select select "false"
select select "84"
select select "privateEmployee"
select select "netSalary"
select select "mealVouchers"
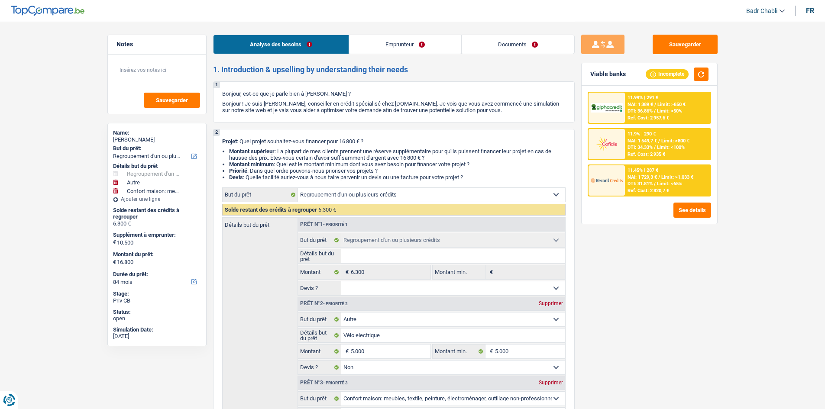
select select "rents"
select select "refinancing"
select select "other"
select select "false"
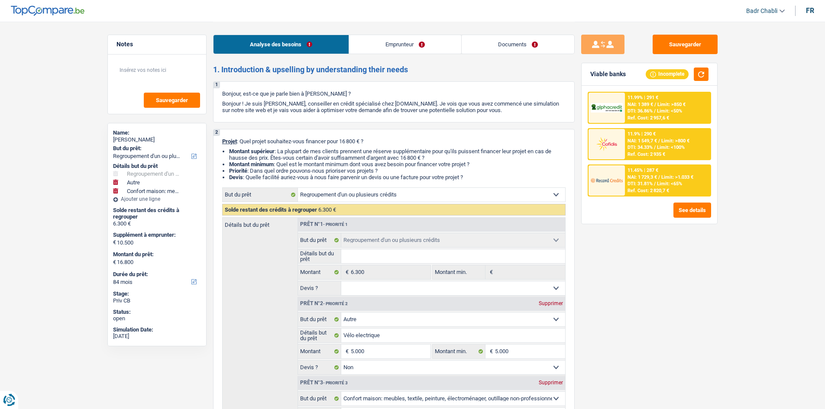
select select "household"
select select "false"
select select "84"
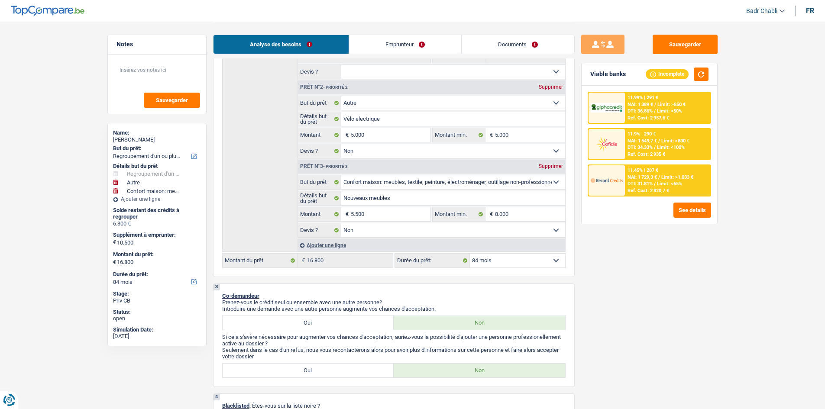
scroll to position [390, 0]
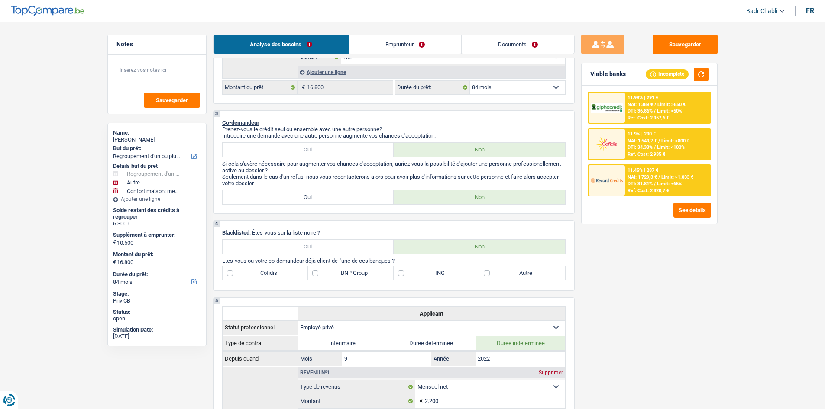
click at [410, 54] on div "Analyse des besoins Emprunteur Documents" at bounding box center [394, 40] width 362 height 37
click at [417, 45] on link "Emprunteur" at bounding box center [405, 44] width 112 height 19
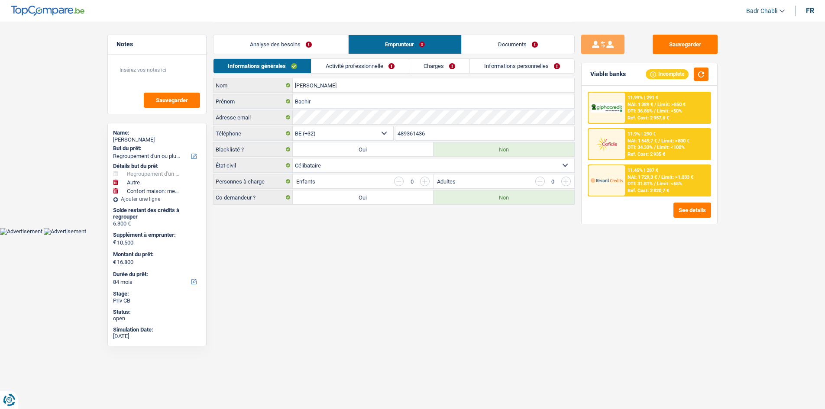
scroll to position [0, 0]
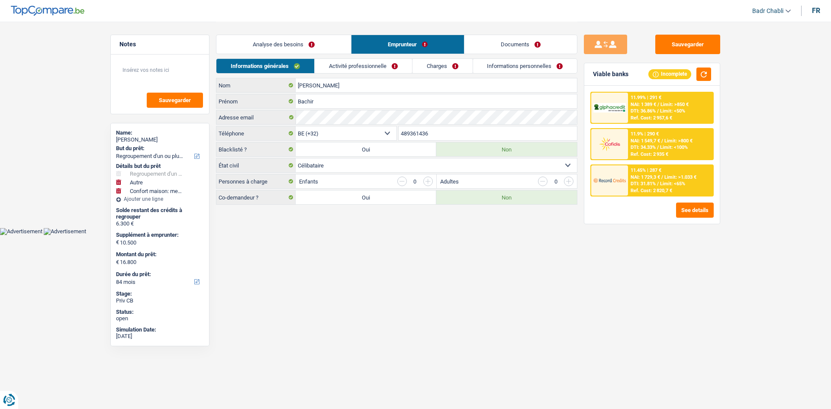
click at [389, 68] on link "Activité professionnelle" at bounding box center [363, 66] width 97 height 14
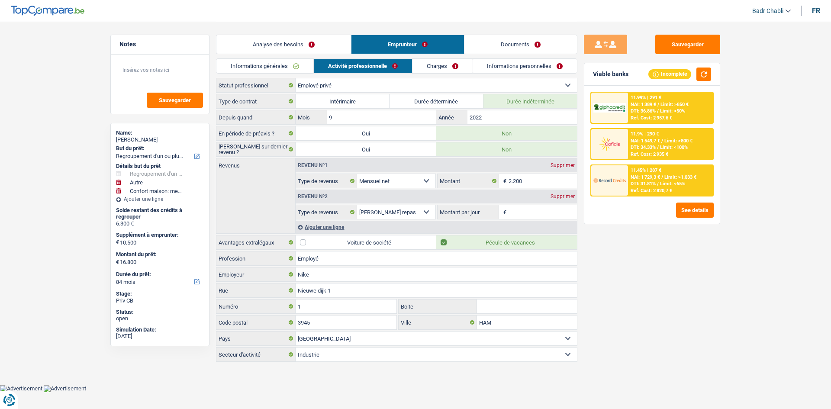
click at [428, 66] on link "Charges" at bounding box center [443, 66] width 60 height 14
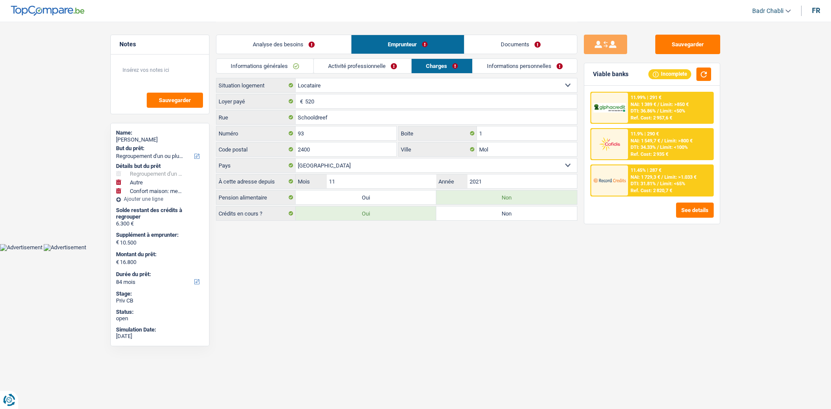
click at [288, 43] on link "Analyse des besoins" at bounding box center [284, 44] width 135 height 19
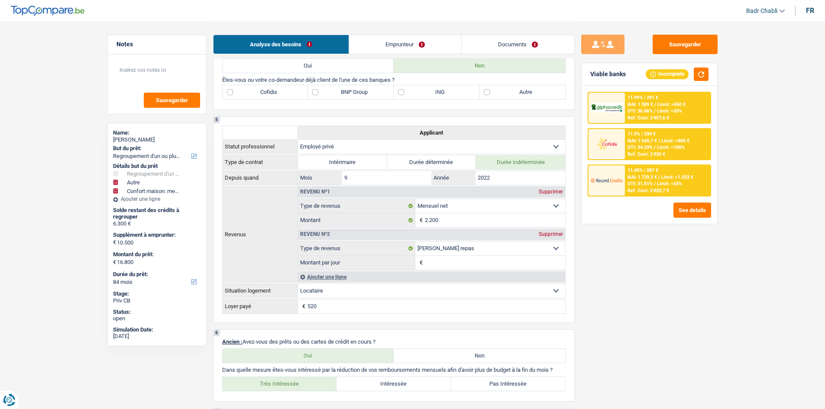
scroll to position [650, 0]
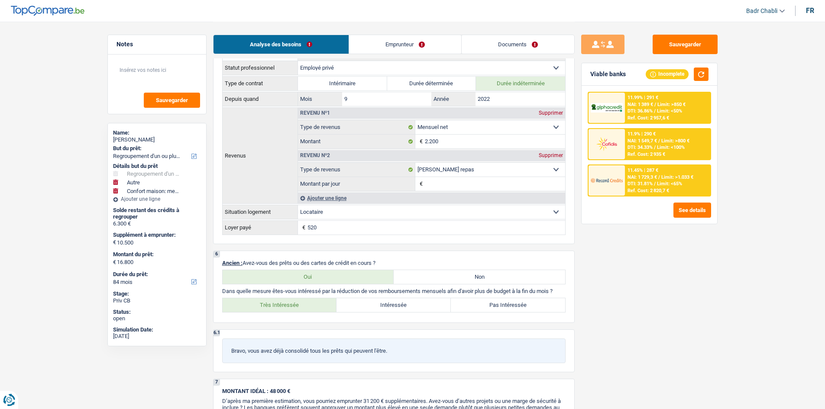
click at [464, 277] on label "Non" at bounding box center [479, 277] width 171 height 14
click at [464, 277] on input "Non" at bounding box center [479, 277] width 171 height 14
radio input "true"
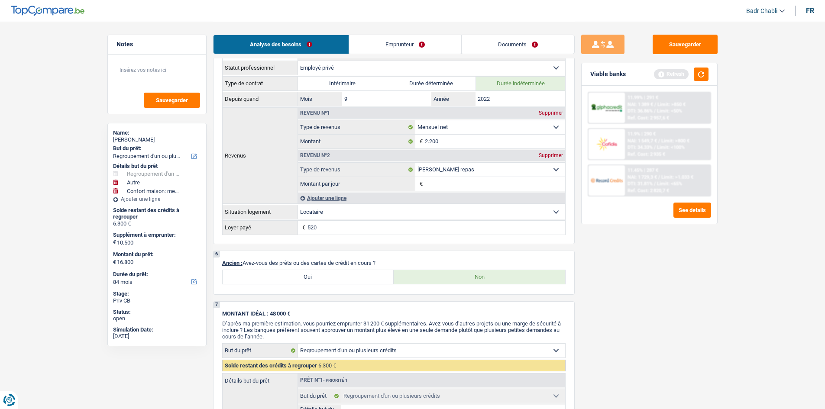
click at [348, 277] on label "Oui" at bounding box center [308, 277] width 171 height 14
click at [348, 277] on input "Oui" at bounding box center [308, 277] width 171 height 14
radio input "true"
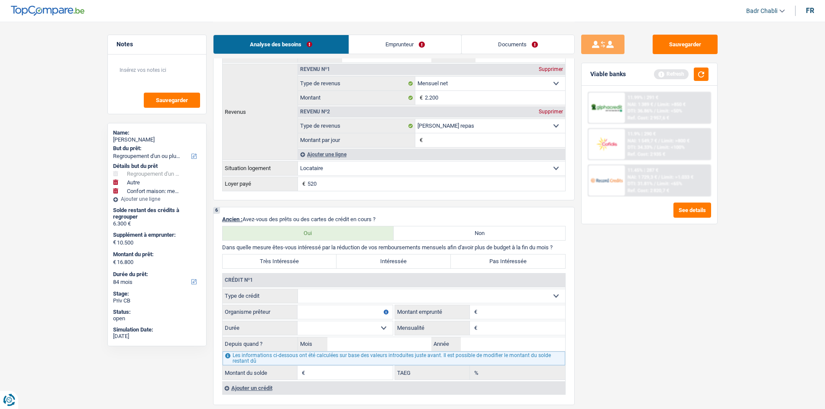
scroll to position [780, 0]
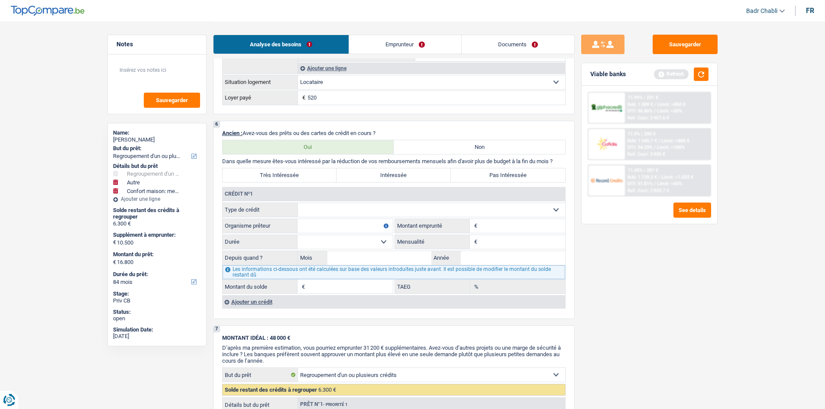
click at [351, 212] on select "Carte ou ouverture de crédit Prêt hypothécaire Vente à tempérament Prêt à tempé…" at bounding box center [431, 210] width 267 height 14
select select "carLoan"
type input "0"
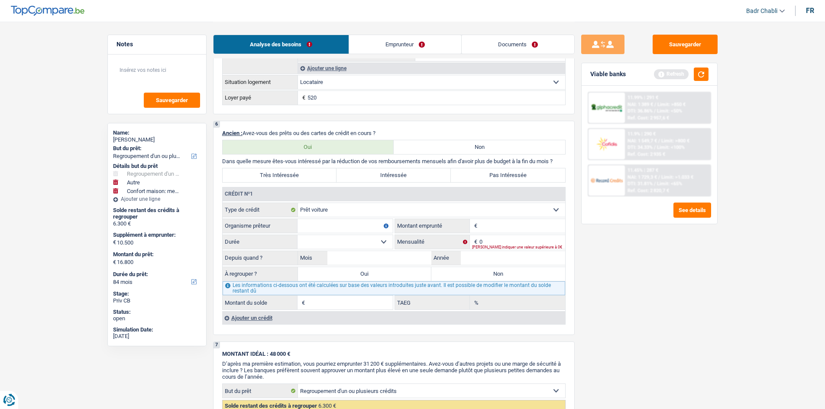
click at [257, 325] on div "6 Ancien : Avez-vous des prêts ou des cartes de crédit en cours ? Oui Non Dans …" at bounding box center [394, 228] width 362 height 214
click at [261, 317] on div "Ajouter un crédit" at bounding box center [393, 317] width 343 height 13
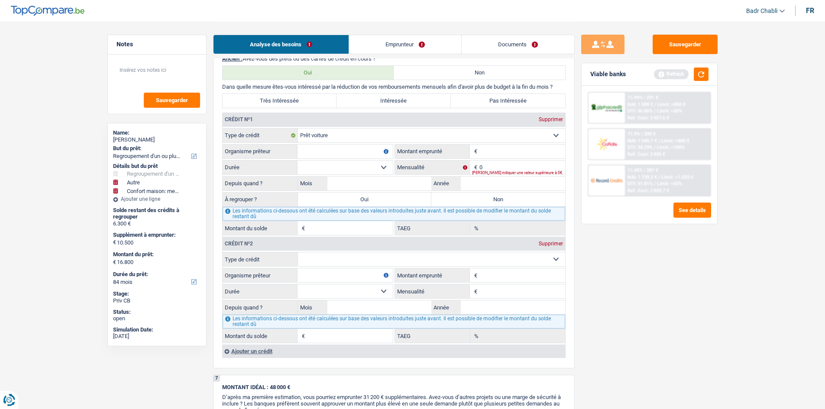
scroll to position [996, 0]
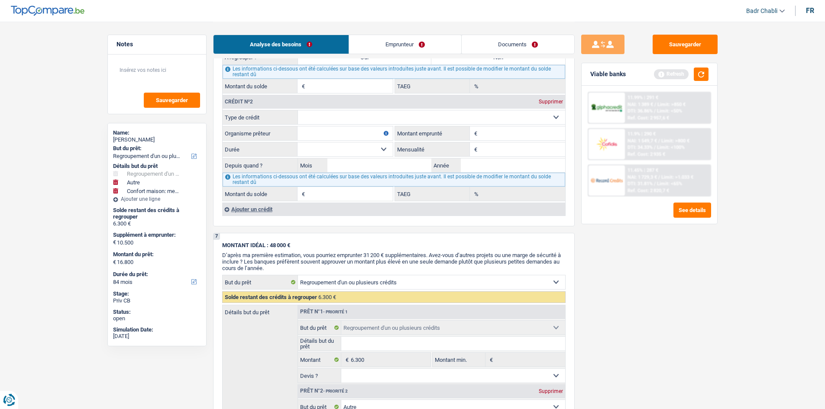
click at [357, 109] on div "Crédit nº2 Supprimer Carte ou ouverture de crédit Prêt hypothécaire Vente à tem…" at bounding box center [393, 148] width 343 height 108
click at [362, 115] on select "Carte ou ouverture de crédit Prêt hypothécaire Vente à tempérament Prêt à tempé…" at bounding box center [431, 117] width 267 height 14
select select "cardOrCredit"
type input "0"
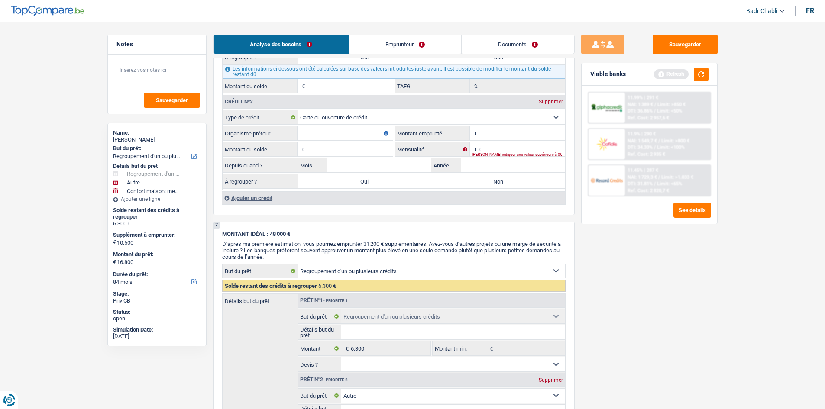
click at [265, 197] on div "Ajouter un crédit" at bounding box center [393, 197] width 343 height 13
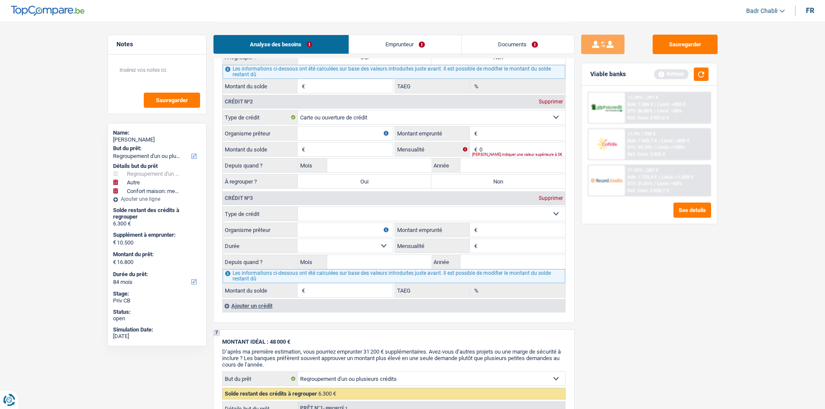
click at [354, 215] on select "Carte ou ouverture de crédit Prêt hypothécaire Vente à tempérament Prêt à tempé…" at bounding box center [431, 214] width 267 height 14
select select "personalLoan"
type input "0"
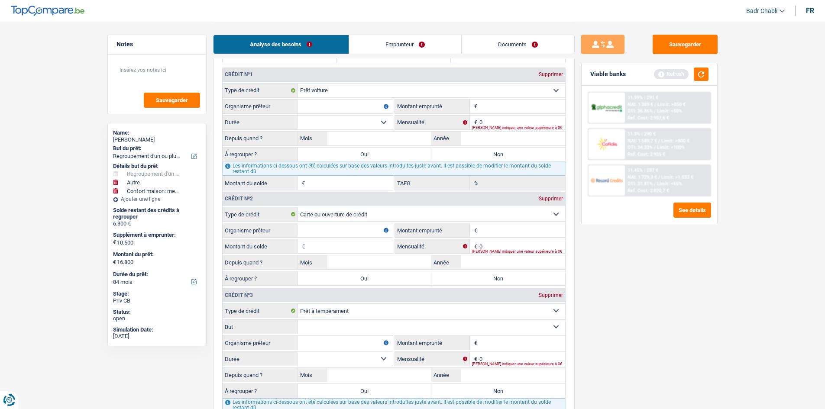
scroll to position [780, 0]
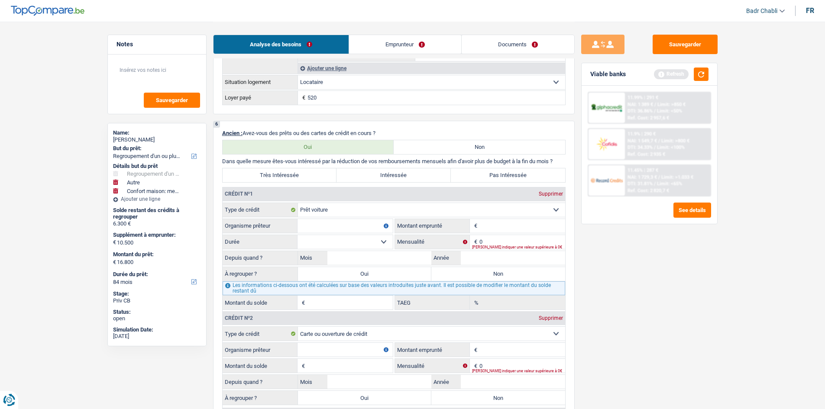
click at [331, 227] on input "Organisme prêteur" at bounding box center [345, 226] width 95 height 14
click at [332, 227] on input "Organisme prêteur" at bounding box center [345, 226] width 95 height 14
click at [374, 221] on input "Organisme prêteur" at bounding box center [345, 226] width 95 height 14
type input "Alphacredit"
click at [492, 222] on input "Montant" at bounding box center [522, 226] width 86 height 14
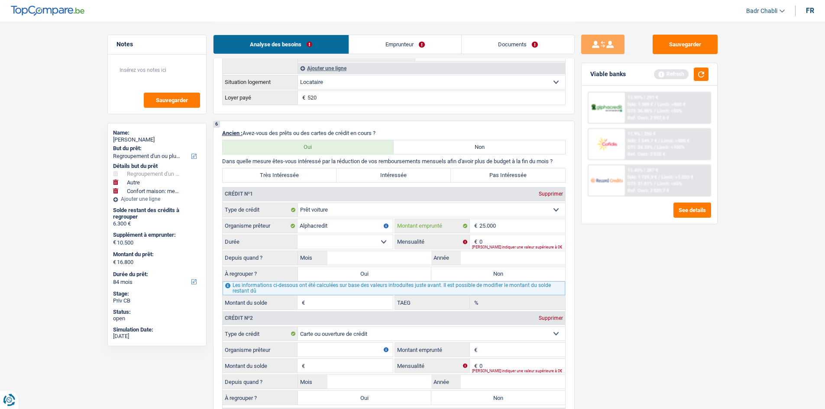
type input "25.000"
click at [385, 239] on select "12 mois 18 mois 24 mois 30 mois 36 mois 42 mois 48 mois 60 mois 72 mois 84 mois…" at bounding box center [345, 242] width 95 height 14
select select "60"
click at [298, 235] on select "12 mois 18 mois 24 mois 30 mois 36 mois 42 mois 48 mois 60 mois 72 mois 84 mois…" at bounding box center [345, 242] width 95 height 14
click at [493, 238] on input "0" at bounding box center [522, 242] width 86 height 14
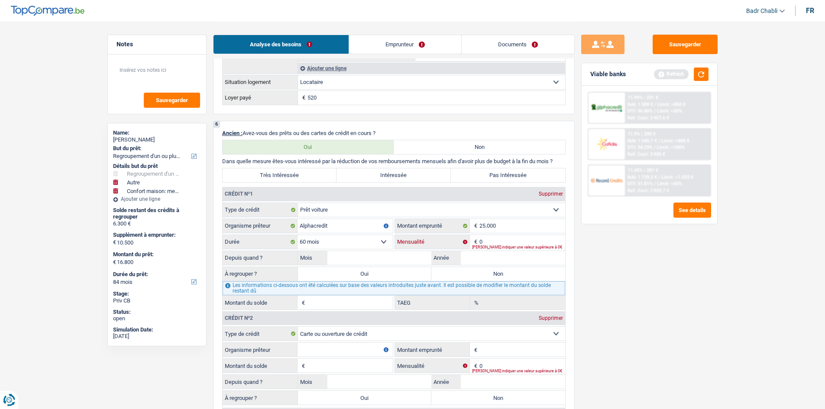
click at [493, 238] on input "0" at bounding box center [522, 242] width 86 height 14
type input "461"
click at [396, 261] on input "Mois" at bounding box center [379, 258] width 104 height 14
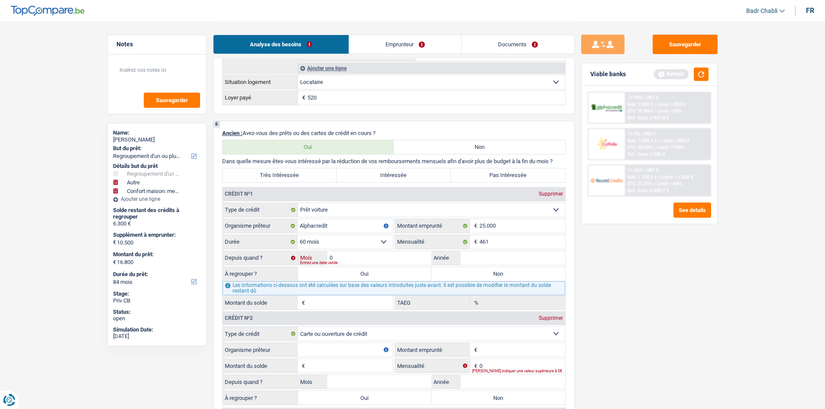
type input "04"
type input "2023"
type input "13.547"
type input "4,13"
click at [603, 250] on div "Sauvegarder Viable banks Refresh 11.99% | 291 € NAI: 1 389 € / Limit: >850 € DT…" at bounding box center [649, 215] width 149 height 361
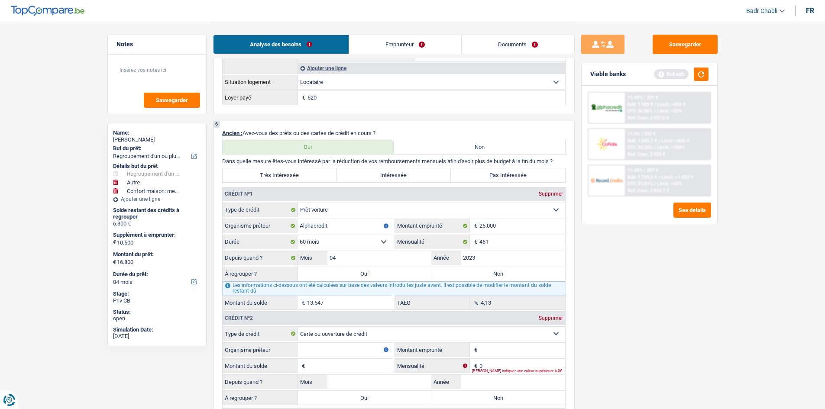
click at [326, 307] on input "13.547" at bounding box center [350, 303] width 86 height 14
type input "6.500"
click at [700, 74] on button "button" at bounding box center [701, 74] width 15 height 13
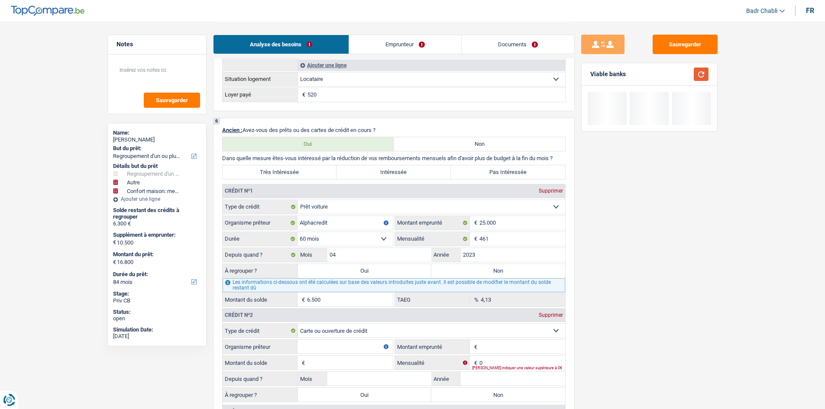
scroll to position [953, 0]
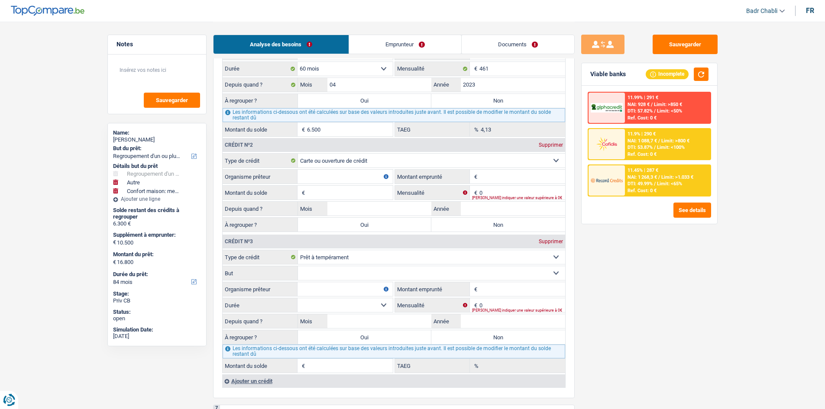
click at [363, 176] on input "Organisme prêteur" at bounding box center [345, 177] width 95 height 14
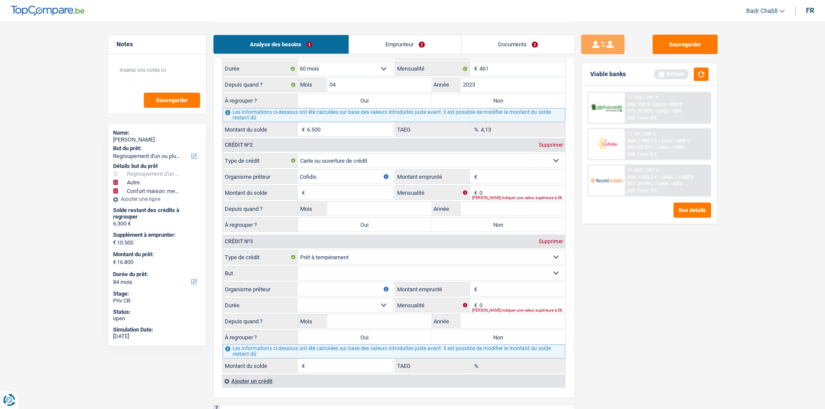
type input "Cofidis"
click at [506, 175] on input "Montant" at bounding box center [522, 177] width 86 height 14
type input "3.000"
click at [337, 189] on input "Montant du solde" at bounding box center [350, 193] width 86 height 14
type input "3.000"
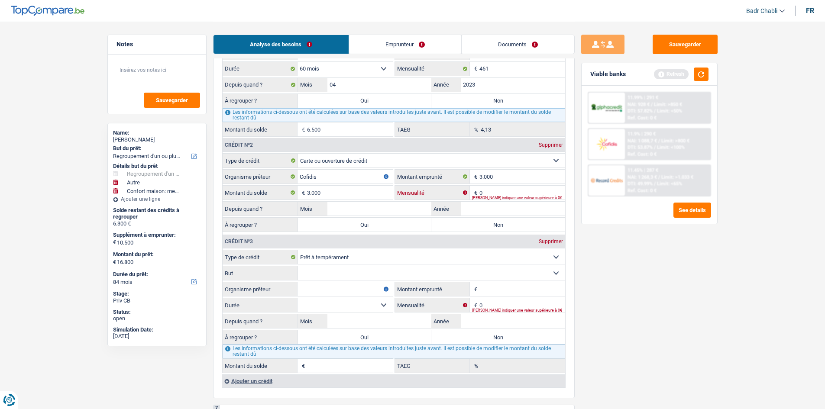
click at [503, 194] on input "0" at bounding box center [522, 193] width 86 height 14
type input "75"
type input "05"
type input "2025"
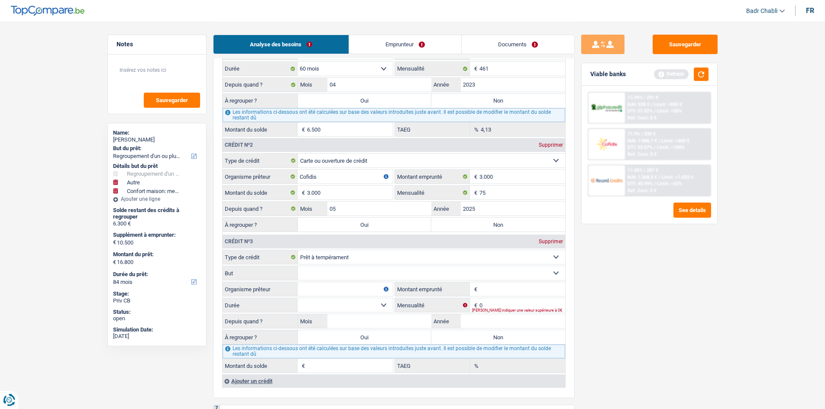
click at [493, 222] on label "Non" at bounding box center [498, 225] width 134 height 14
click at [493, 222] on input "Non" at bounding box center [498, 225] width 134 height 14
radio input "true"
select select "other"
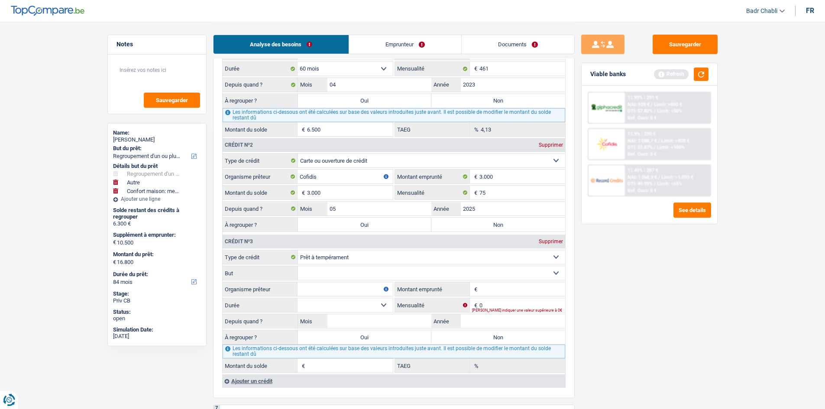
select select
select select "60"
select select "other"
type input "Vélo electrique"
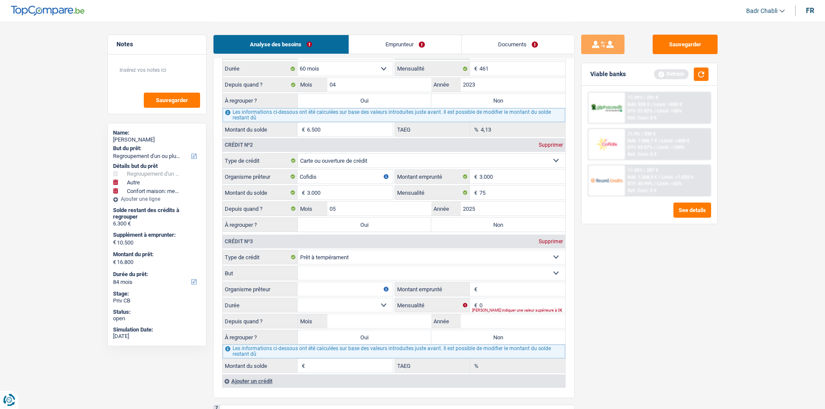
type input "5.000"
select select "false"
select select
type input "6.300"
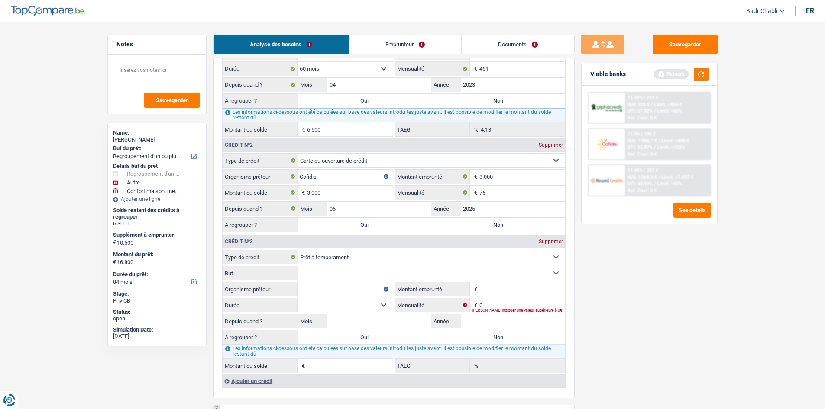
select select
select select "60"
select select "other"
type input "Vélo electrique"
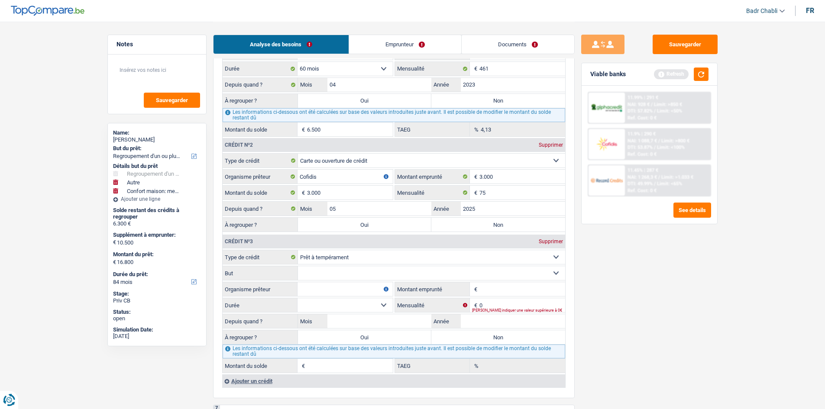
type input "5.000"
select select "false"
type input "Nouveaux meubles"
type input "5.500"
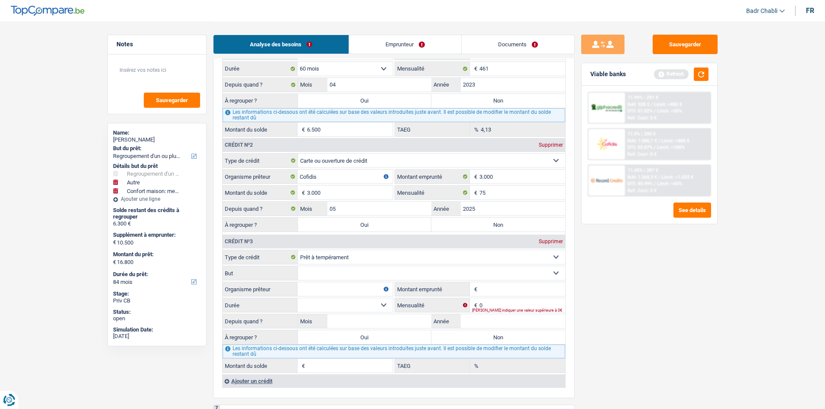
type input "8.000"
select select "60"
select select "household"
select select "false"
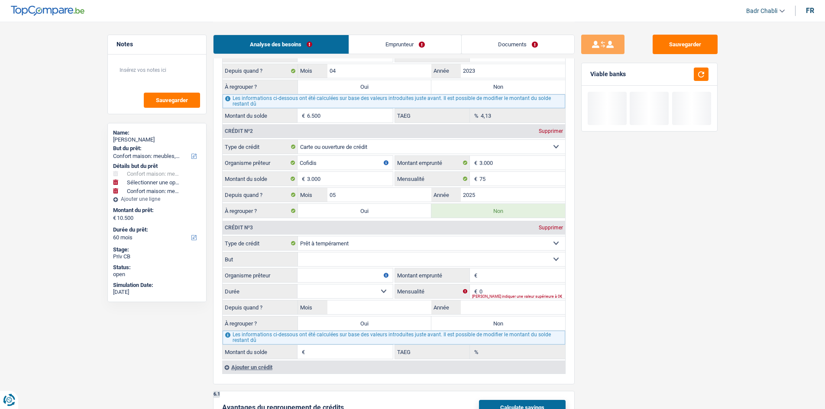
scroll to position [996, 0]
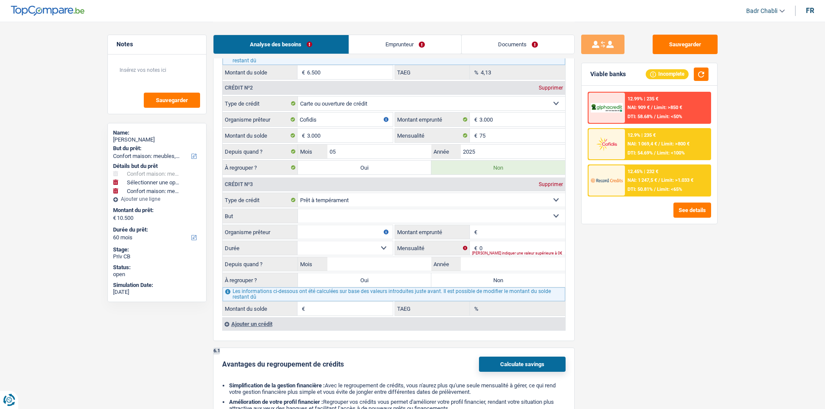
click at [349, 220] on select "Confort maison: meubles, textile, peinture, électroménager, outillage non-profe…" at bounding box center [431, 216] width 267 height 14
select select "homeFurnishingOrRelocation"
click at [298, 209] on select "Confort maison: meubles, textile, peinture, électroménager, outillage non-profe…" at bounding box center [431, 216] width 267 height 14
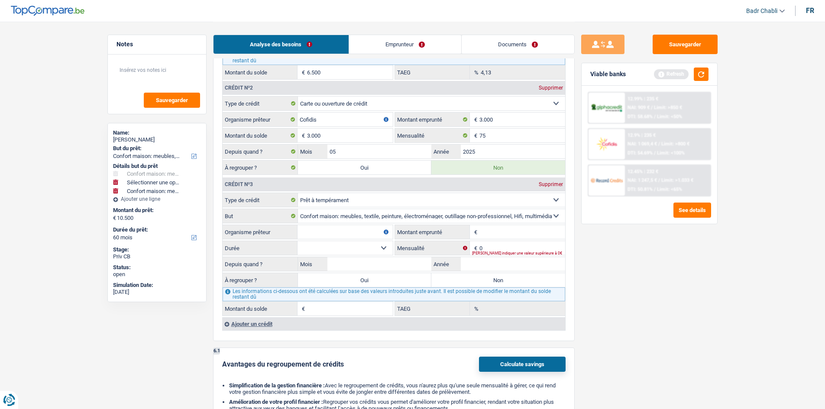
click at [338, 234] on input "Organisme prêteur" at bounding box center [345, 232] width 95 height 14
type input "Santander"
click at [380, 256] on fieldset "Carte ou ouverture de crédit Prêt hypothécaire Vente à tempérament Prêt à tempé…" at bounding box center [394, 254] width 343 height 123
click at [383, 262] on input "Mois" at bounding box center [379, 264] width 104 height 14
type input "09"
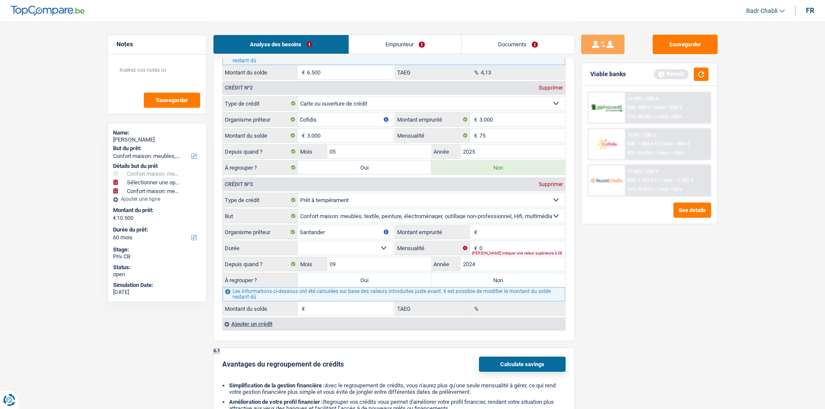
type input "2024"
click at [530, 233] on input "Montant" at bounding box center [522, 232] width 86 height 14
type input "18.000"
click at [373, 251] on select "12 mois 18 mois 24 mois 30 mois 36 mois 42 mois 48 mois 60 mois 72 mois 84 mois…" at bounding box center [345, 248] width 95 height 14
select select "84"
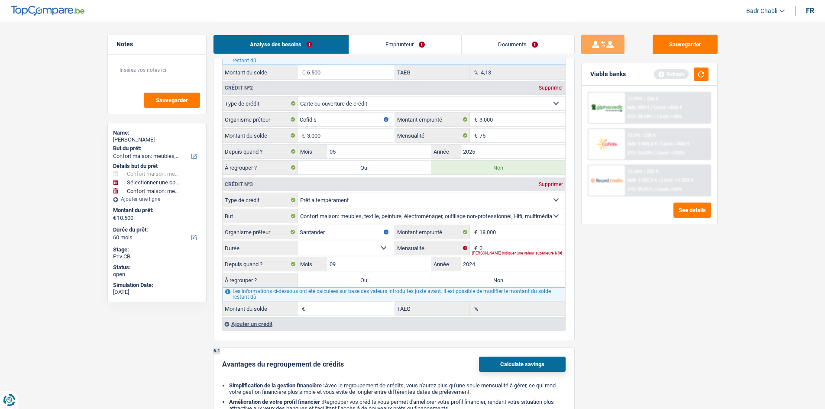
click at [298, 241] on select "12 mois 18 mois 24 mois 30 mois 36 mois 42 mois 48 mois 60 mois 72 mois 84 mois…" at bounding box center [345, 248] width 95 height 14
type input "1"
type input "0,00"
click at [499, 249] on input "0" at bounding box center [522, 248] width 86 height 14
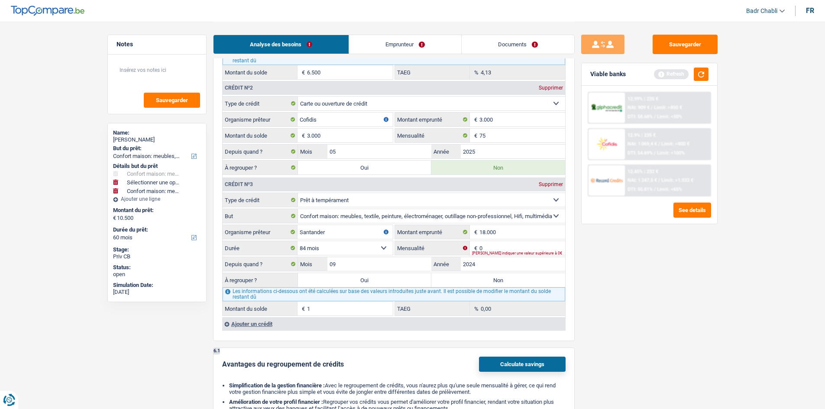
click at [370, 246] on select "12 mois 18 mois 24 mois 30 mois 36 mois 42 mois 48 mois 60 mois 72 mois 84 mois…" at bounding box center [345, 248] width 95 height 14
select select "60"
click at [298, 241] on select "12 mois 18 mois 24 mois 30 mois 36 mois 42 mois 48 mois 60 mois 72 mois 84 mois…" at bounding box center [345, 248] width 95 height 14
click at [500, 245] on input "0" at bounding box center [522, 248] width 86 height 14
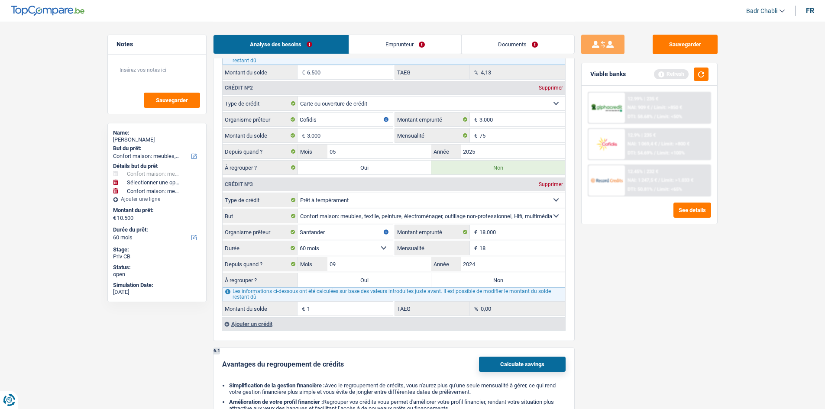
type input "1"
type input "288"
type input "14.285"
click at [378, 249] on select "12 mois 18 mois 24 mois 30 mois 36 mois 42 mois 48 mois 60 mois 72 mois 84 mois…" at bounding box center [345, 248] width 95 height 14
select select "84"
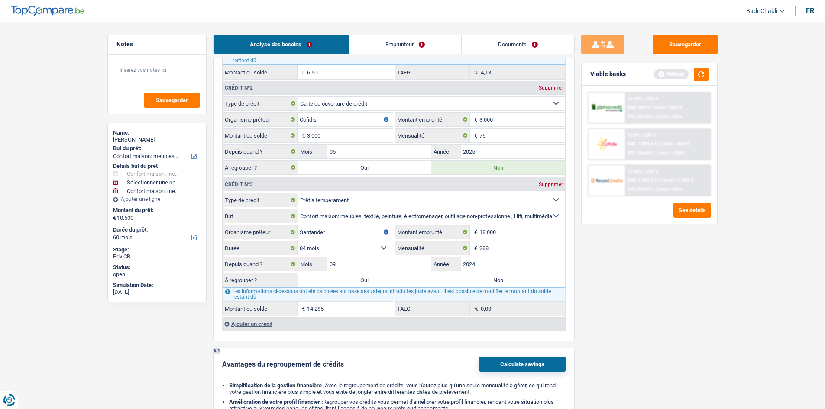
click at [298, 241] on select "12 mois 18 mois 24 mois 30 mois 36 mois 42 mois 48 mois 60 mois 72 mois 84 mois…" at bounding box center [345, 248] width 95 height 14
type input "16.055"
type input "9,19"
click at [385, 248] on select "12 mois 18 mois 24 mois 30 mois 36 mois 42 mois 48 mois 60 mois 72 mois 84 mois…" at bounding box center [345, 248] width 95 height 14
select select "60"
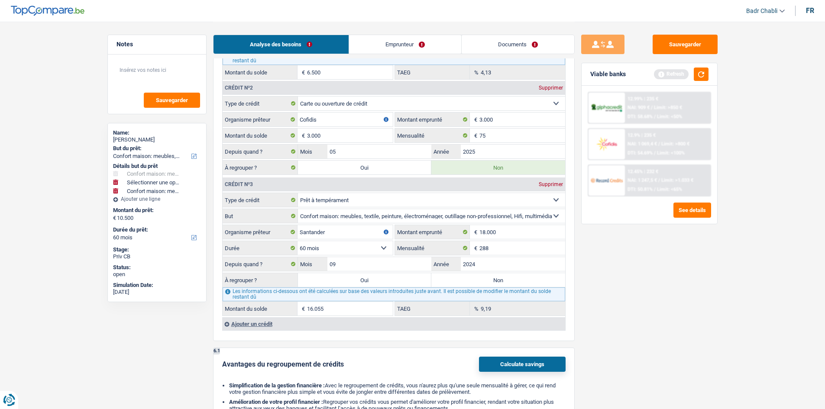
click at [298, 241] on select "12 mois 18 mois 24 mois 30 mois 36 mois 42 mois 48 mois 60 mois 72 mois 84 mois…" at bounding box center [345, 248] width 95 height 14
type input "14.285"
type input "0,00"
click at [508, 232] on input "18.000" at bounding box center [522, 232] width 86 height 14
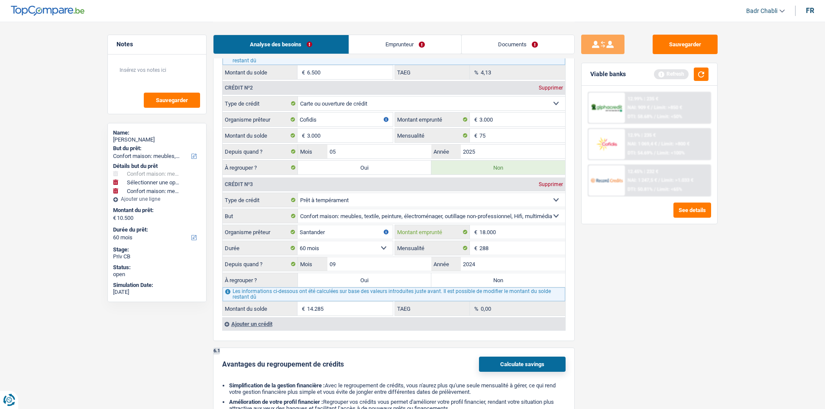
click at [508, 232] on input "18.000" at bounding box center [522, 232] width 86 height 14
click at [361, 262] on input "09" at bounding box center [379, 264] width 104 height 14
click at [514, 230] on input "18.000" at bounding box center [522, 232] width 86 height 14
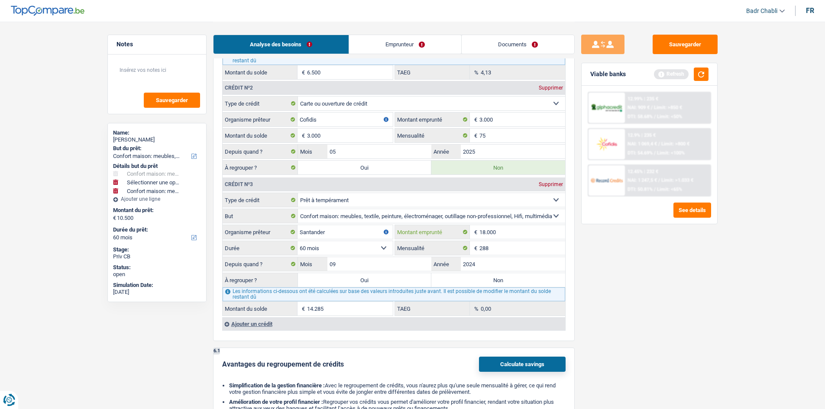
click at [514, 230] on input "18.000" at bounding box center [522, 232] width 86 height 14
type input "1"
select select
type input "1"
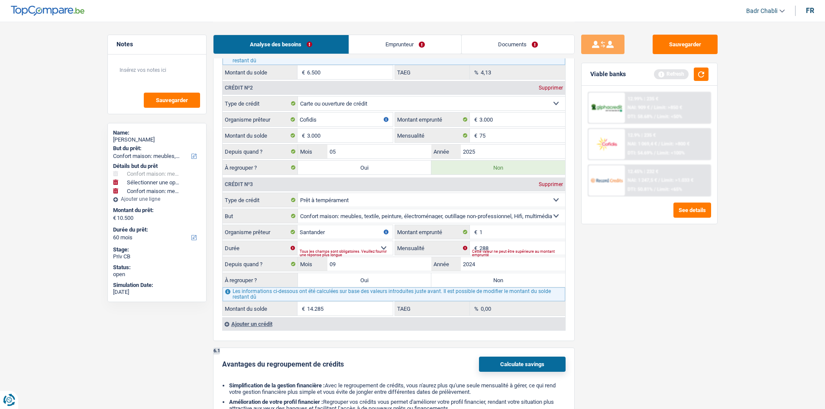
click at [370, 255] on div "Tous les champs sont obligatoires. Veuillez fournir une réponse plus longue" at bounding box center [346, 253] width 93 height 3
click at [381, 244] on select "12 mois 18 mois 24 mois Sélectionner une option" at bounding box center [345, 248] width 95 height 14
click at [500, 232] on input "1" at bounding box center [522, 232] width 86 height 14
click at [501, 232] on input "1" at bounding box center [522, 232] width 86 height 14
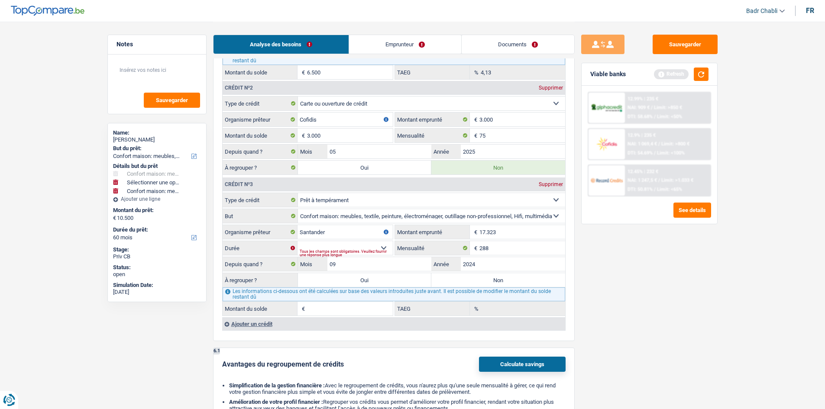
type input "17.323"
click at [383, 247] on select "12 mois 18 mois 24 mois 30 mois 36 mois 42 mois 48 mois 60 mois 72 mois 84 mois…" at bounding box center [345, 248] width 95 height 14
select select "60"
click at [298, 241] on select "12 mois 18 mois 24 mois 30 mois 36 mois 42 mois 48 mois 60 mois 72 mois 84 mois…" at bounding box center [345, 248] width 95 height 14
type input "13.852"
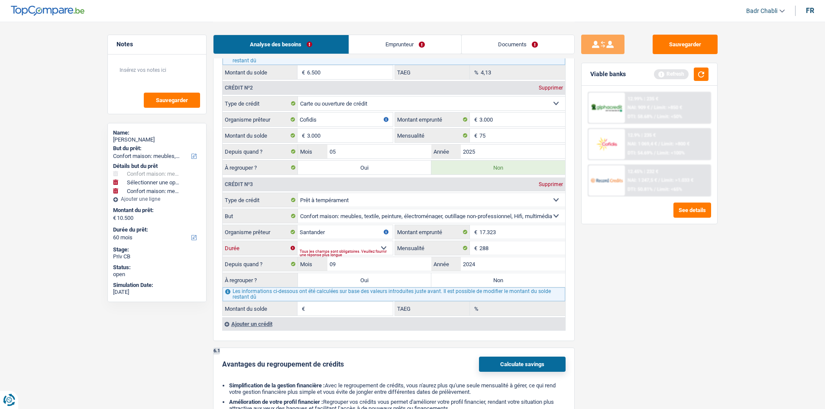
type input "0,00"
click at [347, 249] on select "12 mois 18 mois 24 mois 30 mois 36 mois 42 mois 48 mois 60 mois 72 mois 84 mois…" at bounding box center [345, 248] width 95 height 14
select select "72"
click at [298, 241] on select "12 mois 18 mois 24 mois 30 mois 36 mois 42 mois 48 mois 60 mois 72 mois 84 mois…" at bounding box center [345, 248] width 95 height 14
type input "14.858"
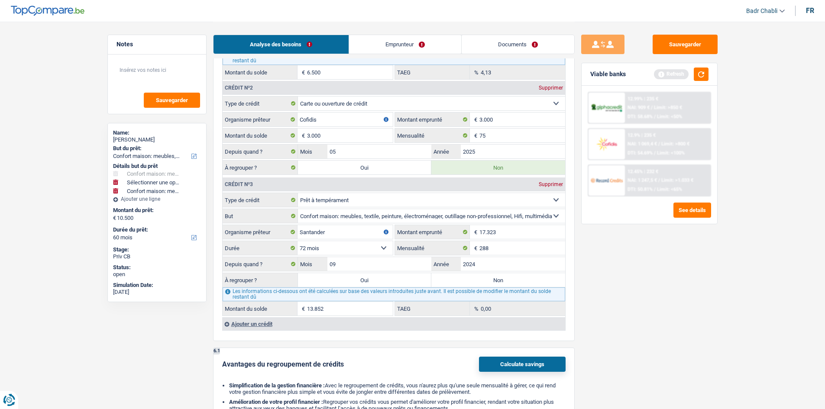
type input "6,29"
click at [632, 272] on div "Sauvegarder Viable banks Refresh 12.99% | 235 € NAI: 909 € / Limit: >850 € DTI:…" at bounding box center [649, 215] width 149 height 361
click at [375, 284] on label "Oui" at bounding box center [365, 280] width 134 height 14
click at [375, 284] on input "Oui" at bounding box center [365, 280] width 134 height 14
radio input "true"
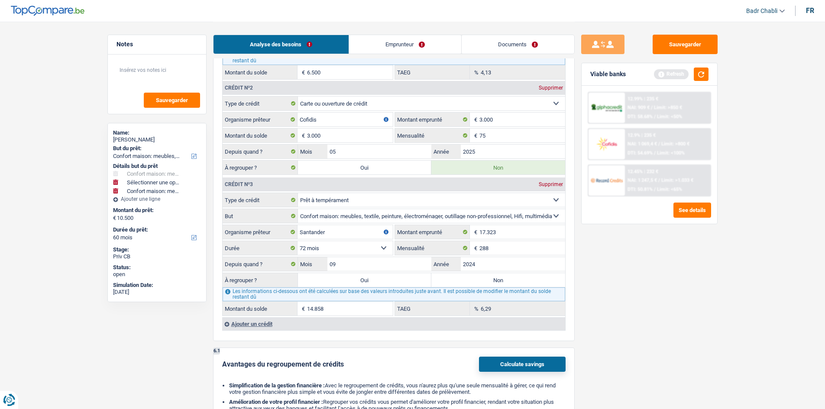
type input "6.300"
select select
type input "Vélo electrique"
type input "5.000"
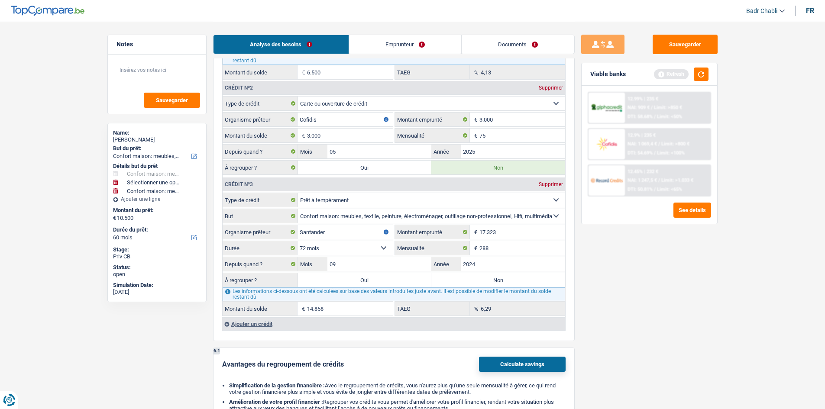
select select "false"
type input "6.300"
select select
type input "Vélo electrique"
type input "5.000"
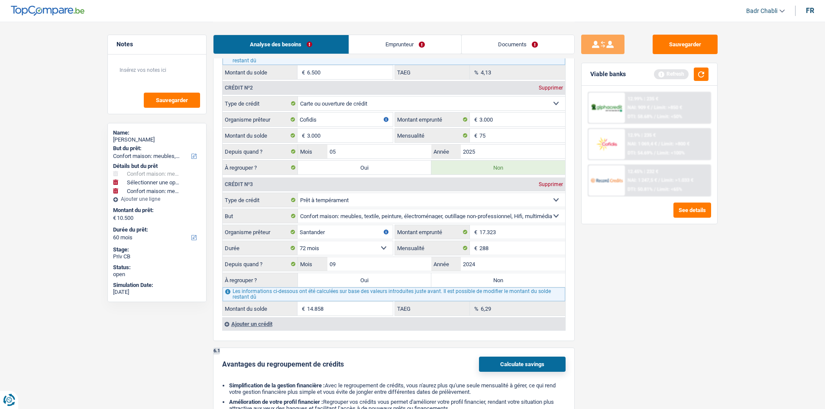
type input "5.000"
type input "16.800"
select select "refinancing"
select select "other"
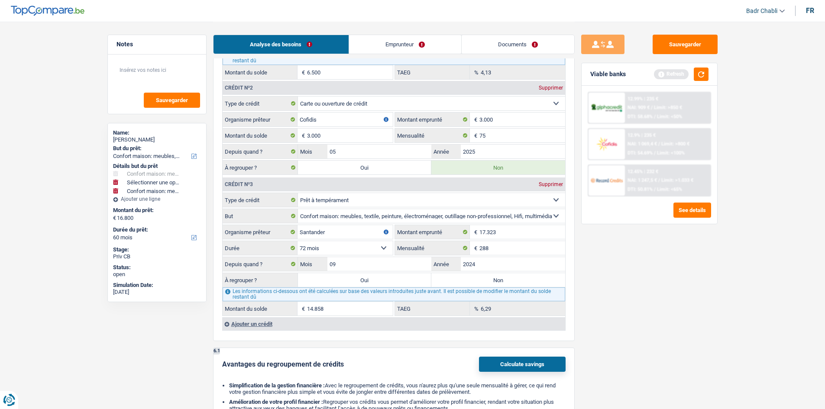
select select "84"
select select "refinancing"
select select "other"
select select "84"
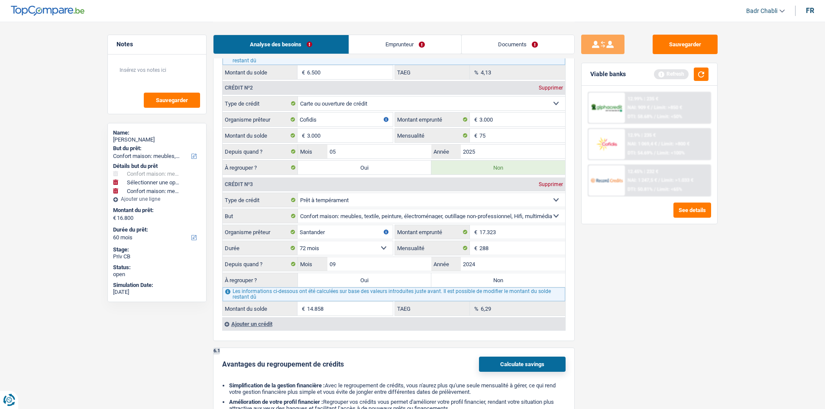
select select "refinancing"
select select "other"
select select "84"
select select "household"
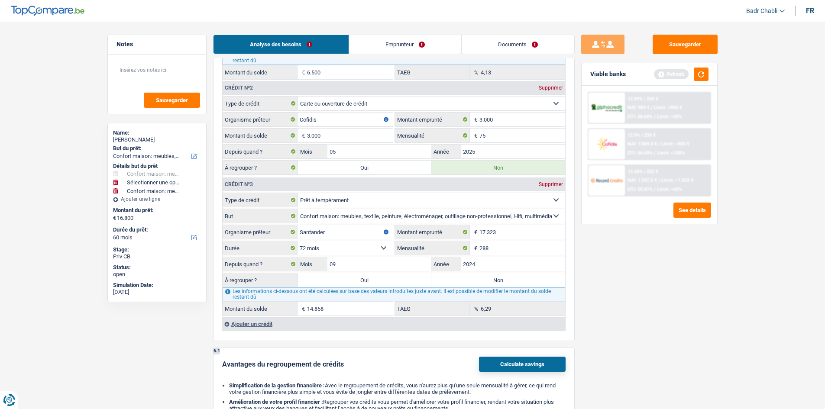
select select "false"
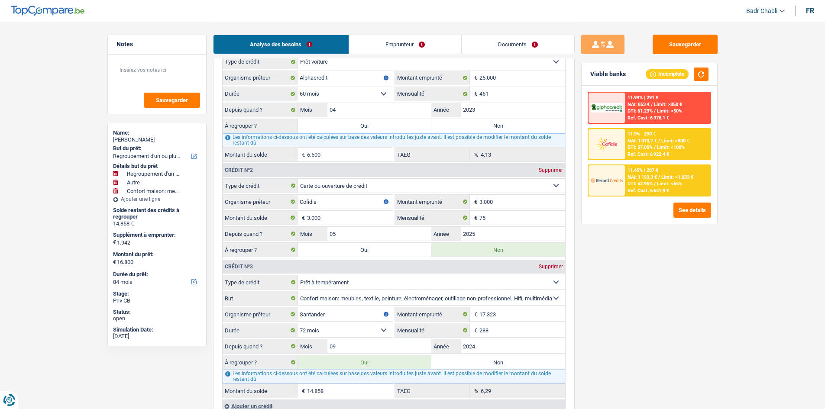
scroll to position [823, 0]
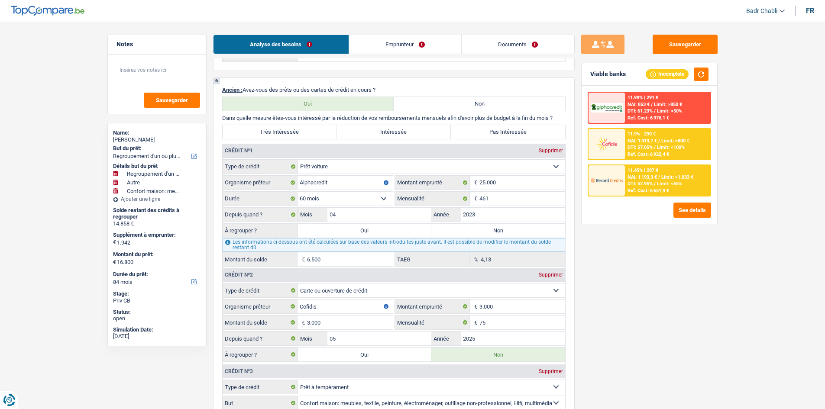
click at [377, 234] on label "Oui" at bounding box center [365, 231] width 134 height 14
click at [377, 234] on input "Oui" at bounding box center [365, 231] width 134 height 14
radio input "true"
type input "-4.558"
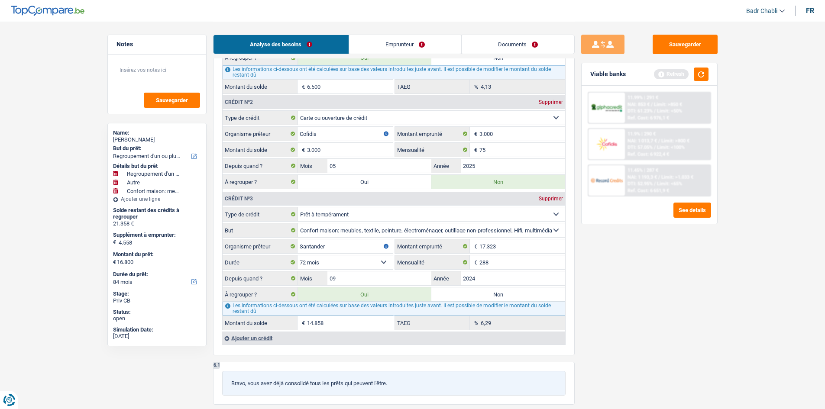
scroll to position [996, 0]
click at [630, 257] on div "Sauvegarder Viable banks Refresh 11.99% | 291 € NAI: 853 € / Limit: >850 € DTI:…" at bounding box center [649, 215] width 149 height 361
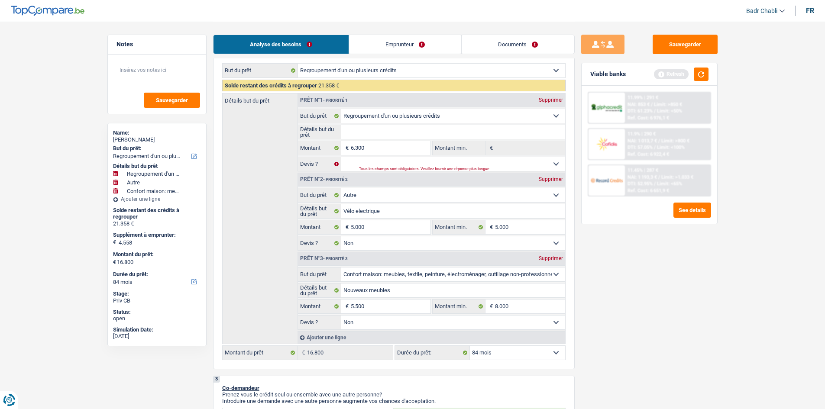
scroll to position [130, 0]
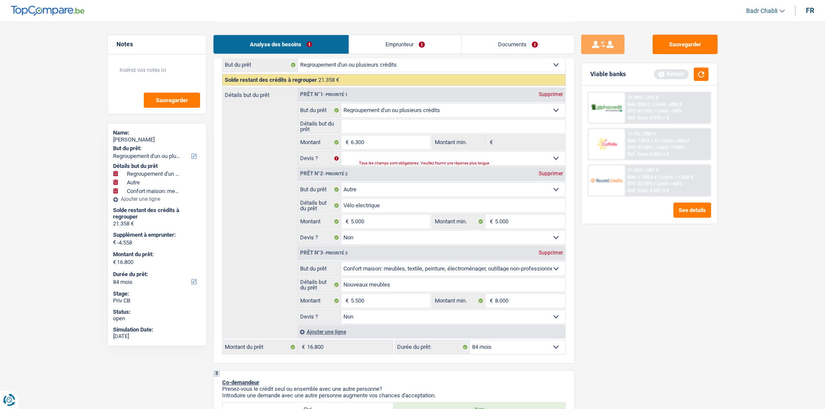
click at [712, 72] on div "Viable banks Refresh" at bounding box center [650, 74] width 136 height 23
click at [705, 73] on button "button" at bounding box center [701, 74] width 15 height 13
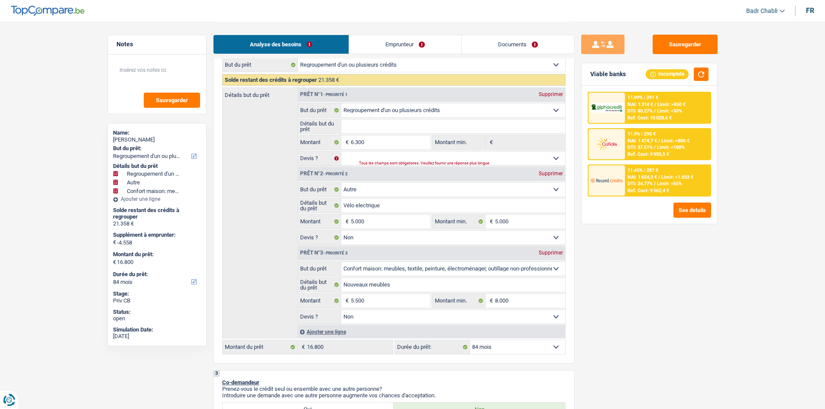
click at [553, 175] on div "Supprimer" at bounding box center [551, 173] width 29 height 5
select select "household"
select select "60"
select select "household"
type input "Nouveaux meubles"
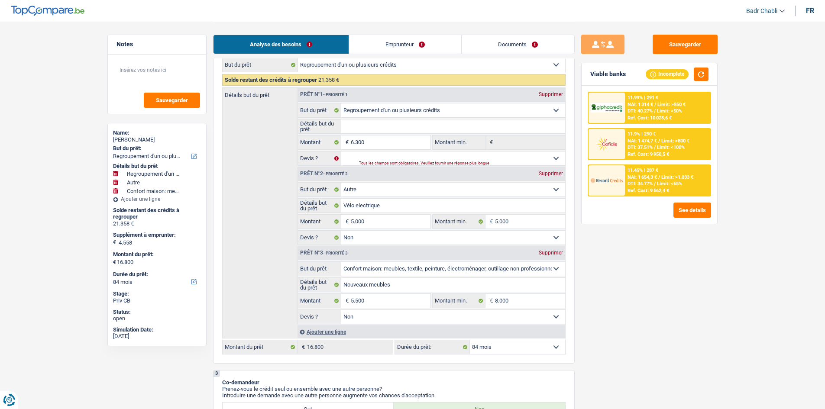
type input "5.500"
type input "8.000"
select select "60"
select select "household"
type input "Nouveaux meubles"
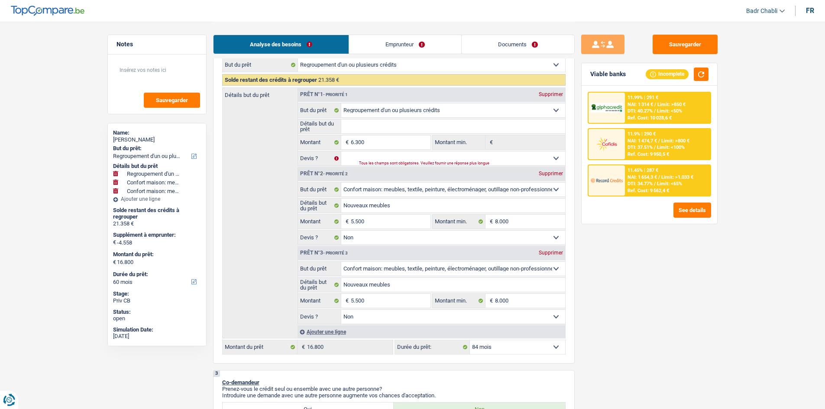
type input "5.500"
type input "8.000"
select select "60"
type input "-9.558"
type input "11.800"
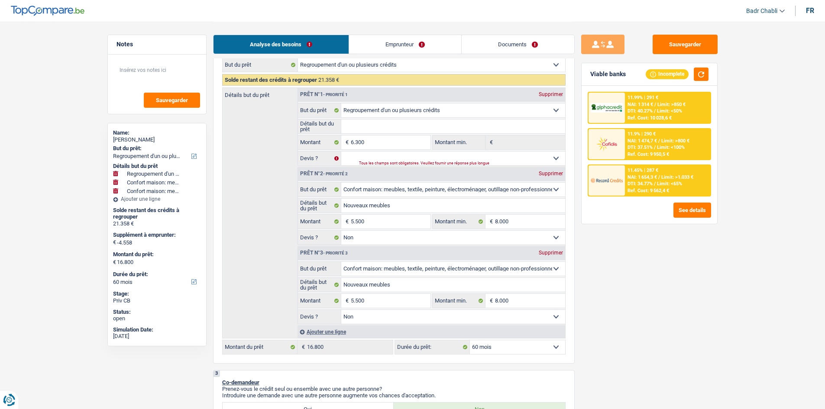
type input "11.800"
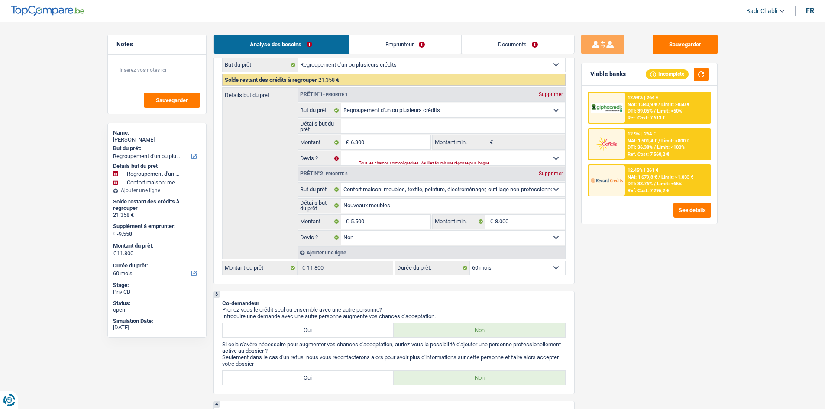
click at [547, 176] on div "Supprimer" at bounding box center [551, 173] width 29 height 5
select select "42"
type input "-15.058"
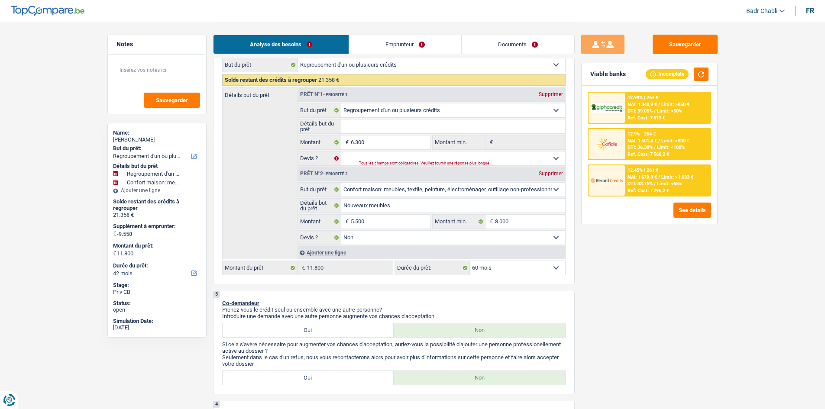
type input "6.300"
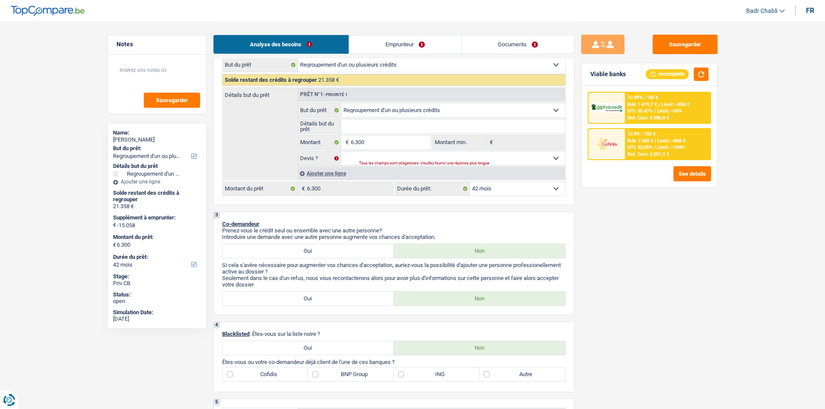
scroll to position [0, 0]
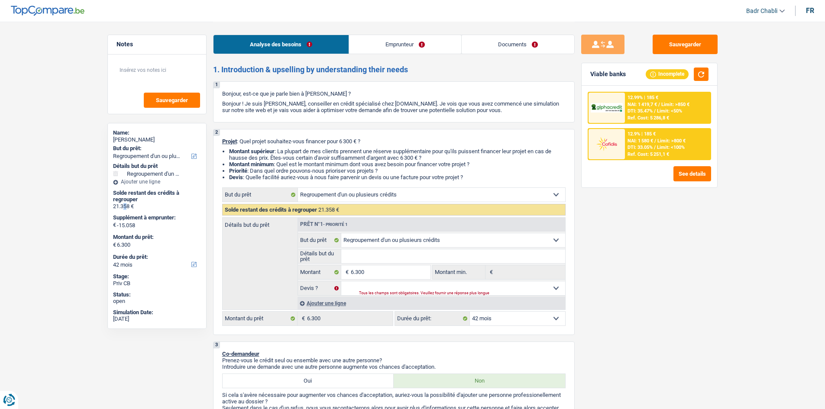
click at [125, 207] on div "21.358 €" at bounding box center [157, 206] width 88 height 7
copy div "21.358 €"
click at [370, 273] on input "6.300" at bounding box center [390, 272] width 79 height 14
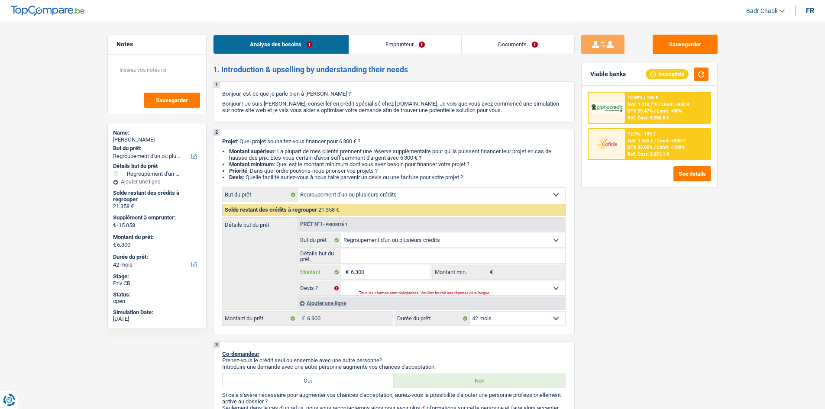
click at [370, 273] on input "6.300" at bounding box center [390, 272] width 79 height 14
paste input "21.358"
type input "21.358"
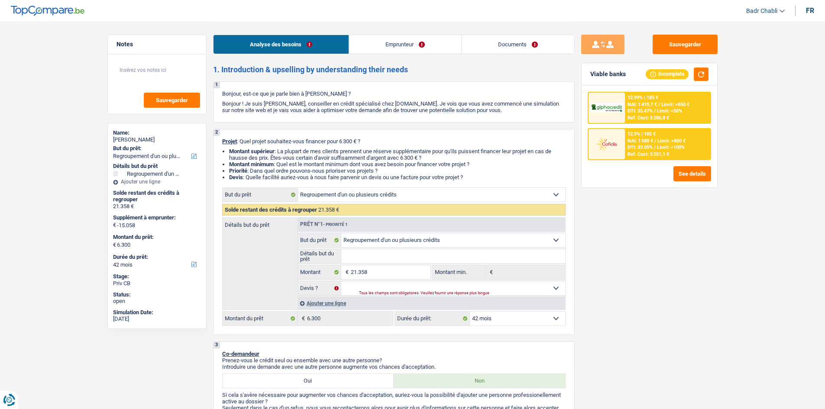
type input "0"
type input "21.358"
select select "120"
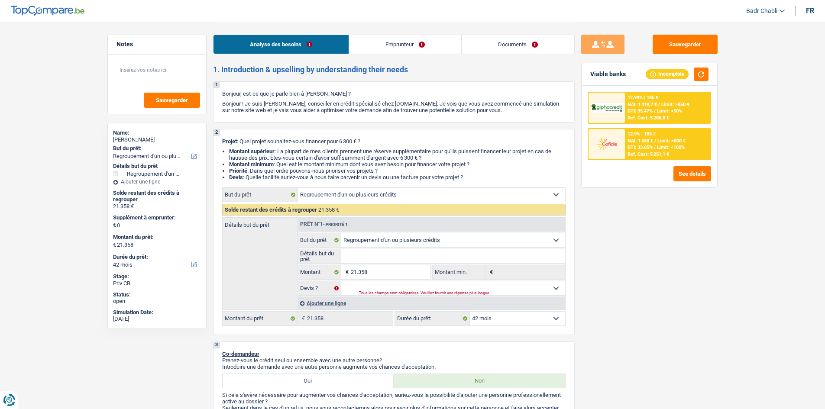
select select "120"
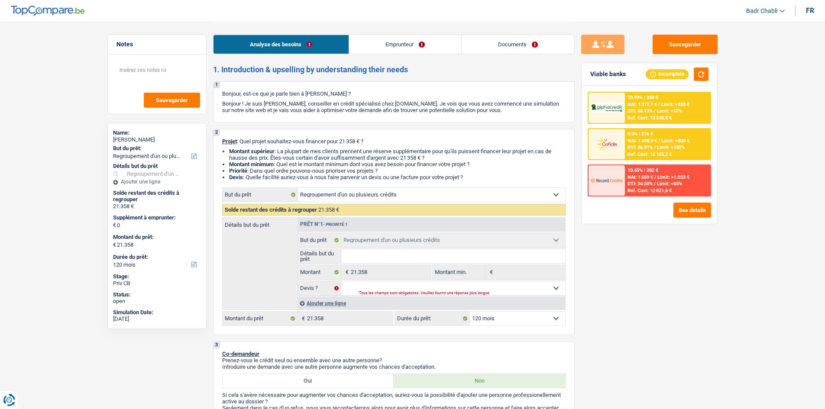
click at [318, 304] on div "Ajouter une ligne" at bounding box center [432, 303] width 268 height 13
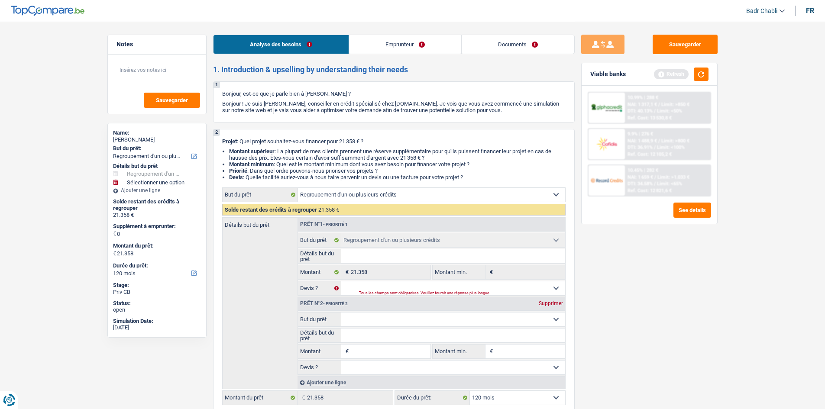
click at [389, 351] on input "Montant" at bounding box center [390, 352] width 79 height 14
click at [386, 337] on input "Détails but du prêt" at bounding box center [453, 336] width 224 height 14
type input "V"
type input "Ve"
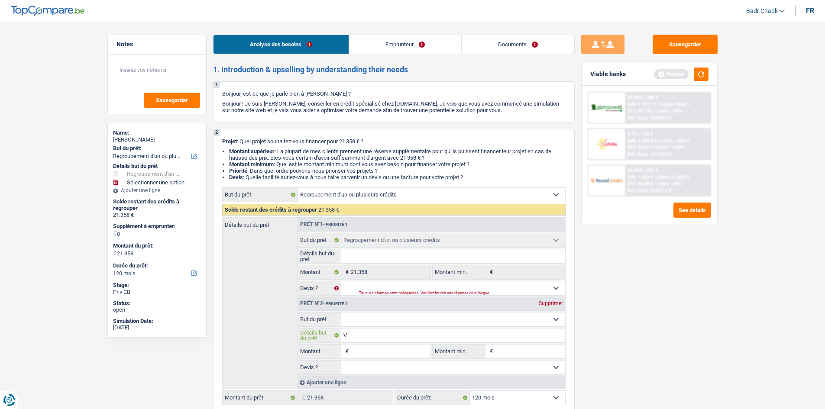
type input "Ve"
type input "Vel"
type input "Velo"
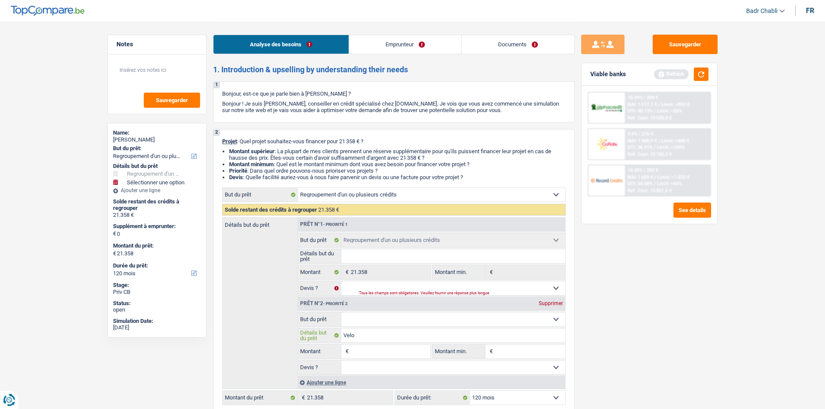
type input "Velo"
type input "Velo e"
type input "Velo"
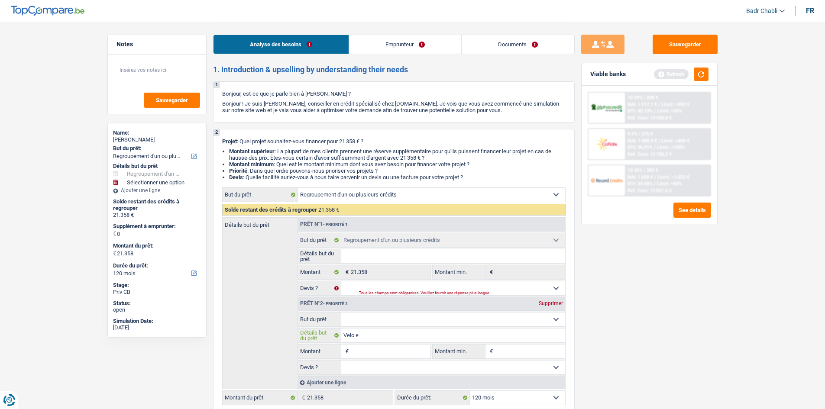
type input "Velo"
type input "Vel"
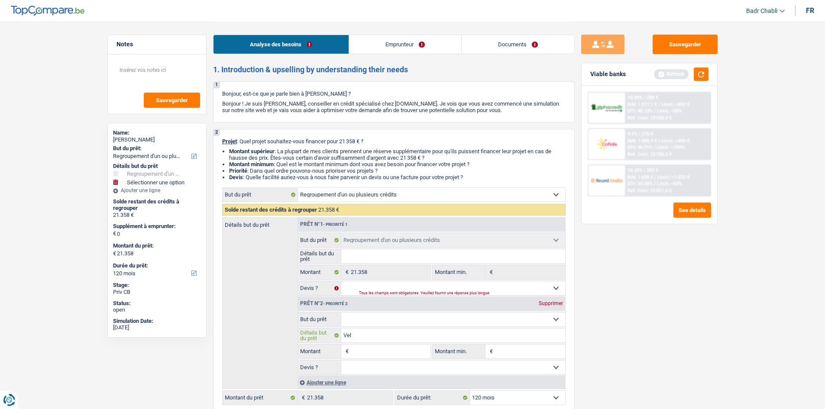
type input "Ve"
type input "V"
type input "Vé"
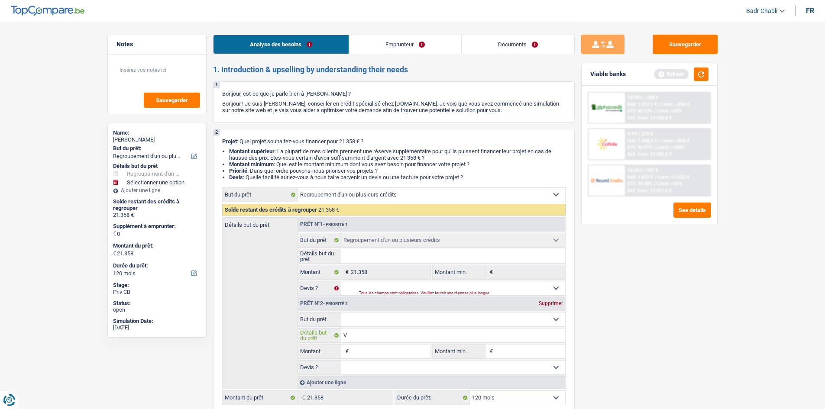
type input "Vé"
type input "Vél"
type input "Vélo"
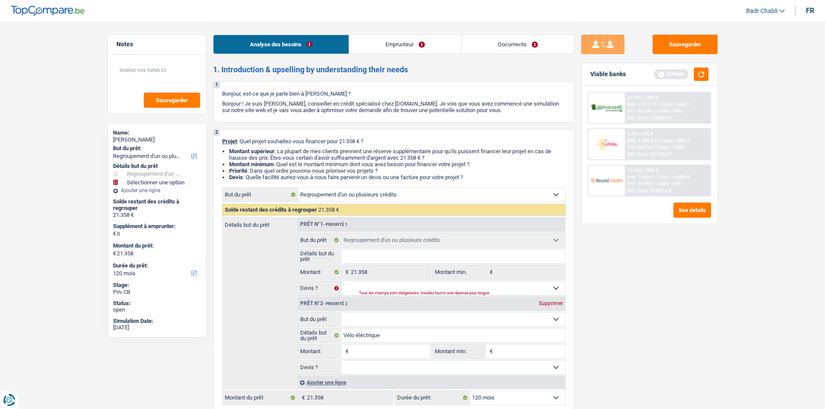
click at [383, 361] on select "Oui Non Non répondu Sélectionner une option" at bounding box center [453, 368] width 224 height 14
click at [386, 353] on input "Montant" at bounding box center [390, 352] width 79 height 14
click at [363, 318] on select "Confort maison: meubles, textile, peinture, électroménager, outillage non-profe…" at bounding box center [453, 320] width 224 height 14
click at [341, 313] on select "Confort maison: meubles, textile, peinture, électroménager, outillage non-profe…" at bounding box center [453, 320] width 224 height 14
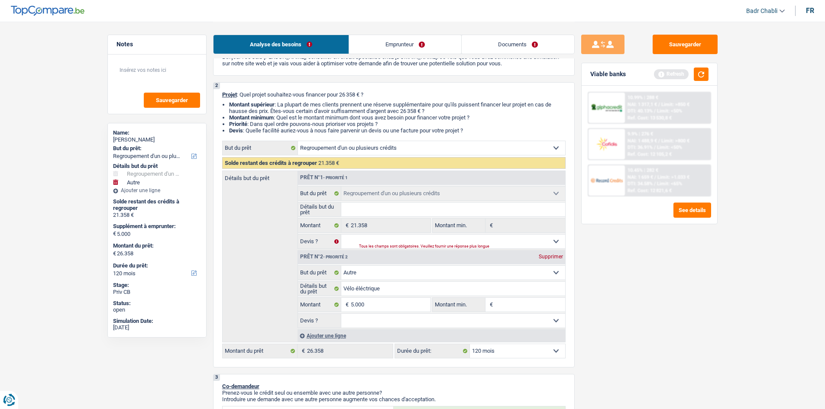
scroll to position [87, 0]
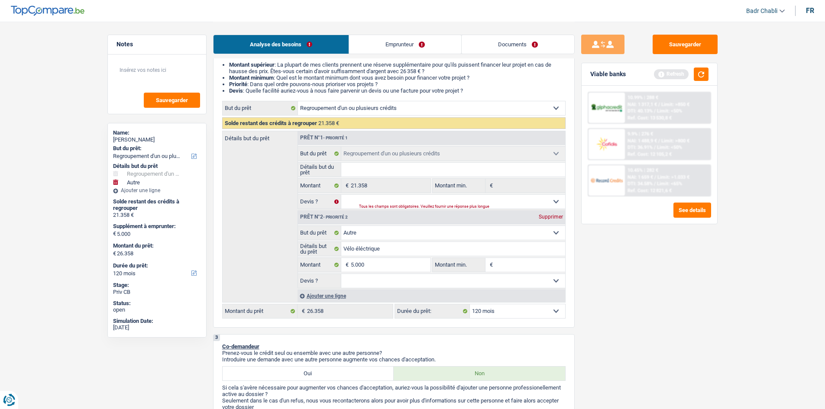
click at [381, 286] on select "Oui Non Non répondu Sélectionner une option" at bounding box center [453, 281] width 224 height 14
click at [341, 274] on select "Oui Non Non répondu Sélectionner une option" at bounding box center [453, 281] width 224 height 14
click at [333, 298] on div "Ajouter une ligne" at bounding box center [432, 296] width 268 height 13
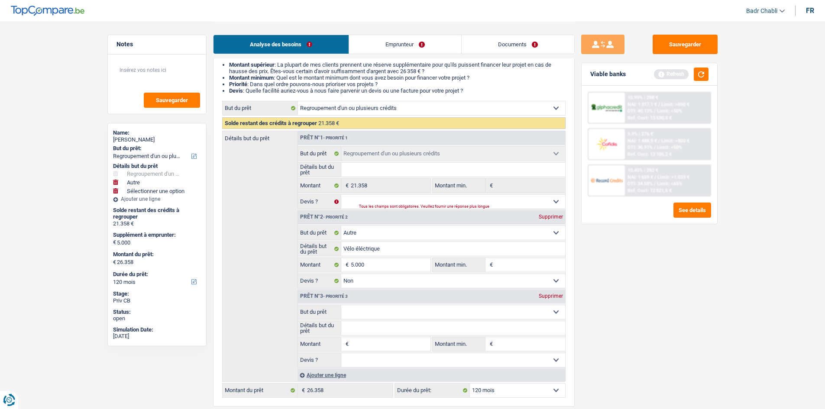
click at [408, 320] on fieldset "Confort maison: meubles, textile, peinture, électroménager, outillage non-profe…" at bounding box center [431, 336] width 267 height 63
click at [409, 311] on select "Confort maison: meubles, textile, peinture, électroménager, outillage non-profe…" at bounding box center [453, 312] width 224 height 14
click at [341, 305] on select "Confort maison: meubles, textile, peinture, électroménager, outillage non-profe…" at bounding box center [453, 312] width 224 height 14
click at [382, 341] on input "Montant" at bounding box center [390, 344] width 79 height 14
click at [396, 326] on input "Détails but du prêt" at bounding box center [453, 328] width 224 height 14
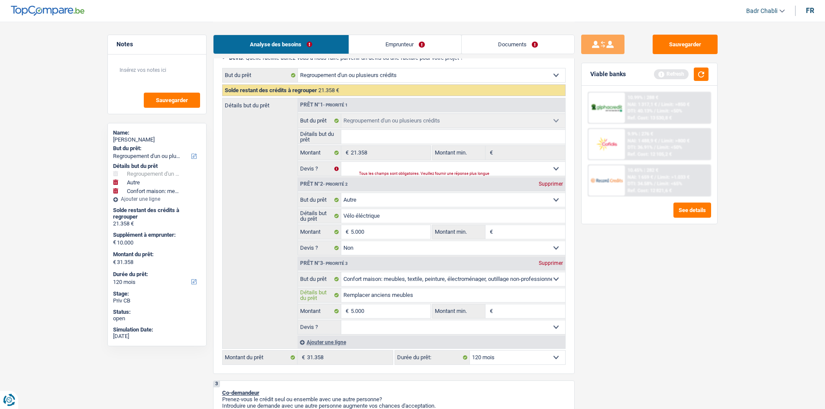
scroll to position [173, 0]
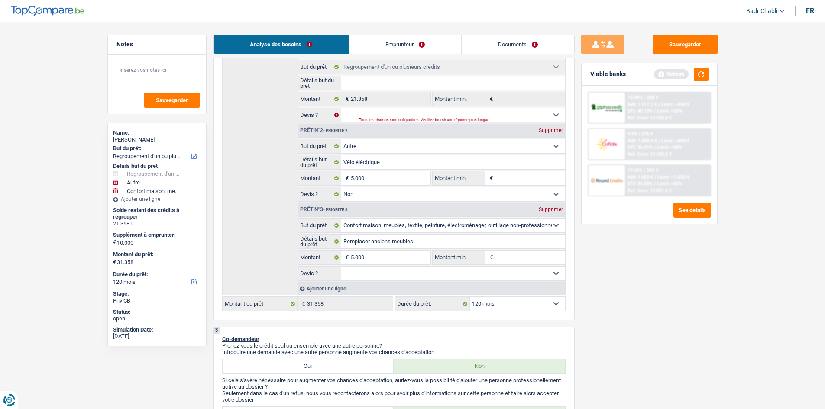
click at [505, 178] on input "Montant min." at bounding box center [530, 178] width 70 height 14
click at [519, 263] on input "Montant min." at bounding box center [530, 258] width 70 height 14
click at [472, 278] on select "Oui Non Non répondu Sélectionner une option" at bounding box center [453, 274] width 224 height 14
click at [341, 267] on select "Oui Non Non répondu Sélectionner une option" at bounding box center [453, 274] width 224 height 14
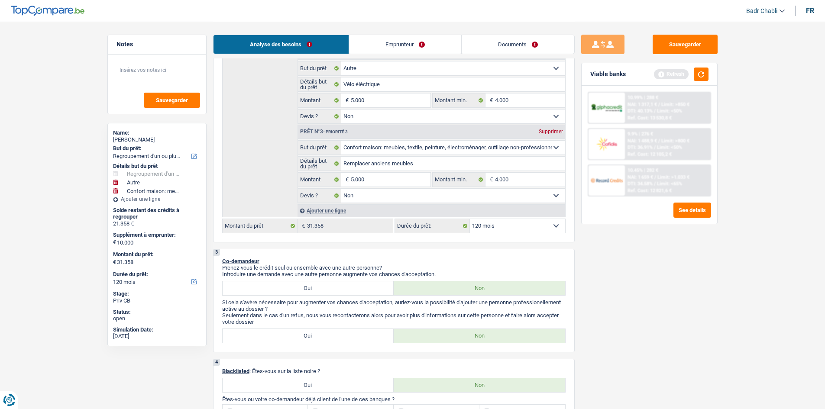
scroll to position [390, 0]
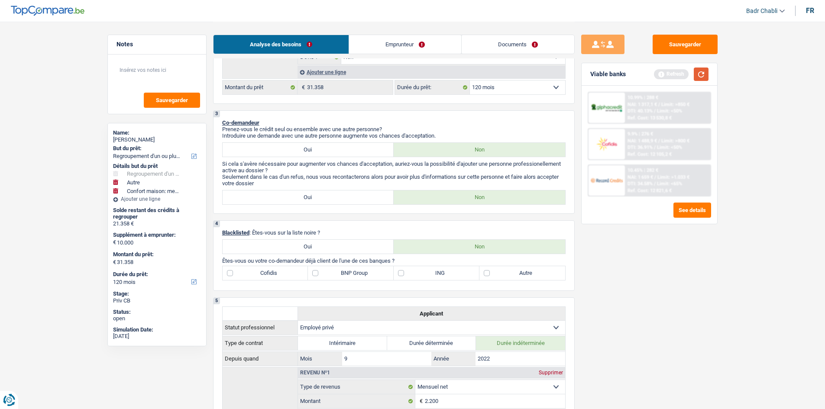
click at [706, 73] on button "button" at bounding box center [701, 74] width 15 height 13
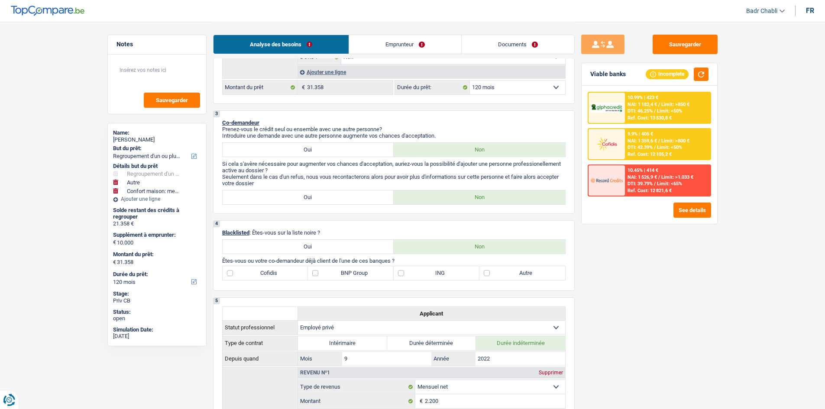
click at [664, 113] on span "Limit: <50%" at bounding box center [669, 111] width 25 height 6
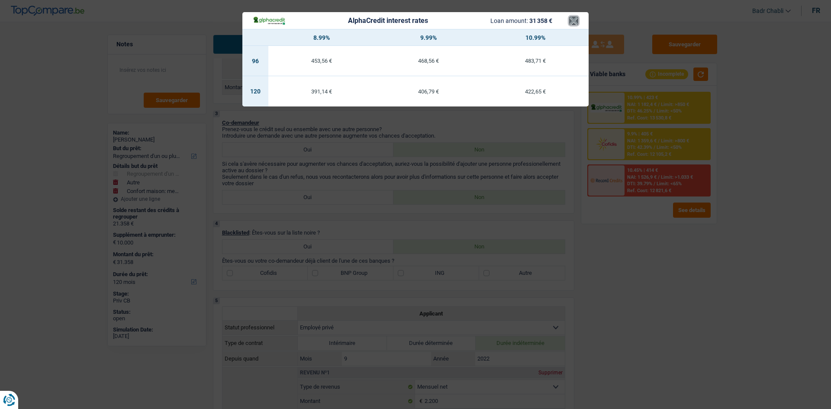
click at [575, 22] on button "×" at bounding box center [573, 20] width 9 height 9
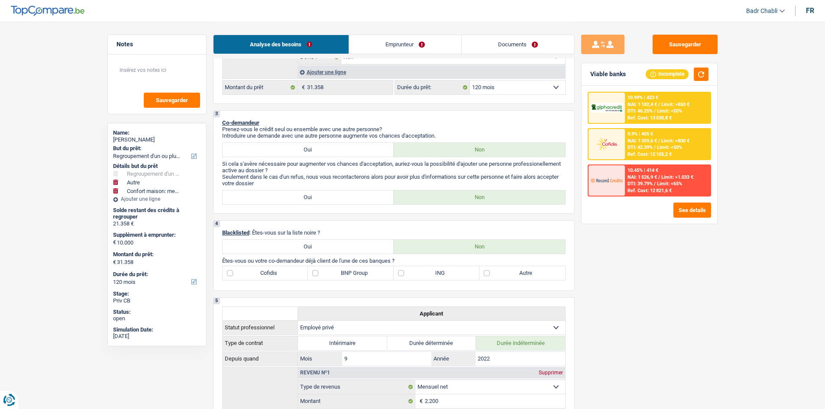
click at [641, 146] on span "DTI: 42.39%" at bounding box center [640, 148] width 25 height 6
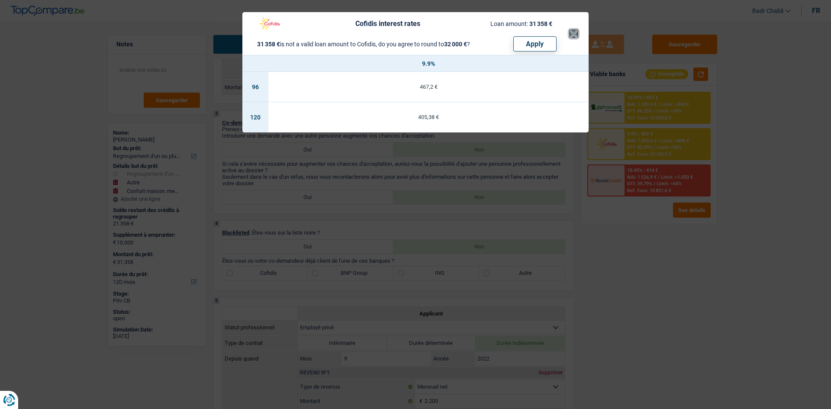
click at [577, 34] on button "×" at bounding box center [573, 33] width 9 height 9
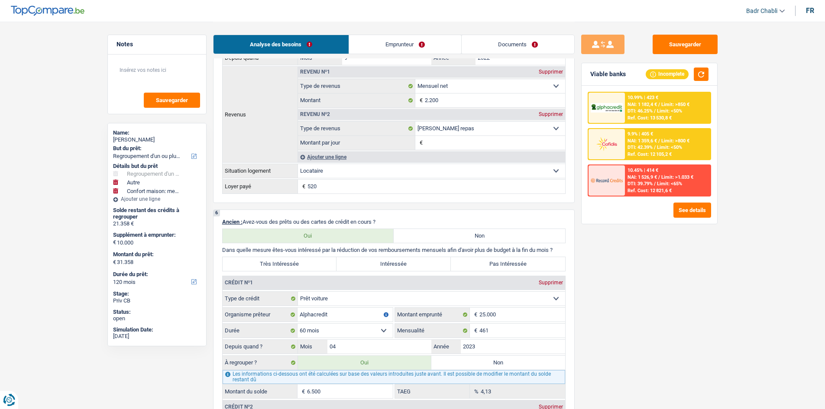
scroll to position [687, 0]
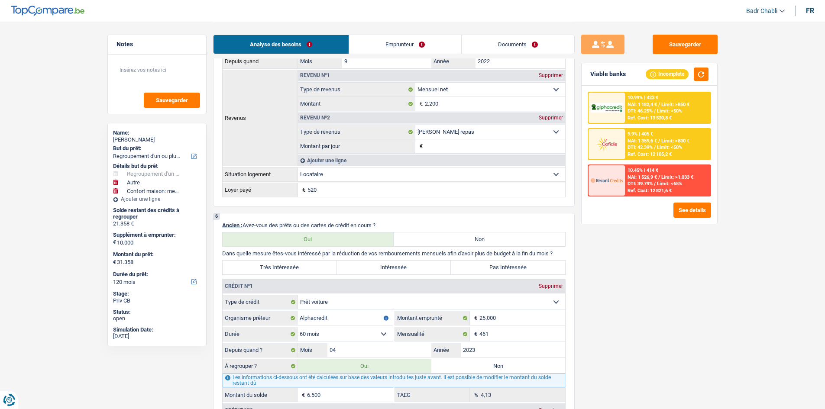
click at [320, 272] on label "Très Intéressée" at bounding box center [280, 268] width 114 height 14
click at [320, 272] on input "Très Intéressée" at bounding box center [280, 268] width 114 height 14
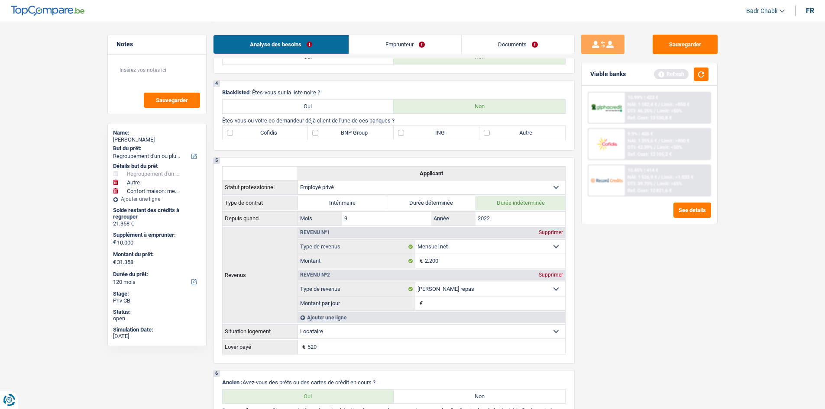
scroll to position [601, 0]
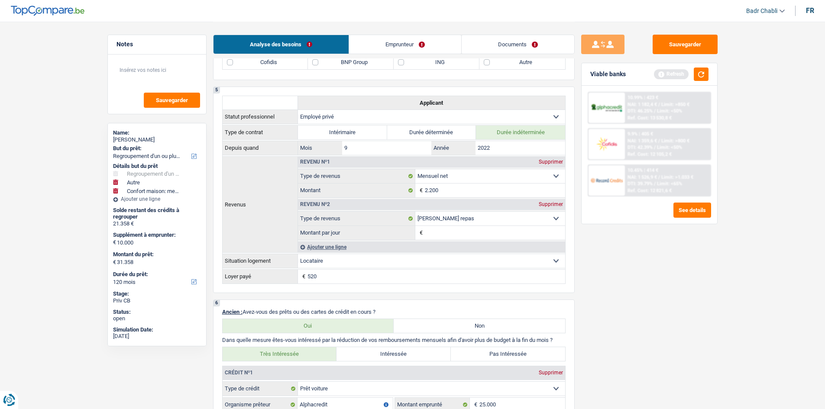
click at [314, 62] on label "BNP Group" at bounding box center [351, 62] width 86 height 14
click at [314, 62] on input "BNP Group" at bounding box center [351, 62] width 86 height 14
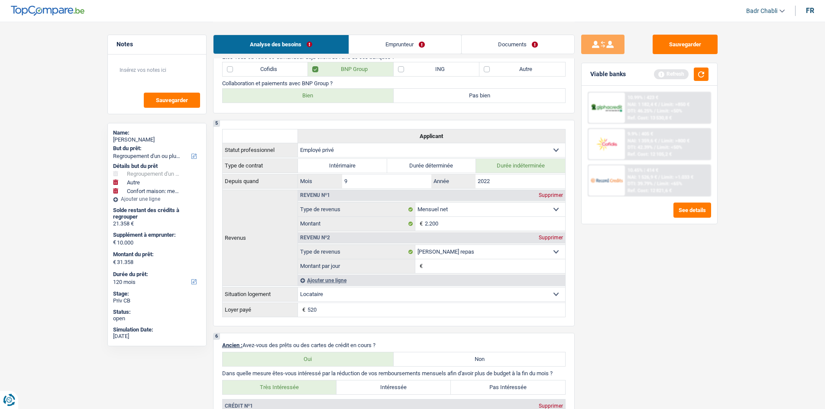
scroll to position [471, 0]
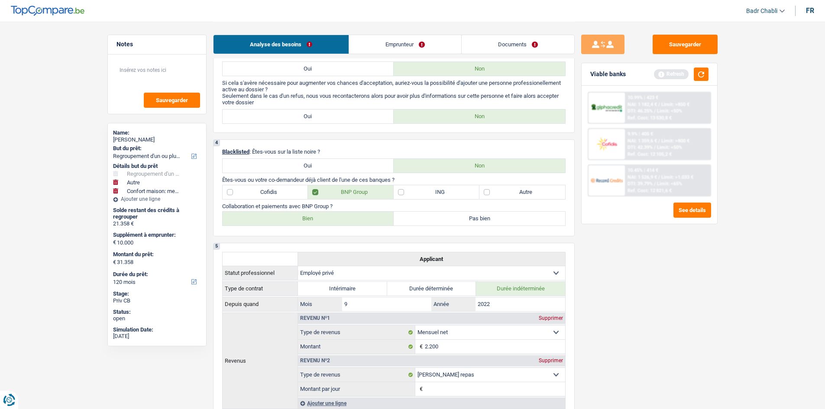
click at [259, 189] on label "Cofidis" at bounding box center [266, 192] width 86 height 14
click at [259, 189] on input "Cofidis" at bounding box center [266, 192] width 86 height 14
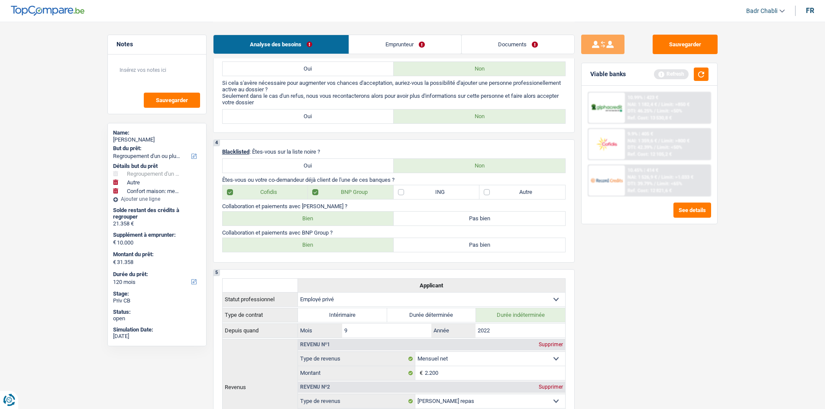
click at [316, 224] on label "Bien" at bounding box center [308, 219] width 171 height 14
click at [316, 224] on input "Bien" at bounding box center [308, 219] width 171 height 14
click at [322, 216] on label "Bien" at bounding box center [308, 219] width 171 height 14
click at [322, 216] on input "Bien" at bounding box center [308, 219] width 171 height 14
click at [325, 240] on label "Bien" at bounding box center [308, 245] width 171 height 14
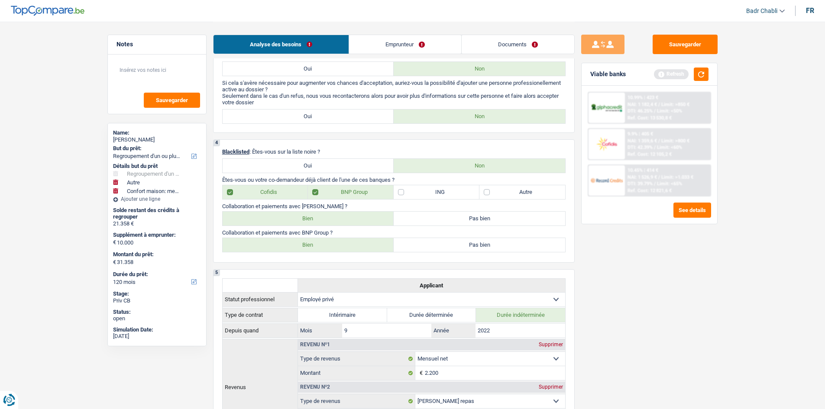
click at [325, 240] on input "Bien" at bounding box center [308, 245] width 171 height 14
click at [702, 73] on button "button" at bounding box center [701, 74] width 15 height 13
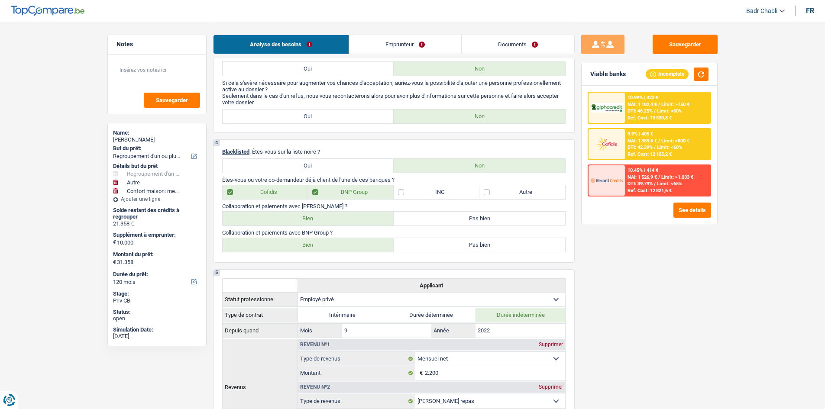
click at [408, 194] on label "ING" at bounding box center [437, 192] width 86 height 14
click at [408, 194] on input "ING" at bounding box center [437, 192] width 86 height 14
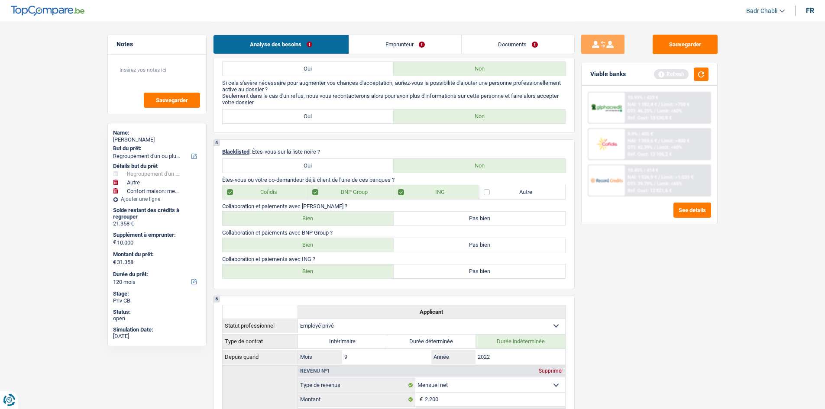
click at [314, 273] on label "Bien" at bounding box center [308, 272] width 171 height 14
click at [314, 273] on input "Bien" at bounding box center [308, 272] width 171 height 14
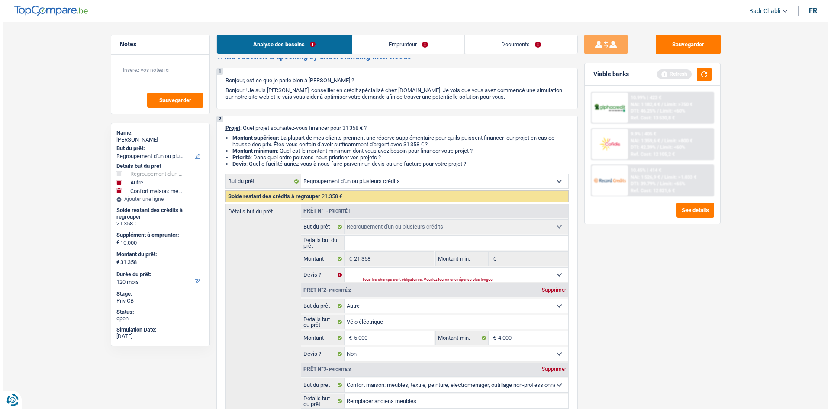
scroll to position [0, 0]
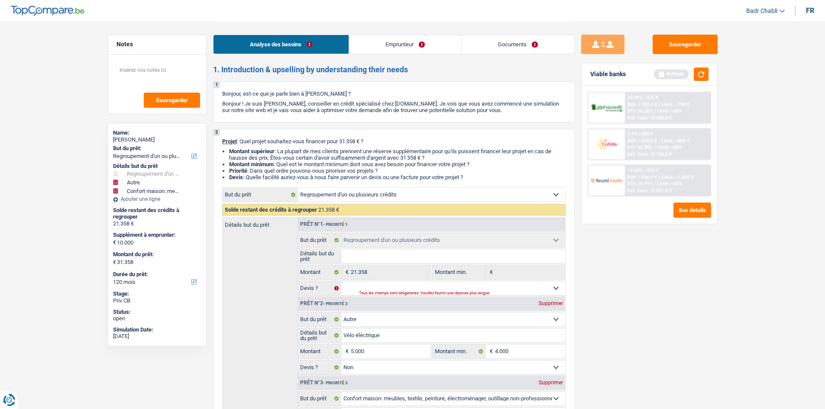
click at [367, 48] on link "Emprunteur" at bounding box center [405, 44] width 112 height 19
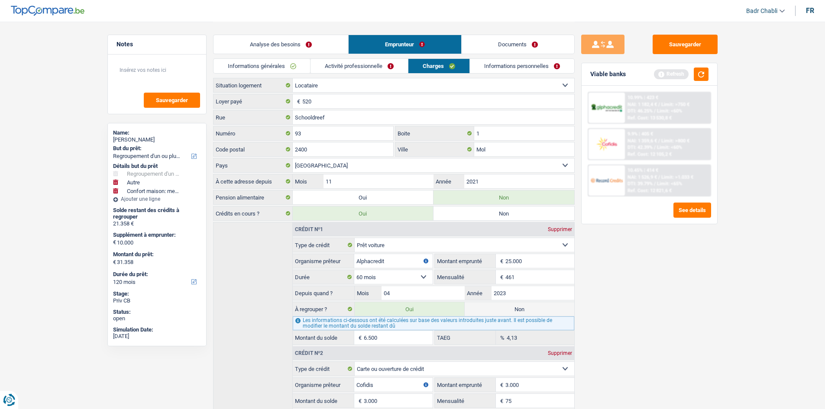
click at [269, 69] on link "Informations générales" at bounding box center [262, 66] width 97 height 14
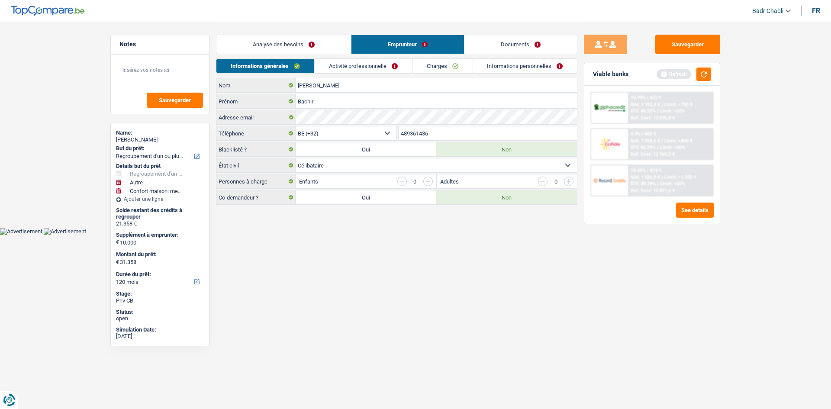
click at [366, 70] on link "Activité professionnelle" at bounding box center [363, 66] width 97 height 14
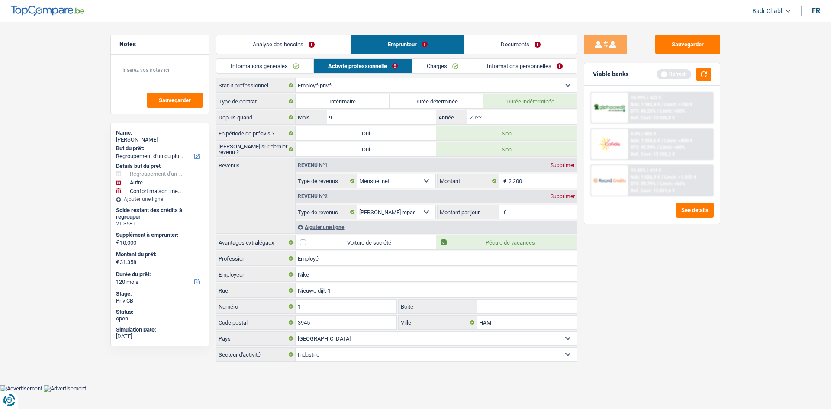
click at [508, 48] on link "Documents" at bounding box center [521, 44] width 113 height 19
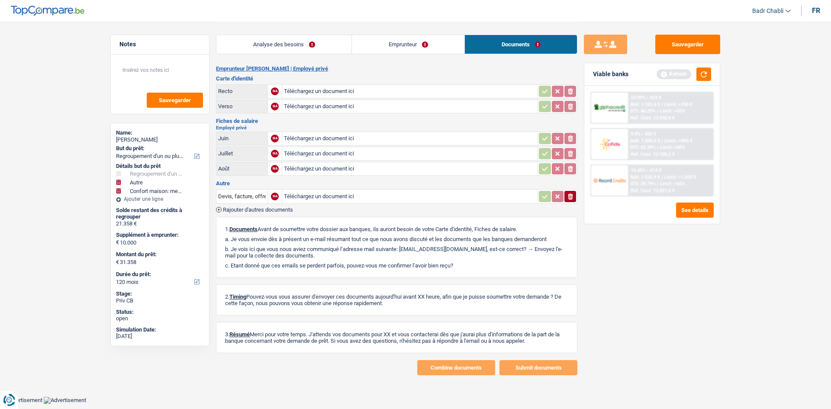
click at [409, 42] on link "Emprunteur" at bounding box center [408, 44] width 113 height 19
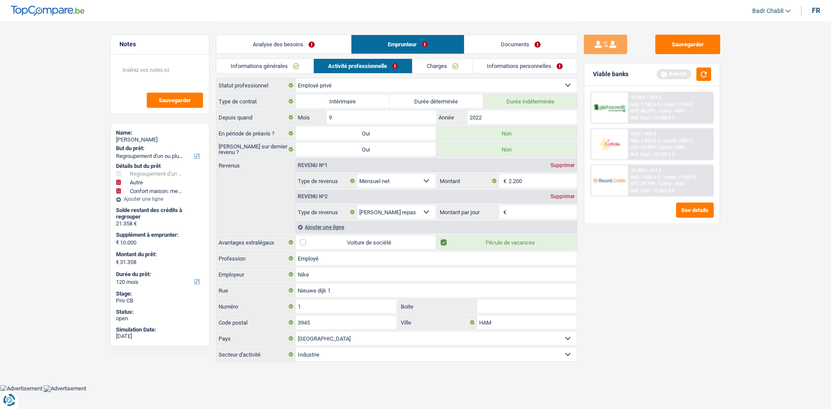
click at [522, 215] on input "Montant par jour" at bounding box center [543, 212] width 69 height 14
click at [703, 71] on button "button" at bounding box center [704, 74] width 15 height 13
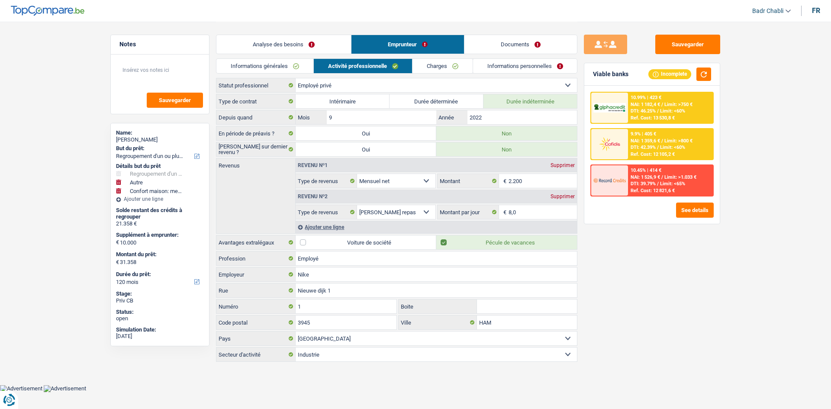
click at [331, 229] on div "Ajouter une ligne" at bounding box center [436, 227] width 281 height 13
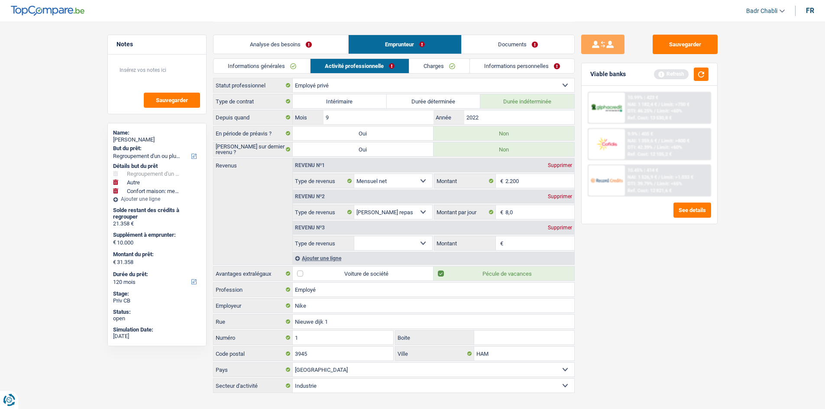
click at [396, 239] on select "Allocation d'handicap Allocations chômage Allocations familiales Chèques repas …" at bounding box center [393, 243] width 78 height 14
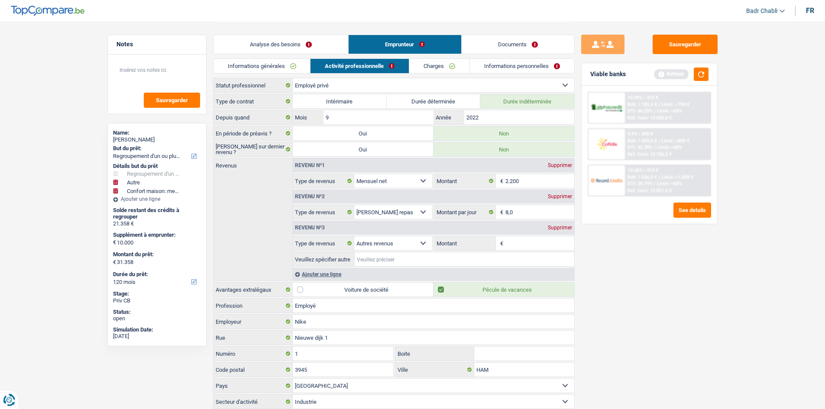
click at [399, 259] on input "Veuillez spécifier autre" at bounding box center [465, 259] width 220 height 14
click at [518, 245] on input "Montant" at bounding box center [539, 243] width 69 height 14
click at [703, 79] on button "button" at bounding box center [701, 74] width 15 height 13
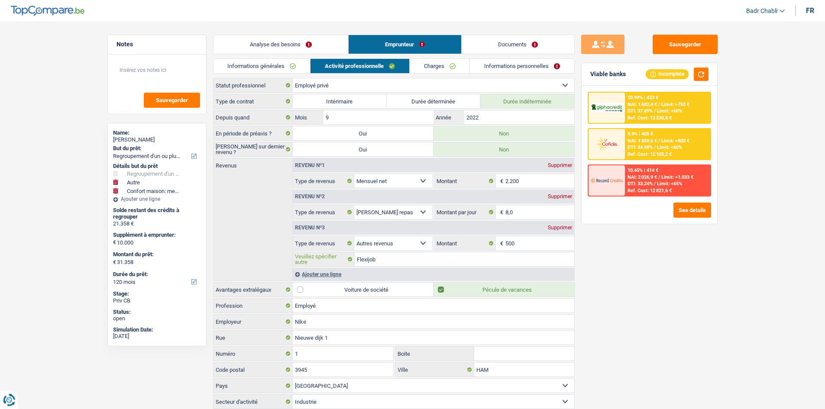
click at [444, 265] on input "Flexijob" at bounding box center [465, 259] width 220 height 14
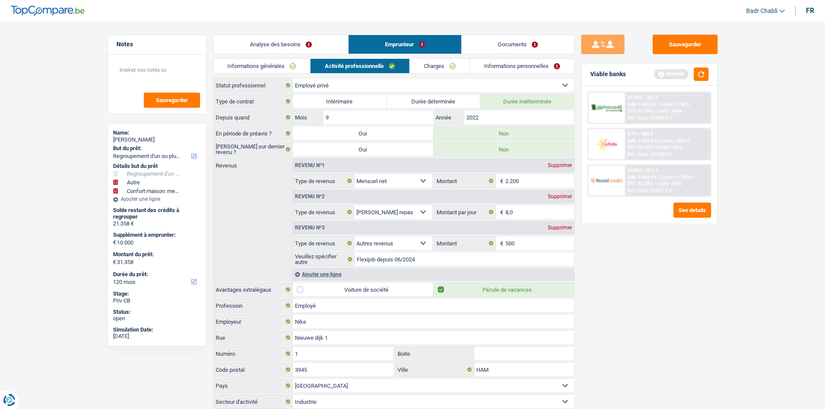
click at [612, 256] on div "Sauvegarder Viable banks Refresh 10.99% | 423 € NAI: 1 682,4 € / Limit: >750 € …" at bounding box center [649, 215] width 149 height 361
click at [446, 55] on div "Analyse des besoins Emprunteur Documents" at bounding box center [394, 40] width 362 height 37
click at [443, 64] on link "Charges" at bounding box center [440, 66] width 60 height 14
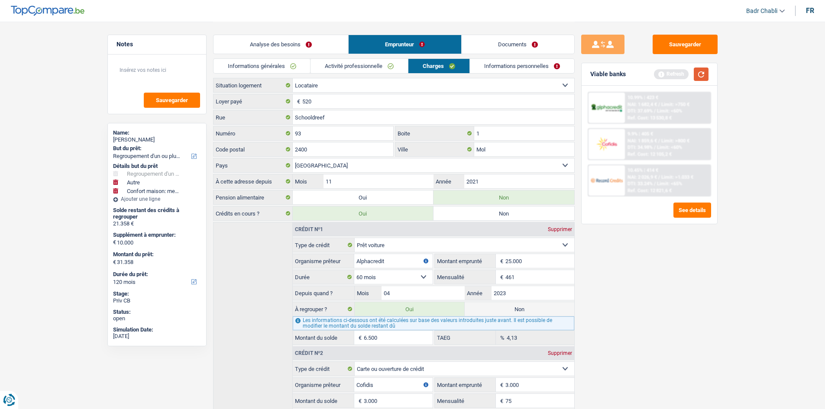
click at [706, 75] on button "button" at bounding box center [701, 74] width 15 height 13
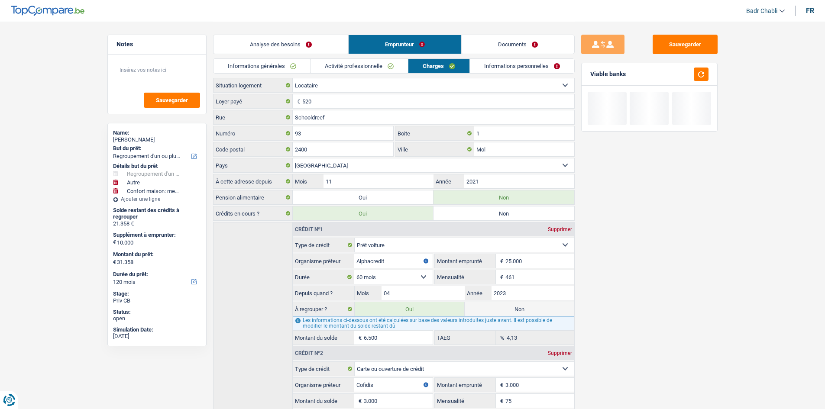
click at [511, 61] on link "Informations personnelles" at bounding box center [522, 66] width 104 height 14
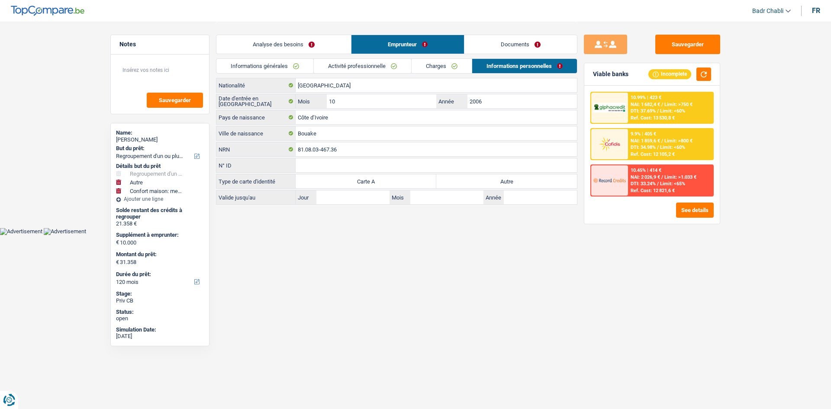
click at [516, 178] on label "Autre" at bounding box center [507, 182] width 141 height 14
click at [516, 178] on input "Autre" at bounding box center [507, 182] width 141 height 14
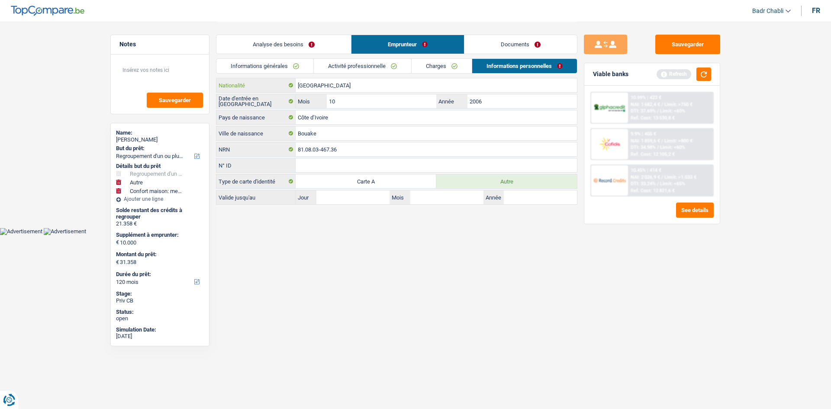
click at [334, 82] on input "Niger" at bounding box center [436, 85] width 281 height 14
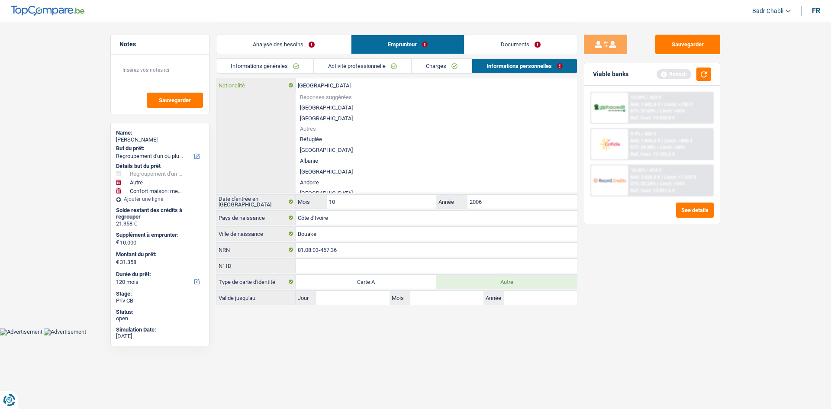
click at [334, 82] on input "Niger" at bounding box center [436, 85] width 281 height 14
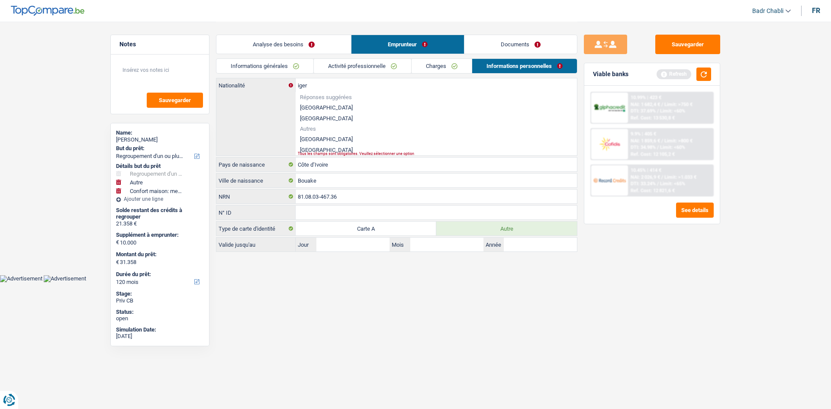
click at [311, 146] on li "Nigeria" at bounding box center [436, 150] width 281 height 11
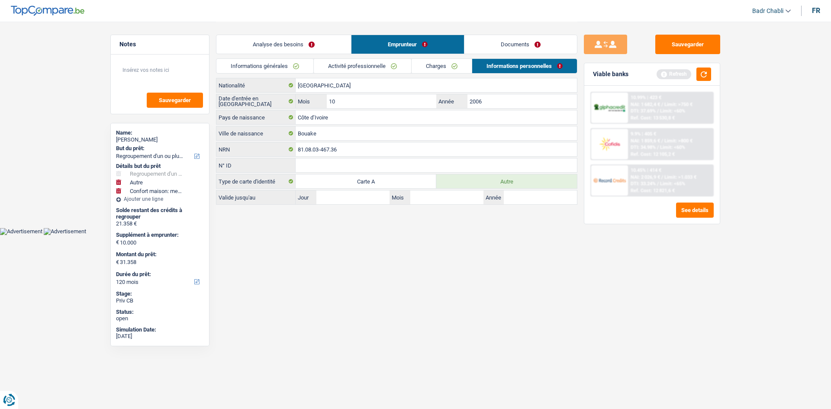
click at [511, 180] on label "Autre" at bounding box center [507, 182] width 141 height 14
click at [511, 180] on input "Autre" at bounding box center [507, 182] width 141 height 14
click at [675, 44] on button "Sauvegarder" at bounding box center [688, 44] width 65 height 19
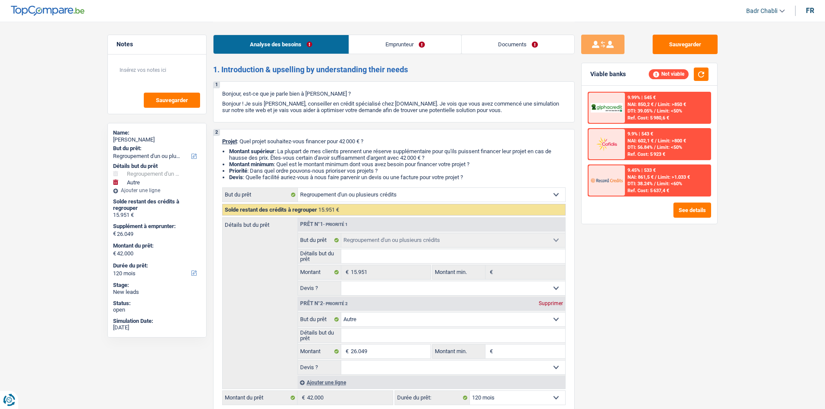
select select "refinancing"
select select "other"
select select "120"
select select "refinancing"
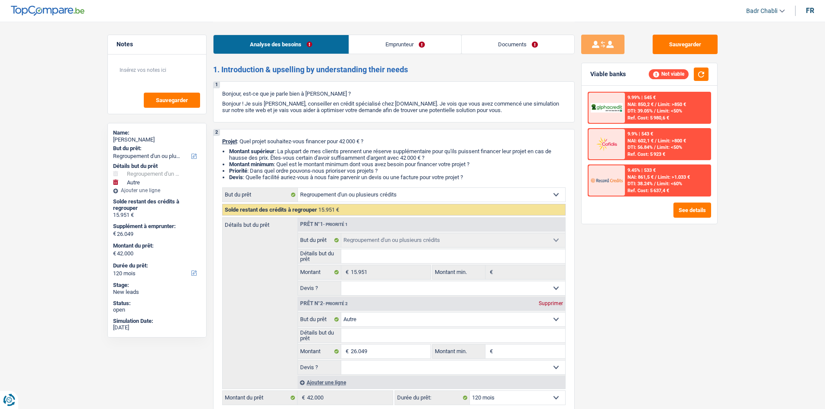
select select "refinancing"
select select "other"
select select "120"
select select "invalid"
select select "disabilityPension"
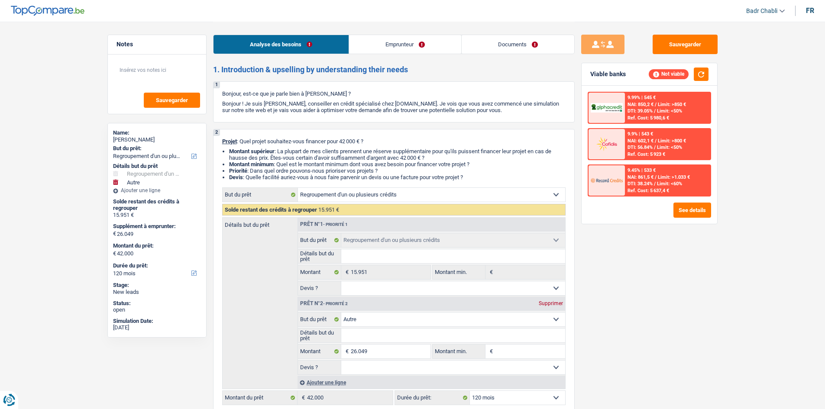
select select "handicapAllowance"
select select "liveWithParents"
select select "personalLoan"
select select "other"
select select "84"
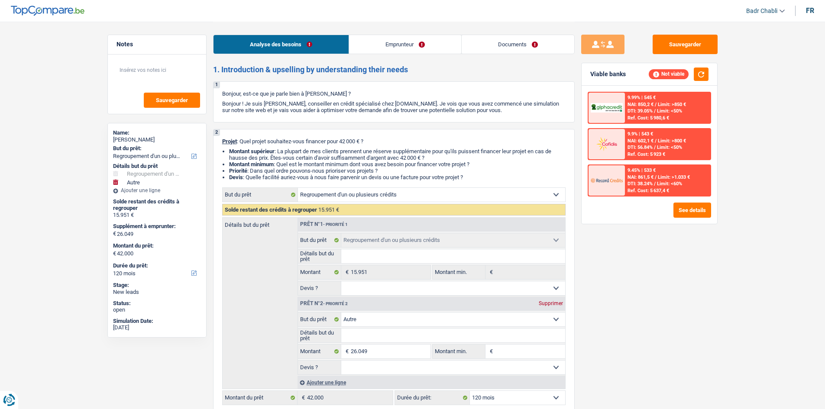
select select "cardOrCredit"
select select "refinancing"
select select "other"
select select "120"
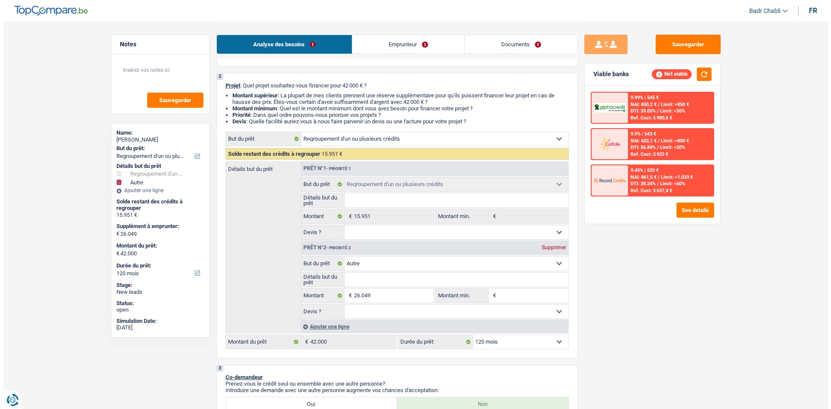
scroll to position [217, 0]
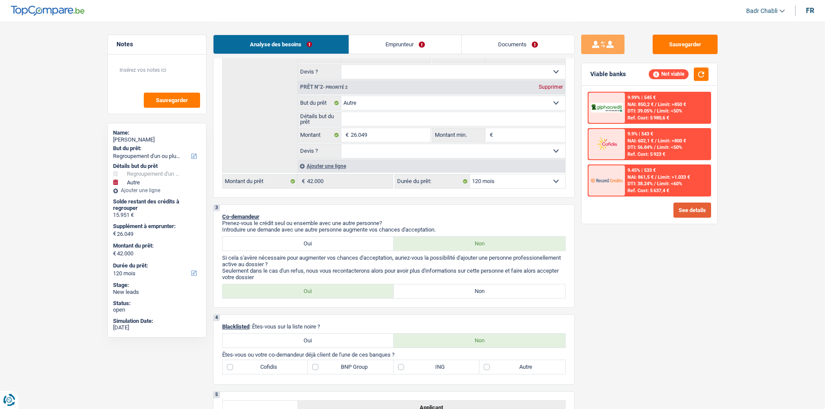
click at [681, 206] on button "See details" at bounding box center [692, 210] width 38 height 15
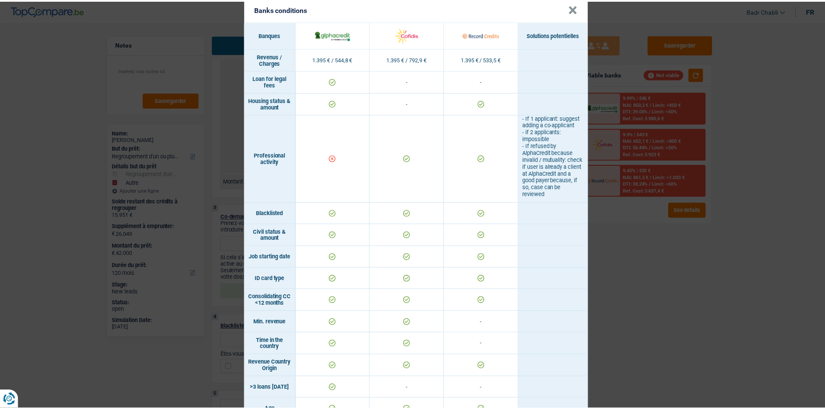
scroll to position [0, 0]
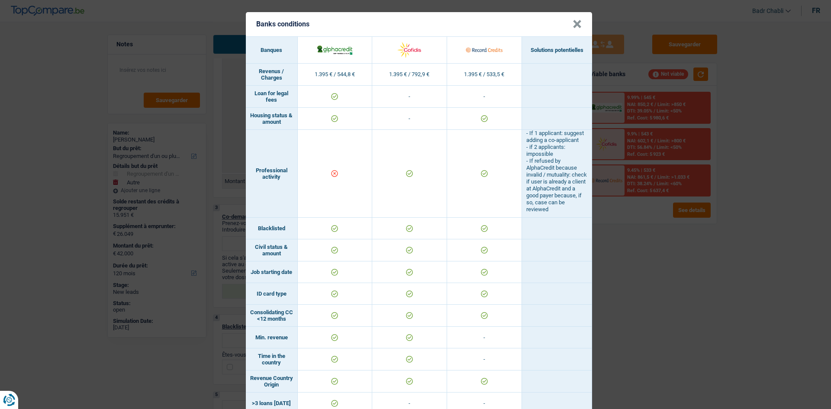
click at [576, 20] on button "×" at bounding box center [577, 24] width 9 height 9
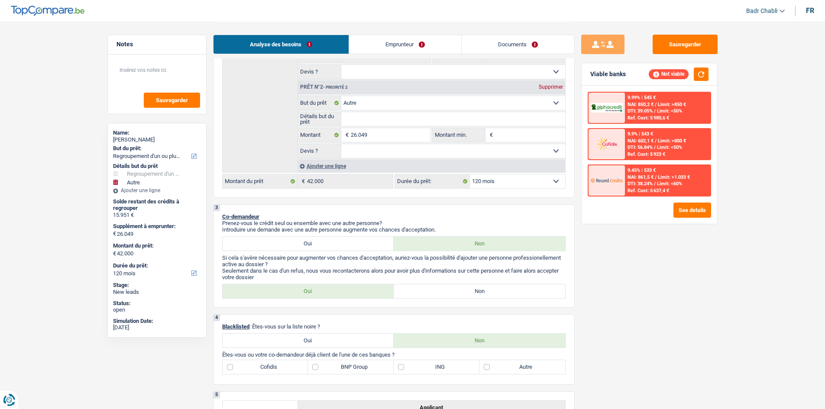
click at [425, 44] on link "Emprunteur" at bounding box center [405, 44] width 112 height 19
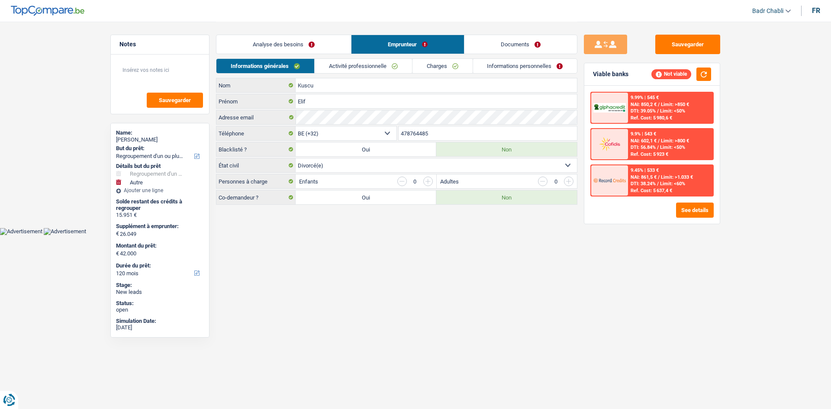
click at [378, 67] on link "Activité professionnelle" at bounding box center [363, 66] width 97 height 14
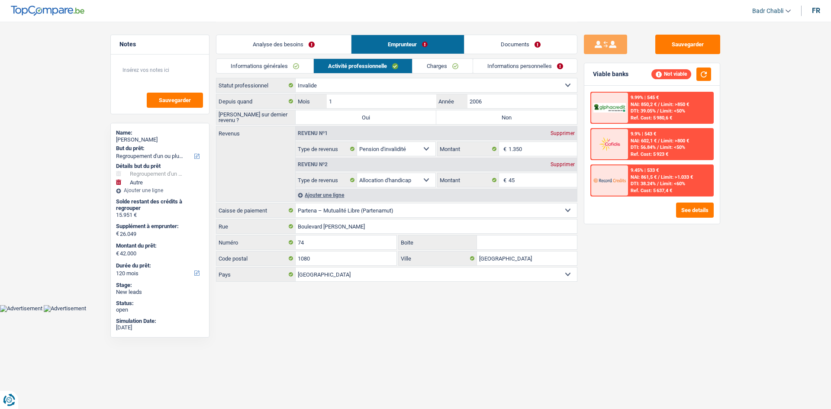
click at [519, 118] on label "Non" at bounding box center [507, 117] width 141 height 14
click at [519, 118] on input "Non" at bounding box center [507, 117] width 141 height 14
radio input "true"
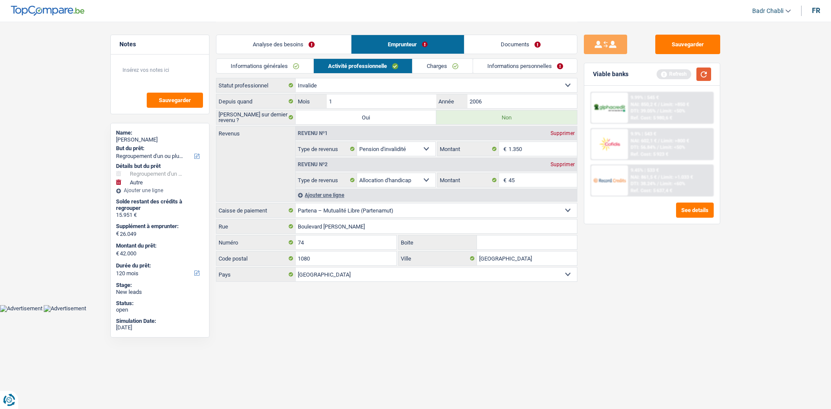
click at [701, 77] on button "button" at bounding box center [704, 74] width 15 height 13
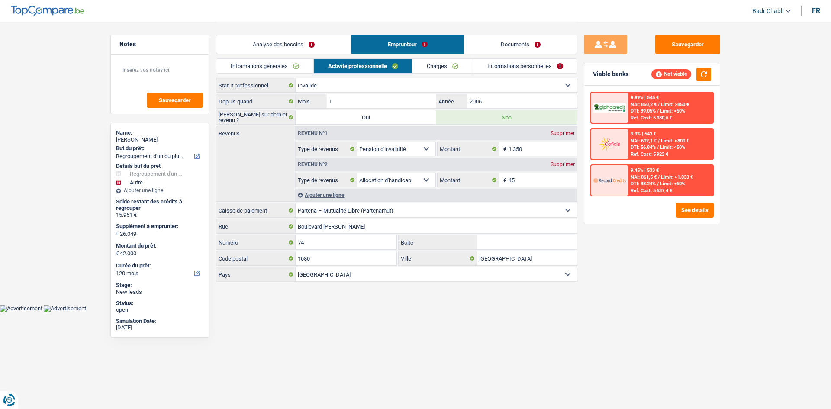
click at [440, 69] on link "Charges" at bounding box center [443, 66] width 60 height 14
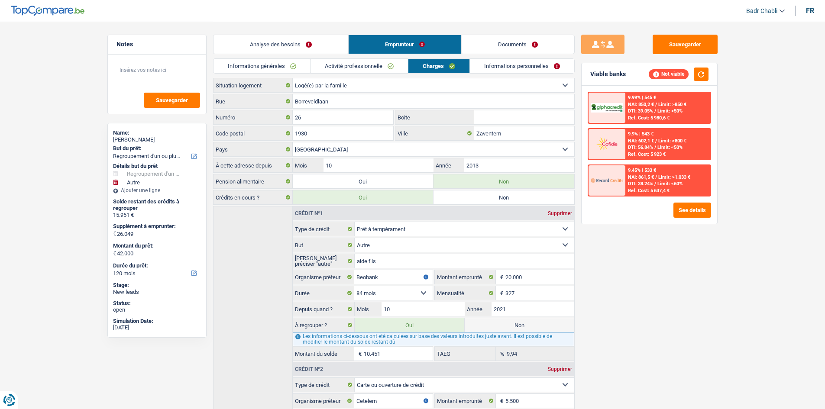
click at [373, 59] on link "Activité professionnelle" at bounding box center [359, 66] width 97 height 14
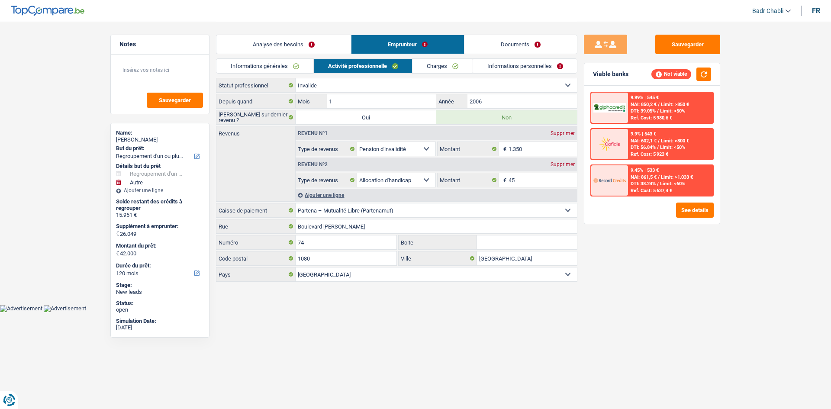
click at [437, 61] on link "Charges" at bounding box center [443, 66] width 60 height 14
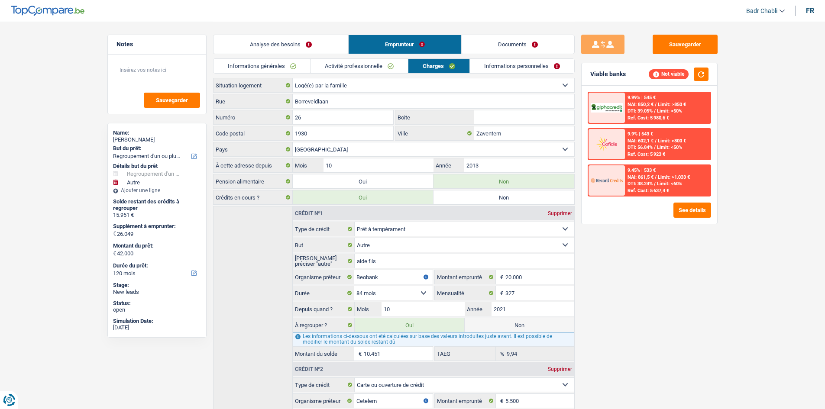
click at [273, 52] on link "Analyse des besoins" at bounding box center [281, 44] width 135 height 19
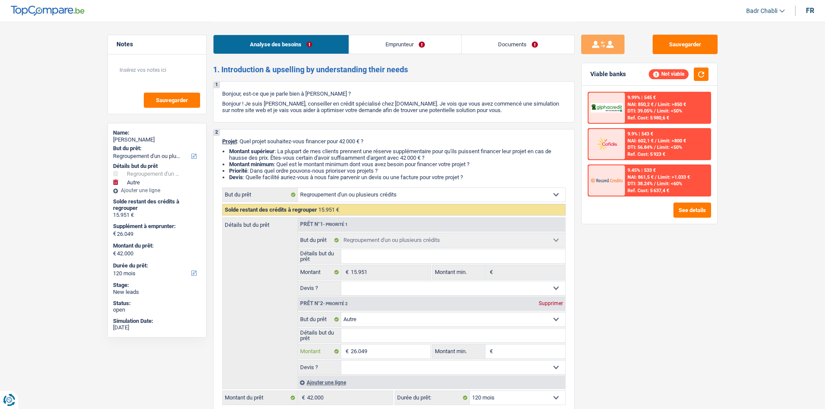
click at [384, 349] on input "26.049" at bounding box center [390, 352] width 79 height 14
type input "2"
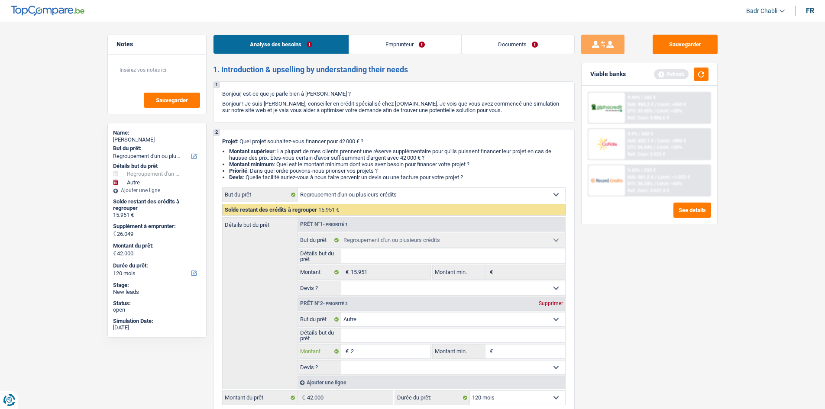
type input "20"
type input "200"
type input "2.000"
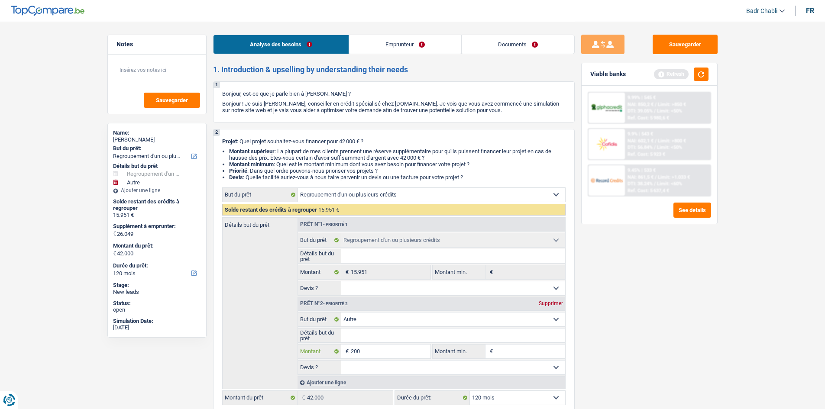
type input "2.000"
type input "17.951"
select select "84"
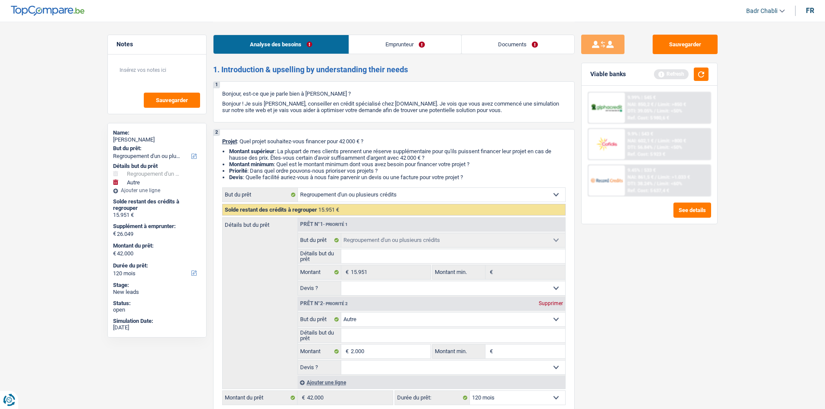
type input "17.951"
select select "84"
type input "17.951"
select select "84"
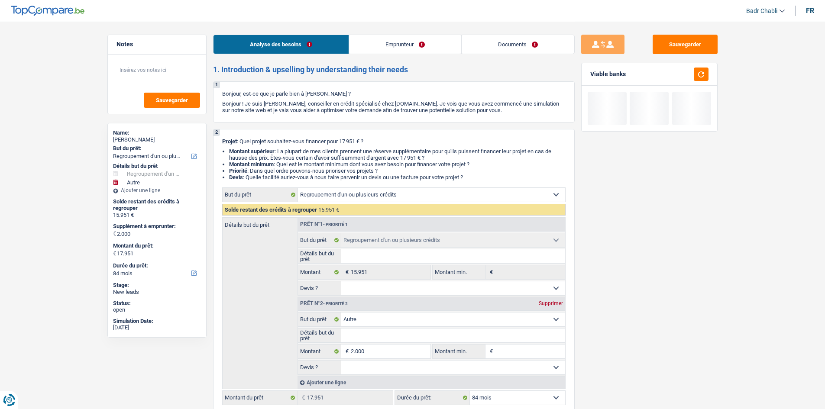
click at [691, 72] on div at bounding box center [699, 74] width 20 height 13
click at [705, 74] on button "button" at bounding box center [701, 74] width 15 height 13
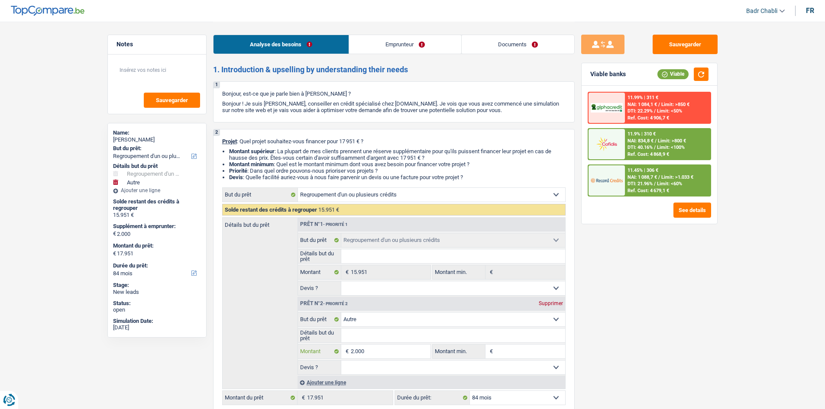
click at [406, 357] on input "2.000" at bounding box center [390, 352] width 79 height 14
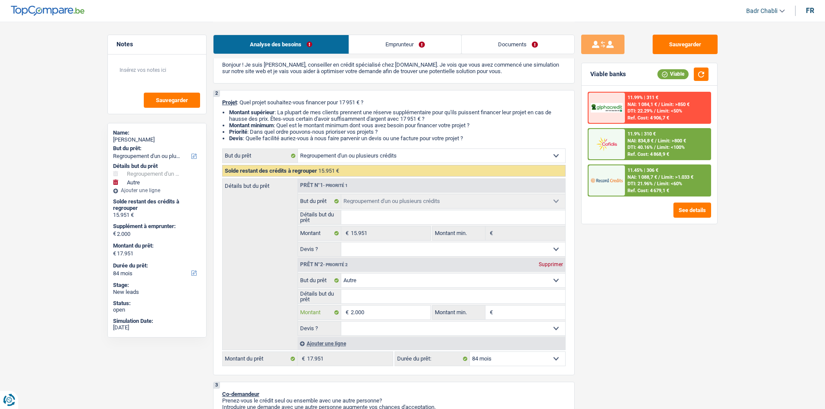
scroll to position [87, 0]
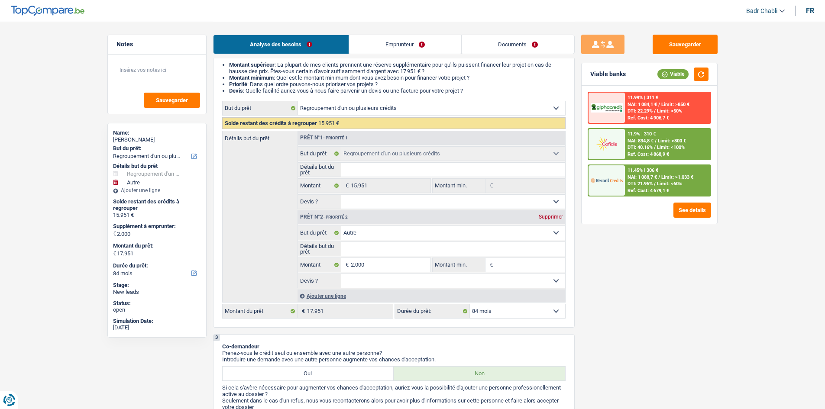
click at [527, 39] on link "Documents" at bounding box center [518, 44] width 113 height 19
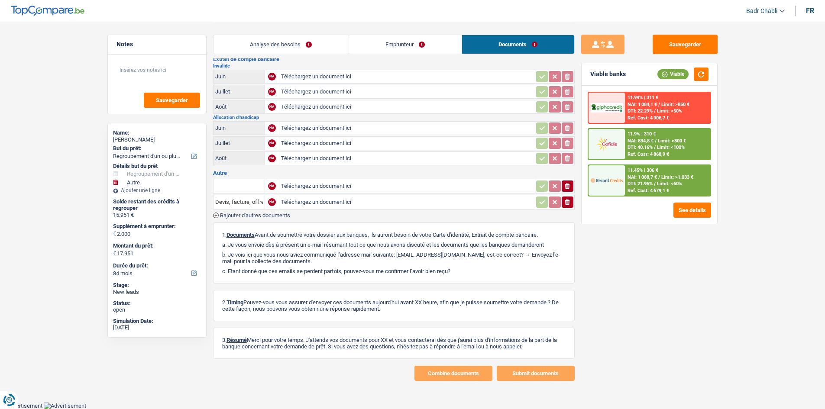
click at [297, 45] on link "Analyse des besoins" at bounding box center [281, 44] width 135 height 19
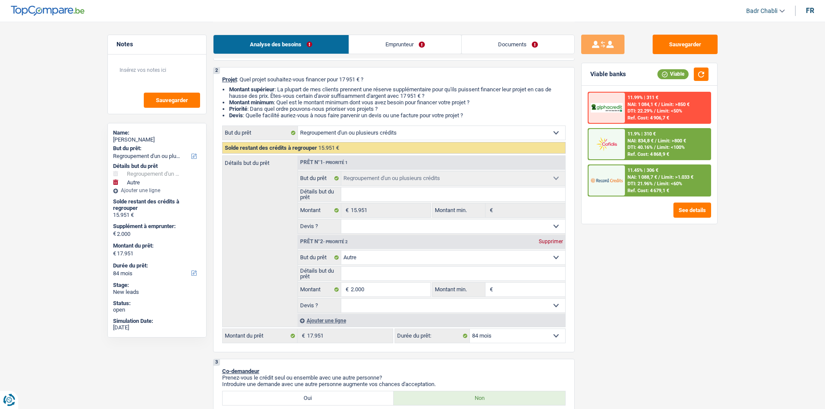
click at [387, 278] on input "Détails but du prêt" at bounding box center [453, 274] width 224 height 14
click at [386, 283] on input "2.000" at bounding box center [390, 290] width 79 height 14
type input "1"
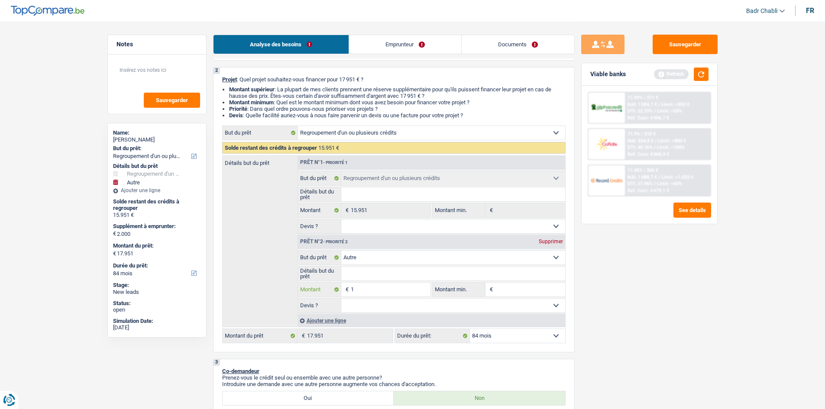
type input "10"
type input "100"
type input "1.000"
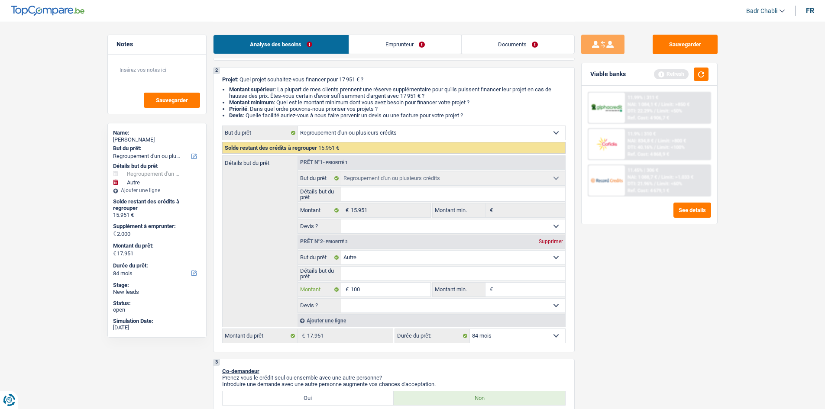
type input "1.000"
type input "10.000"
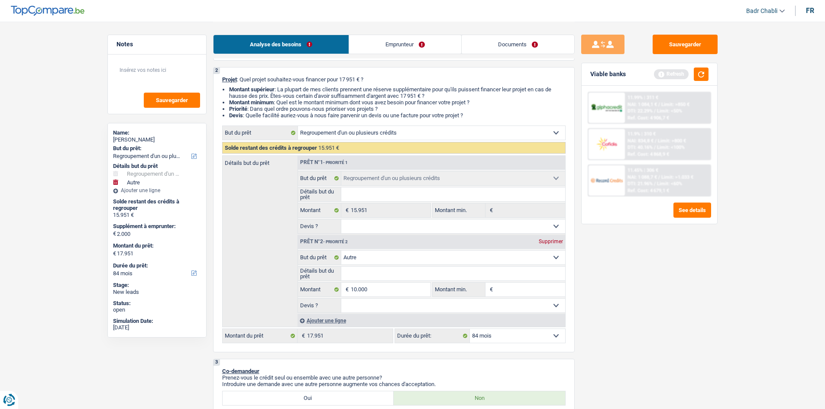
type input "25.951"
click at [692, 78] on div "Refresh" at bounding box center [681, 74] width 55 height 13
select select "120"
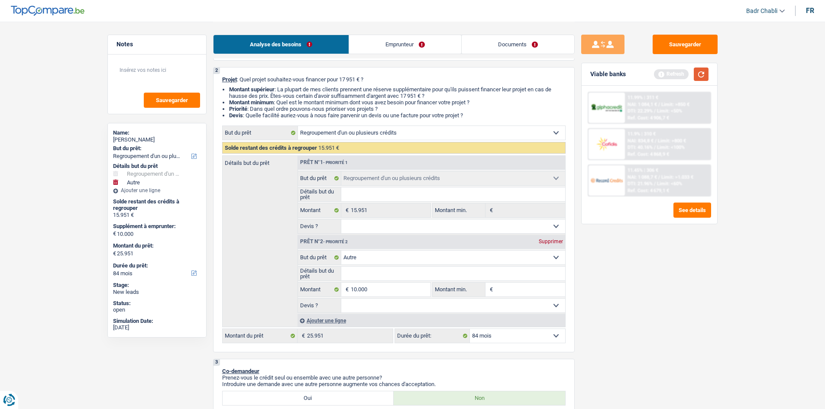
select select "120"
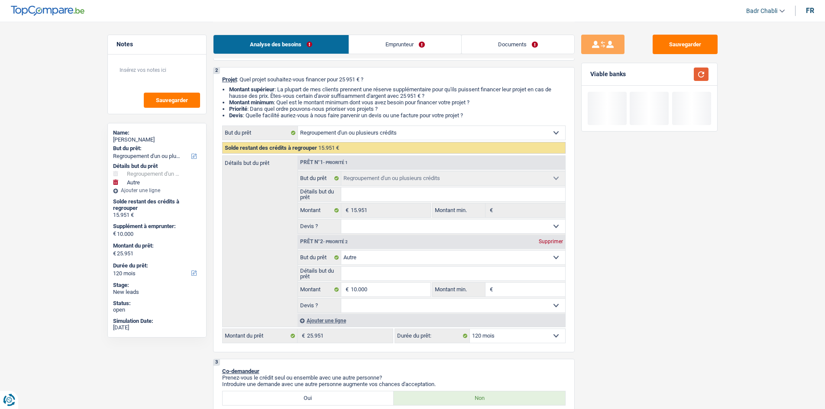
click at [697, 75] on button "button" at bounding box center [701, 74] width 15 height 13
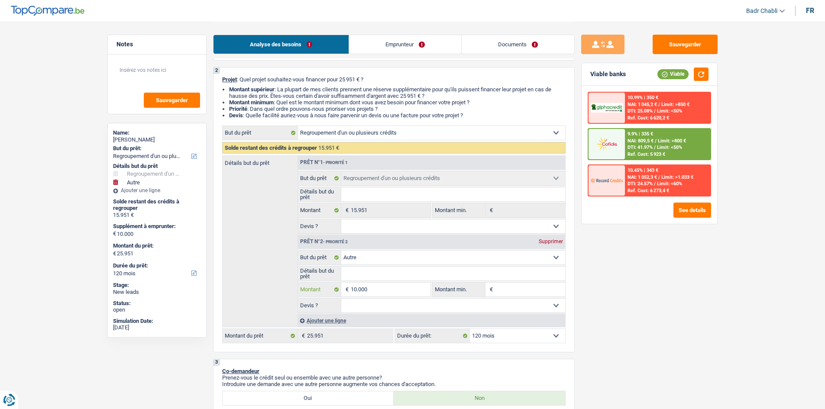
click at [417, 289] on input "10.000" at bounding box center [390, 290] width 79 height 14
click at [508, 288] on input "Montant min." at bounding box center [530, 290] width 70 height 14
type input "8"
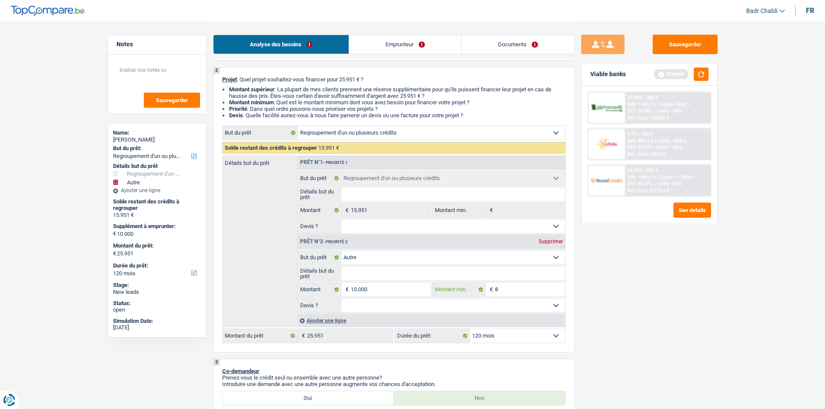
type input "80"
type input "800"
type input "8.000"
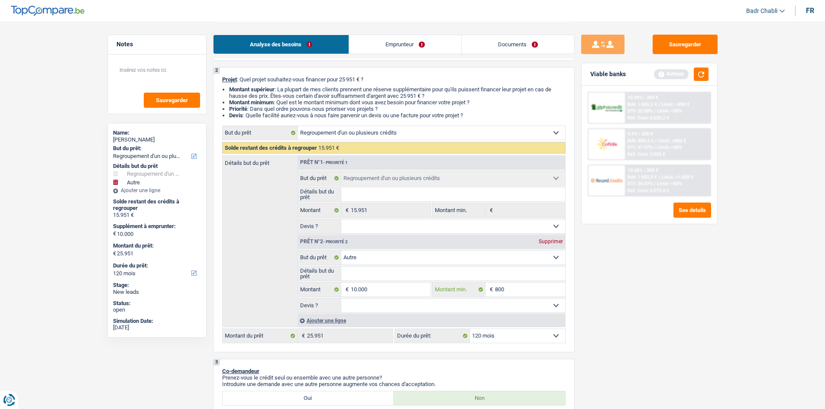
type input "8.000"
click at [482, 306] on select "Oui Non Non répondu Sélectionner une option" at bounding box center [453, 306] width 224 height 14
select select "false"
click at [341, 299] on select "Oui Non Non répondu Sélectionner une option" at bounding box center [453, 306] width 224 height 14
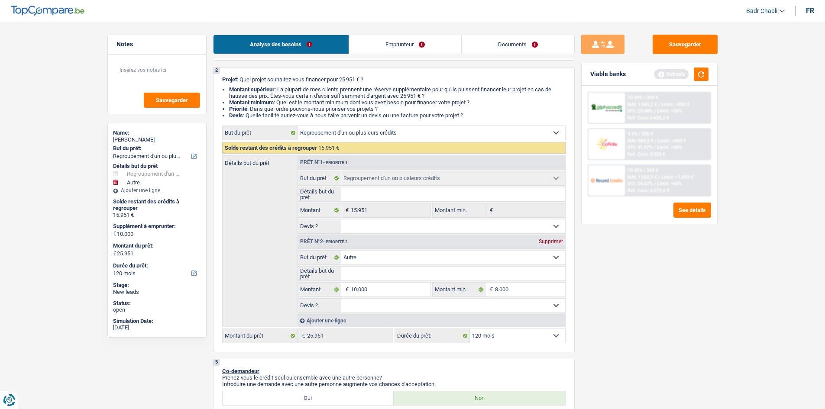
select select "false"
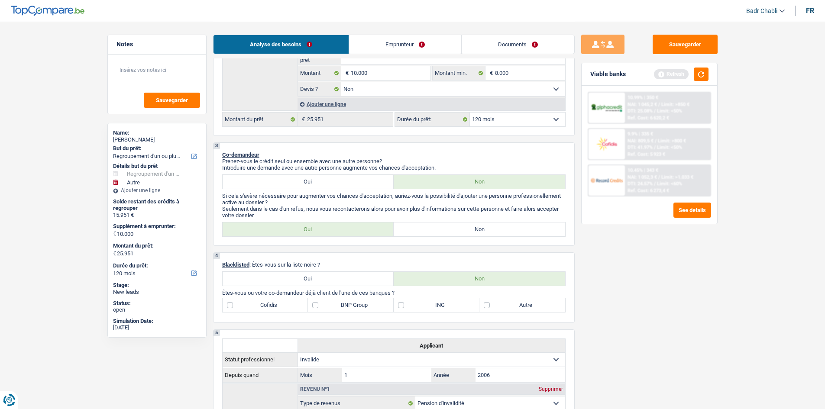
scroll to position [322, 0]
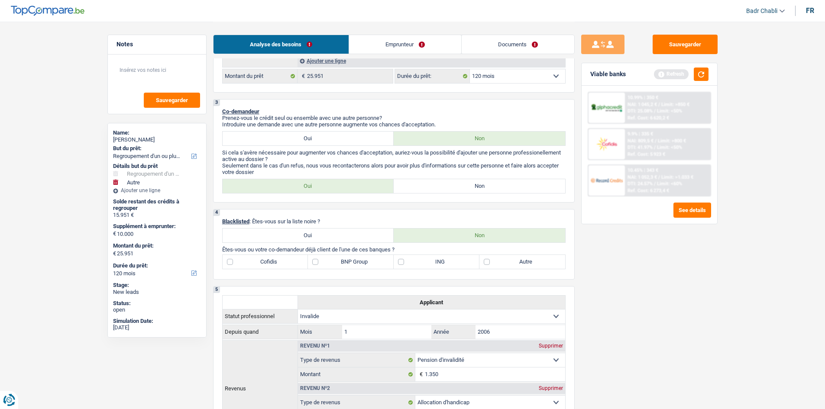
click at [460, 198] on div "3 Co-demandeur Prenez-vous le crédit seul ou ensemble avec une autre personne? …" at bounding box center [394, 151] width 362 height 104
click at [469, 188] on label "Non" at bounding box center [479, 186] width 171 height 14
click at [469, 188] on input "Non" at bounding box center [479, 186] width 171 height 14
radio input "true"
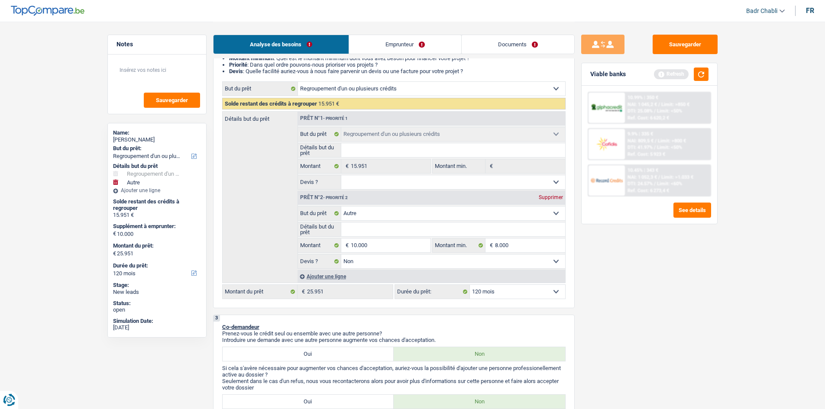
scroll to position [105, 0]
click at [391, 210] on select "Confort maison: meubles, textile, peinture, électroménager, outillage non-profe…" at bounding box center [453, 214] width 224 height 14
select select "tech"
click at [341, 207] on select "Confort maison: meubles, textile, peinture, électroménager, outillage non-profe…" at bounding box center [453, 214] width 224 height 14
select select "tech"
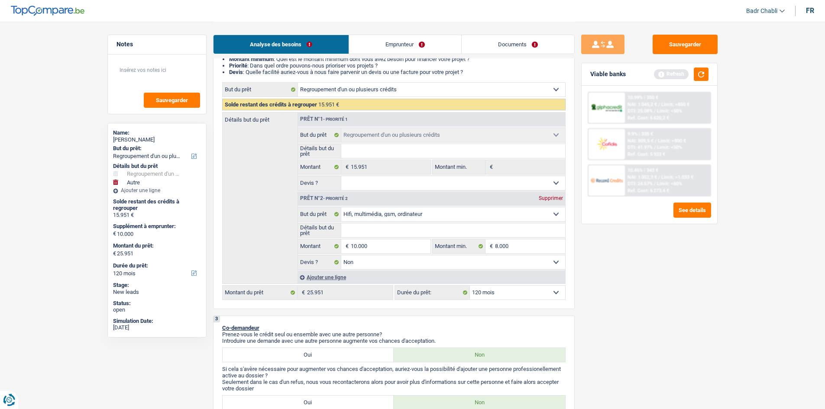
select select "tech"
click at [386, 227] on input "Détails but du prêt" at bounding box center [453, 230] width 224 height 14
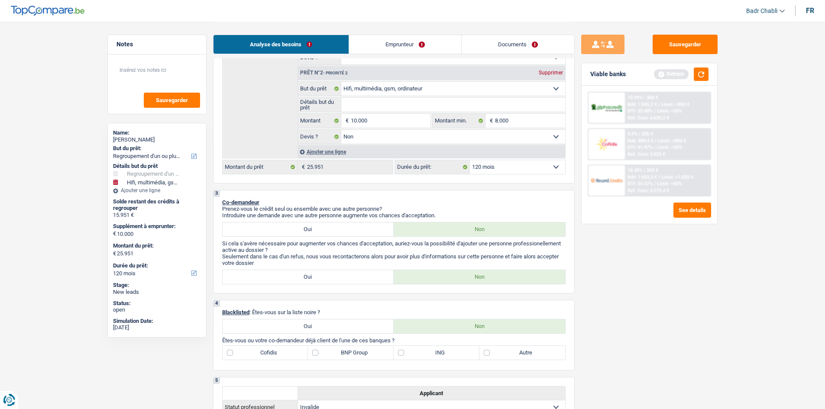
scroll to position [235, 0]
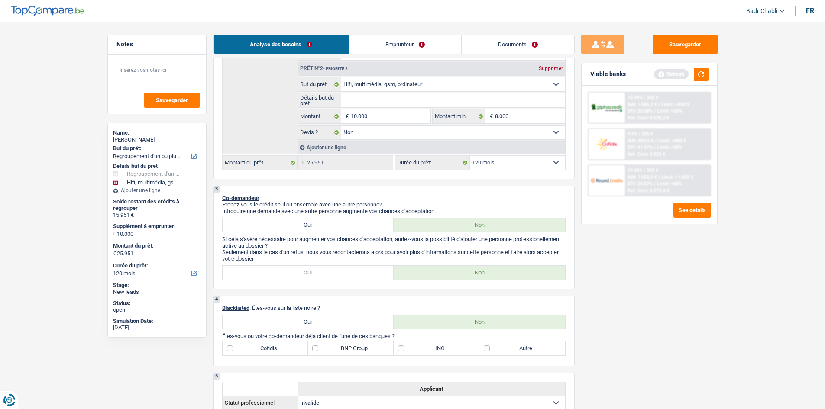
click at [499, 162] on select "12 mois 18 mois 24 mois 30 mois 36 mois 42 mois 48 mois 60 mois 72 mois 84 mois…" at bounding box center [517, 163] width 95 height 14
click at [470, 156] on select "12 mois 18 mois 24 mois 30 mois 36 mois 42 mois 48 mois 60 mois 72 mois 84 mois…" at bounding box center [517, 163] width 95 height 14
click at [708, 71] on button "button" at bounding box center [701, 74] width 15 height 13
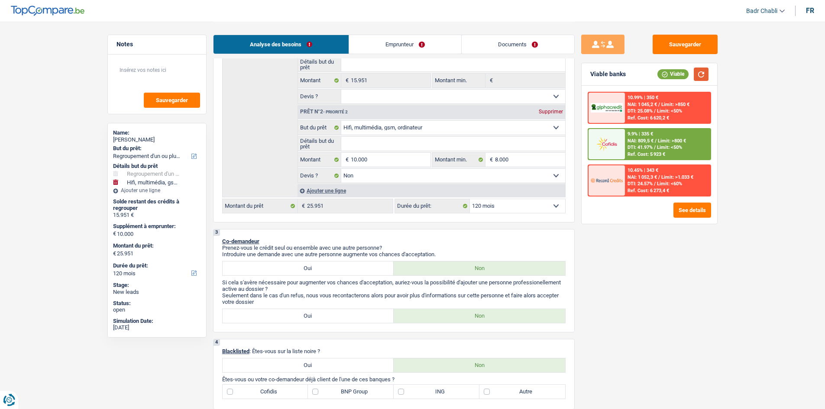
scroll to position [62, 0]
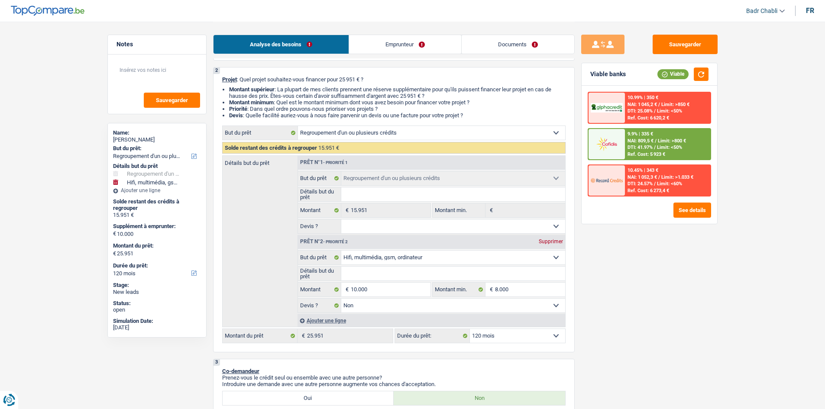
click at [421, 275] on input "Détails but du prêt" at bounding box center [453, 274] width 224 height 14
type input "O"
type input "Or"
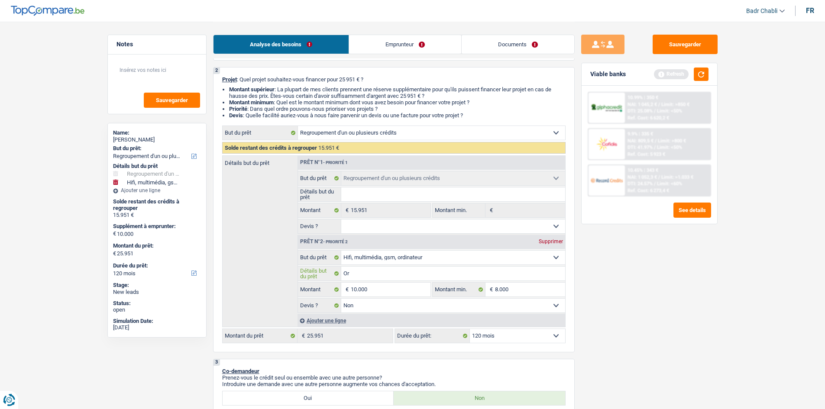
type input "Ord"
type input "Ordi"
type input "Ordin"
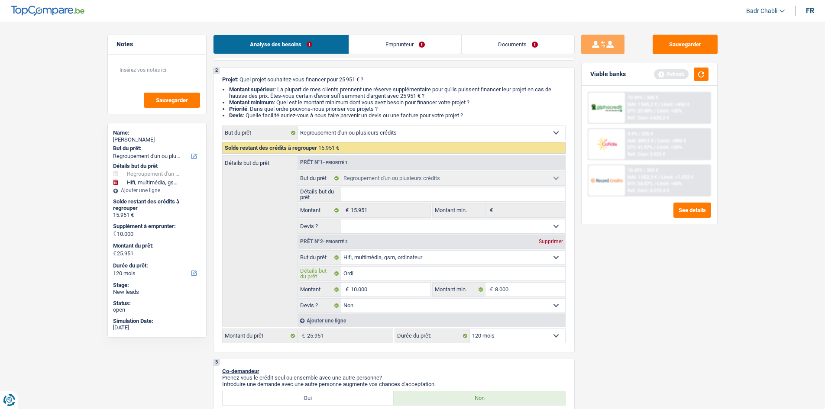
type input "Ordin"
type input "Ordina"
type input "Ordinat"
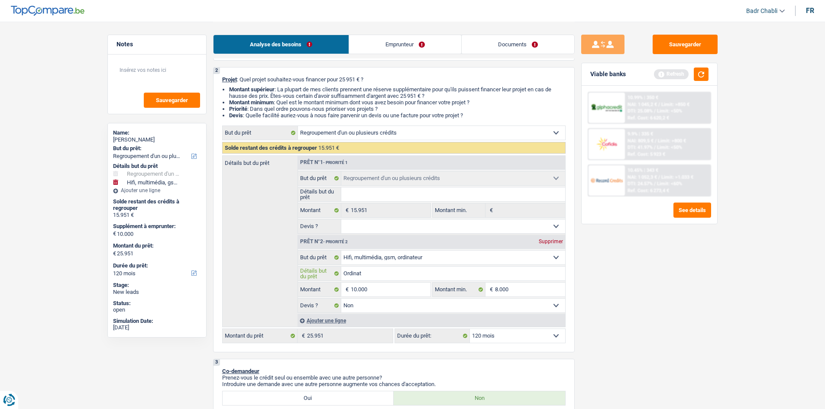
type input "Ordinate"
type input "Ordinateu"
type input "Ordinateur"
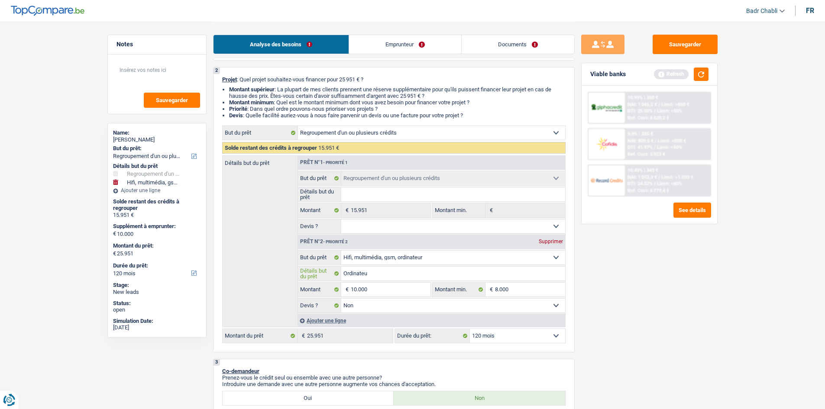
type input "Ordinateur"
type input "Ordinateur p"
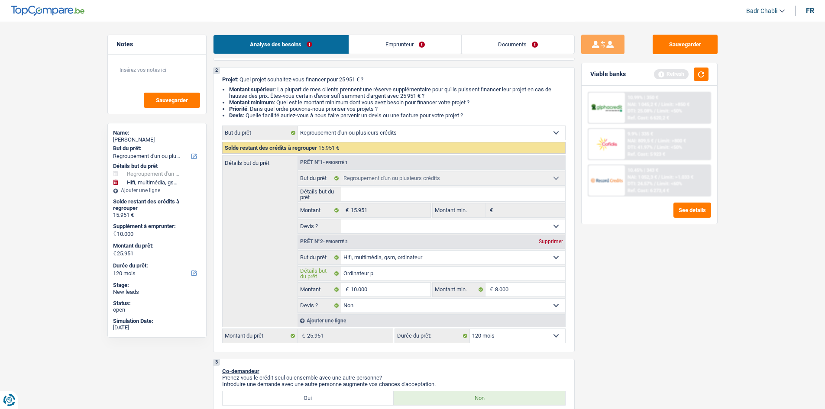
type input "Ordinateur po"
type input "Ordinateur pou"
type input "Ordinateur pour"
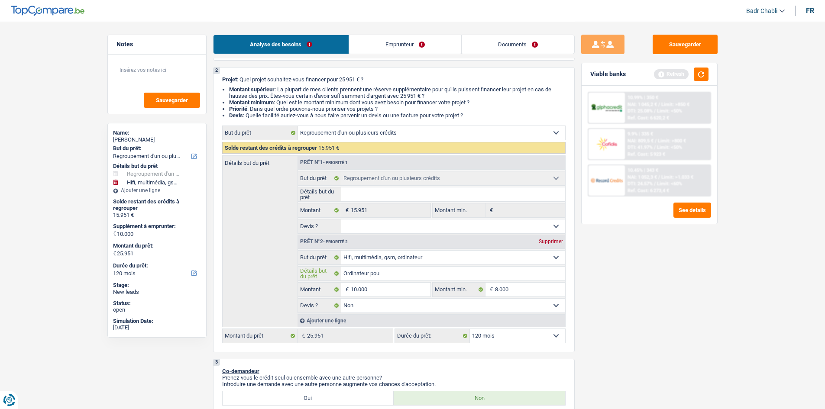
type input "Ordinateur pour"
type input "Ordinateur pour s"
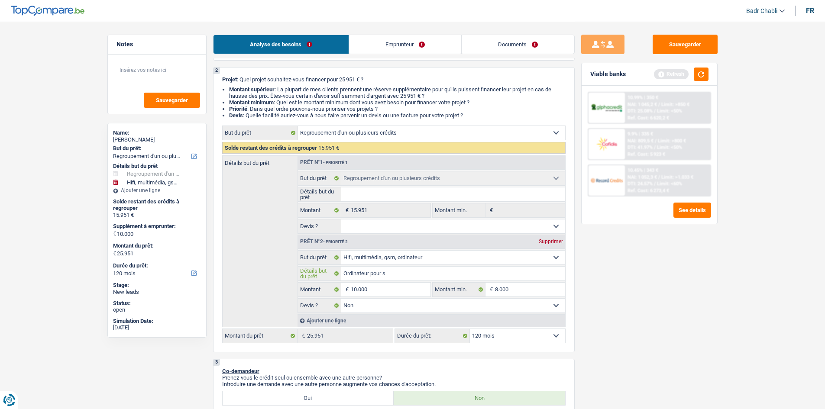
type input "Ordinateur pour so"
type input "Ordinateur pour son"
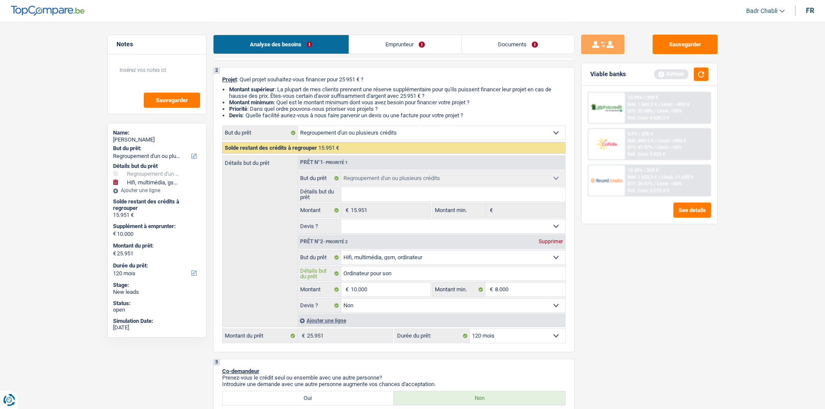
type input "Ordinateur pour son"
type input "Ordinateur pour son f"
type input "Ordinateur pour son fi"
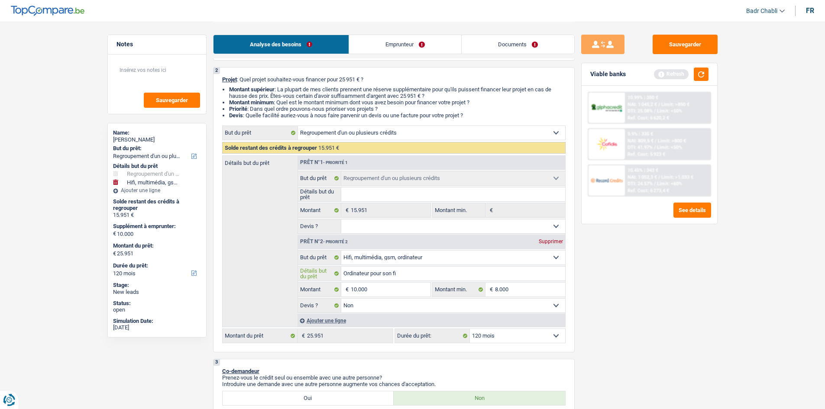
type input "Ordinateur pour son fil"
type input "Ordinateur pour son fils"
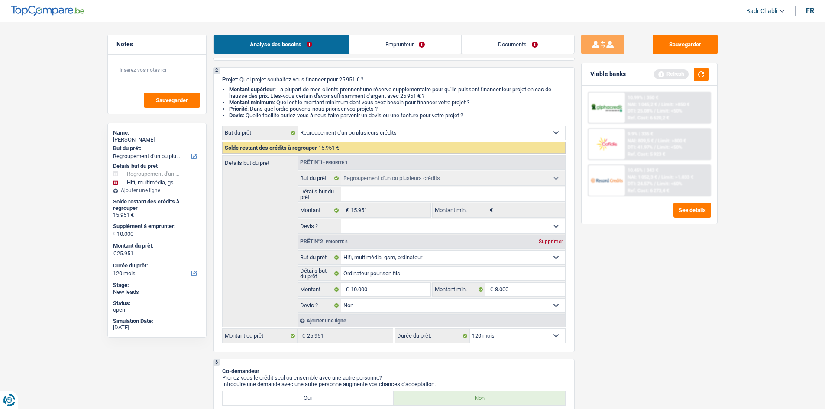
click at [702, 57] on div "Sauvegarder Viable banks Refresh 10.99% | 350 € NAI: 1 045,2 € / Limit: >850 € …" at bounding box center [649, 215] width 149 height 361
click at [702, 46] on button "Sauvegarder" at bounding box center [685, 44] width 65 height 19
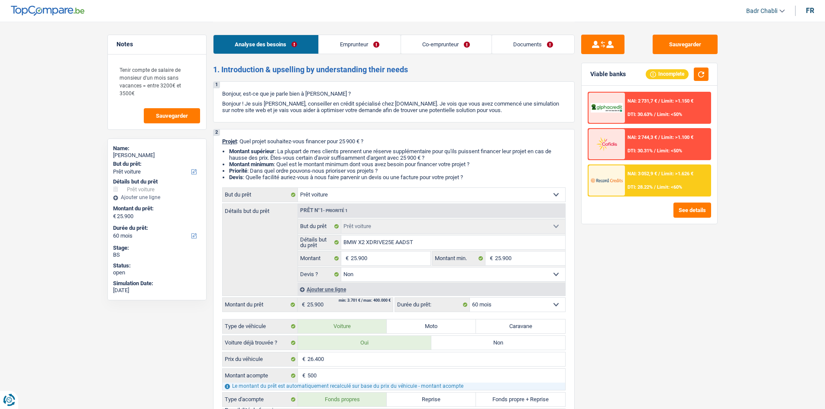
select select "car"
select select "60"
select select "car"
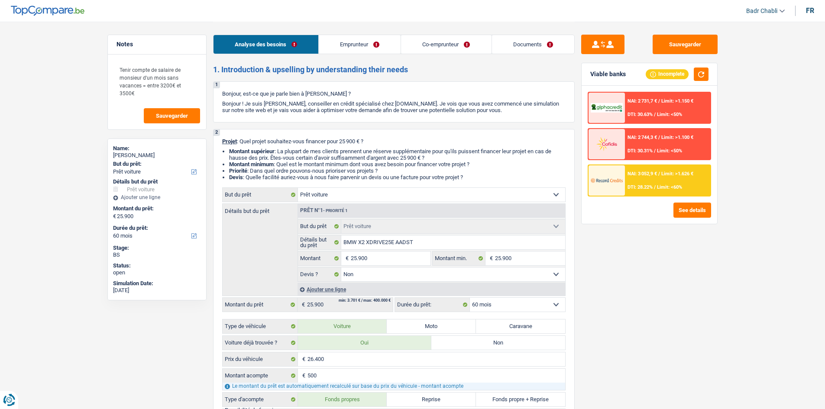
select select "false"
select select "60"
select select "worker"
select select "netSalary"
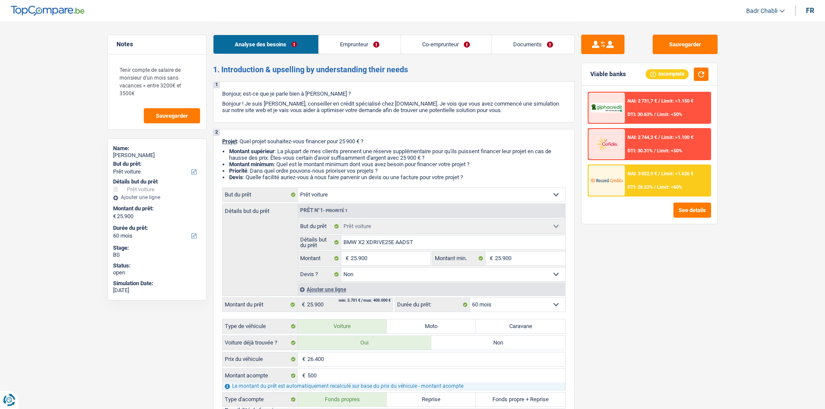
select select "familyAllowances"
select select "netSalary"
select select "rents"
select select "car"
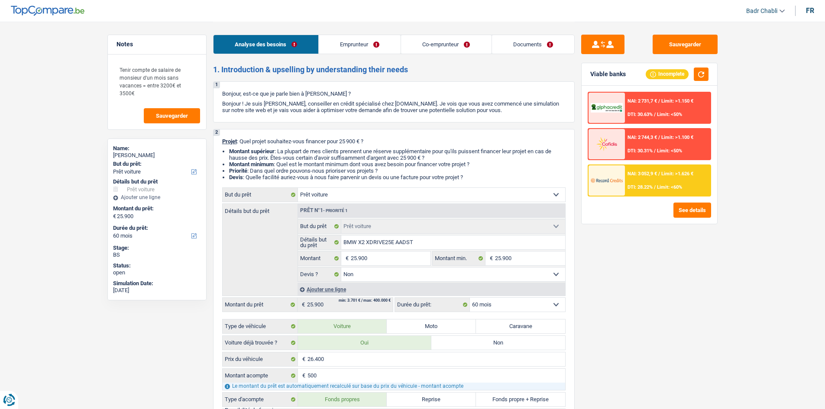
select select "false"
select select "60"
click at [524, 41] on link "Documents" at bounding box center [533, 44] width 82 height 19
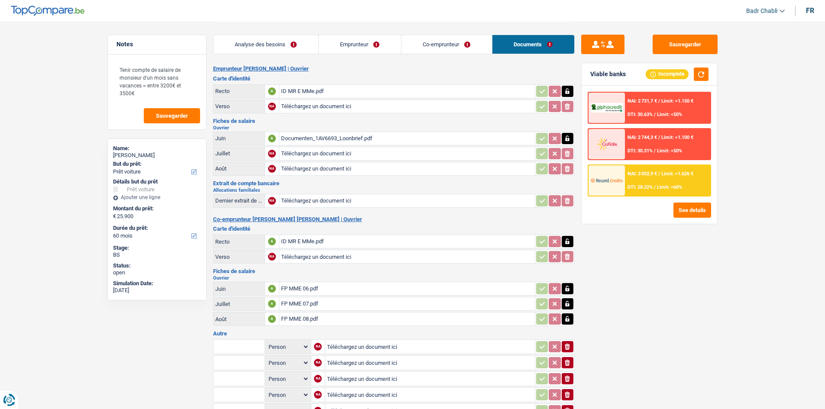
click at [309, 86] on div "ID MR E MMe.pdf" at bounding box center [407, 91] width 252 height 13
click at [696, 45] on button "Sauvegarder" at bounding box center [685, 44] width 65 height 19
